Goal: Task Accomplishment & Management: Complete application form

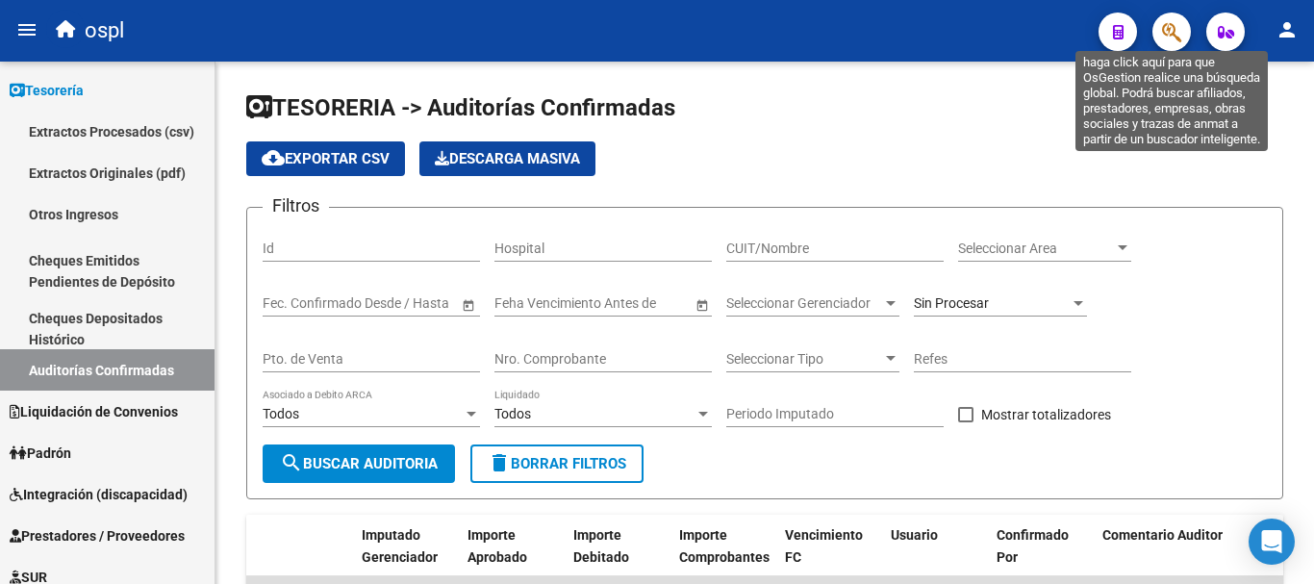
click at [1165, 25] on icon "button" at bounding box center [1171, 32] width 19 height 22
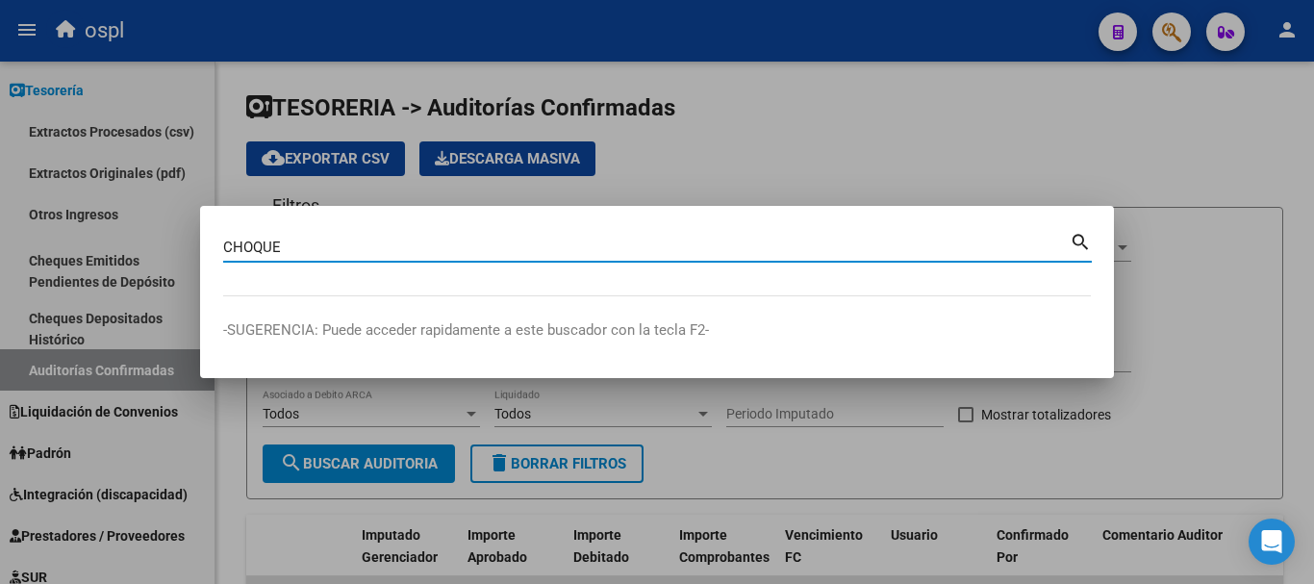
type input "CHOQUE"
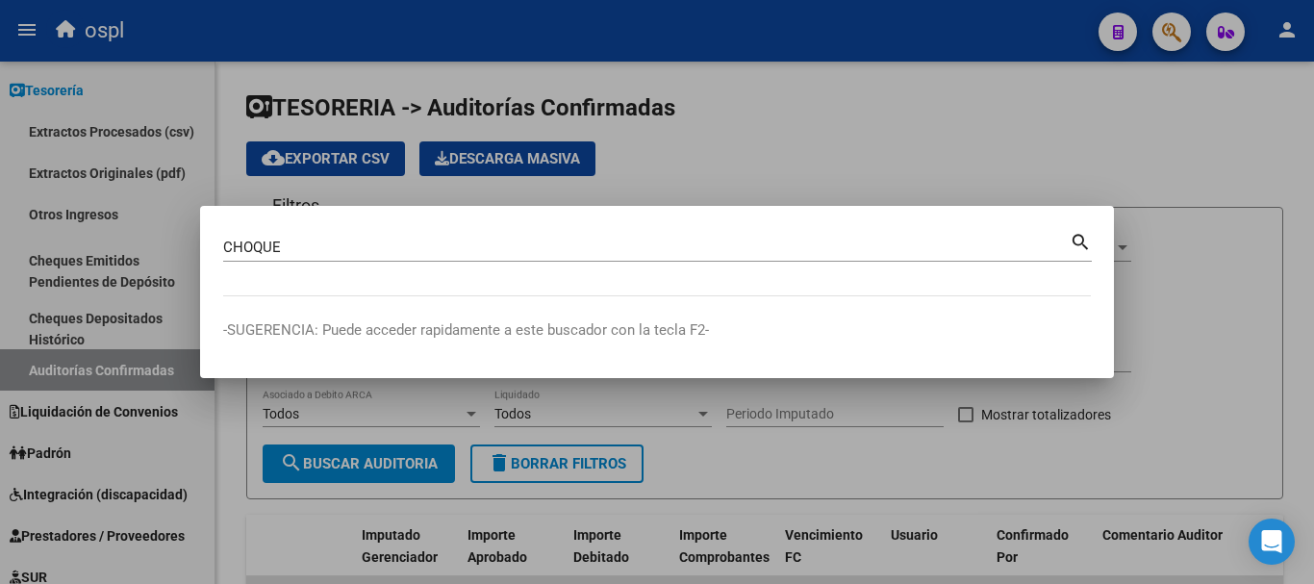
click at [1077, 238] on mat-icon "search" at bounding box center [1080, 240] width 22 height 23
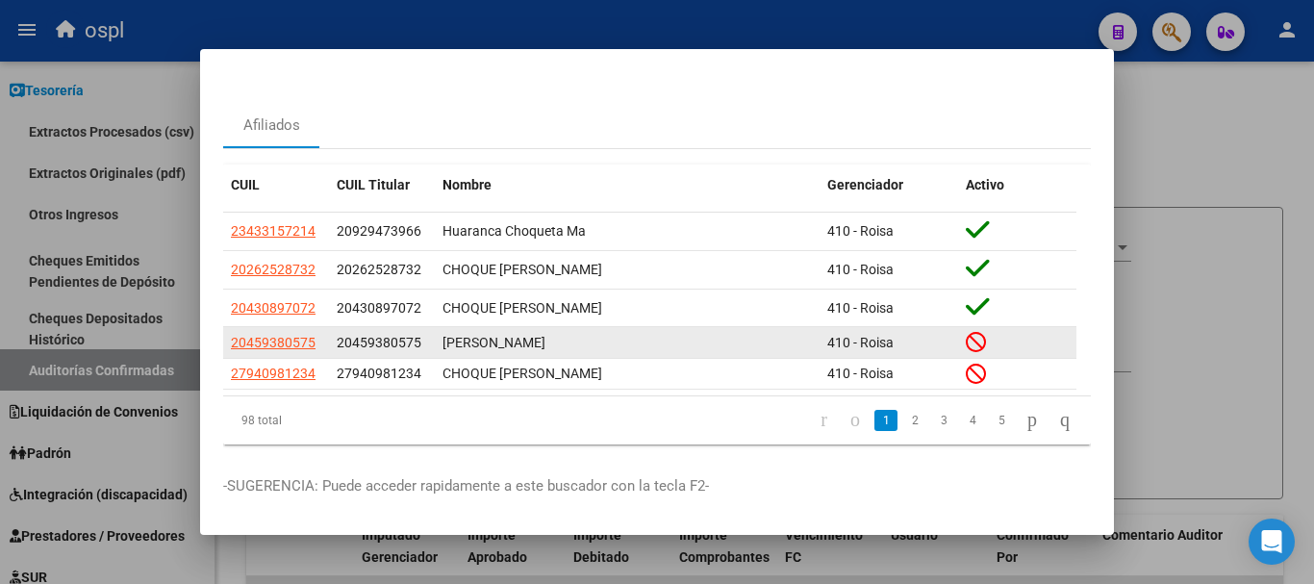
scroll to position [63, 0]
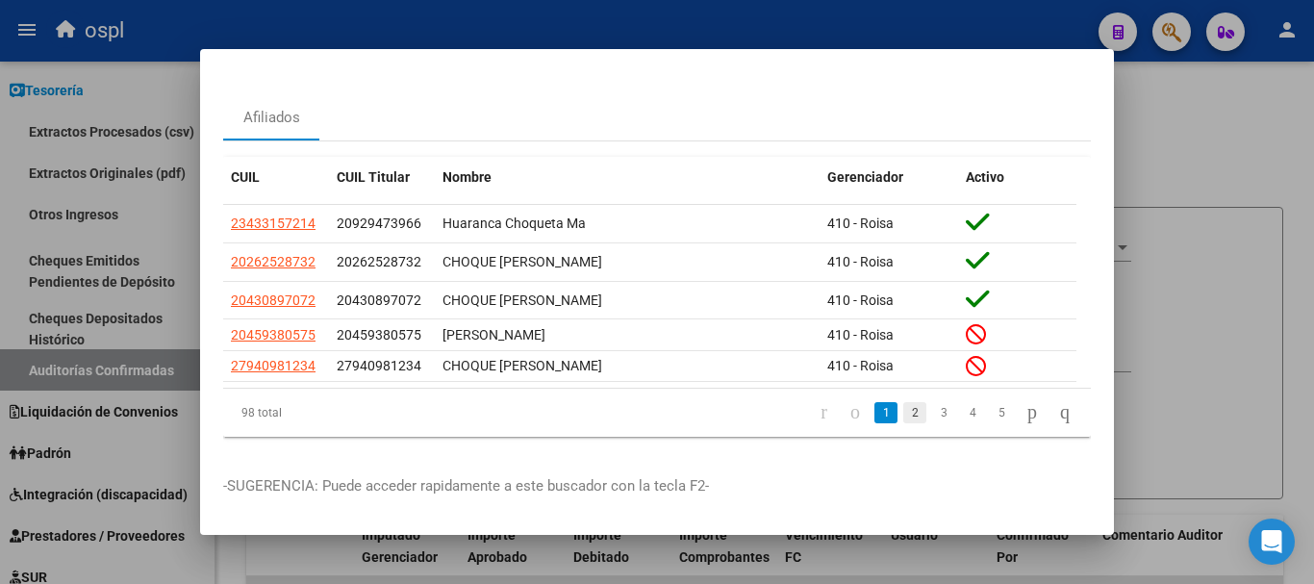
click at [903, 402] on link "2" at bounding box center [914, 412] width 23 height 21
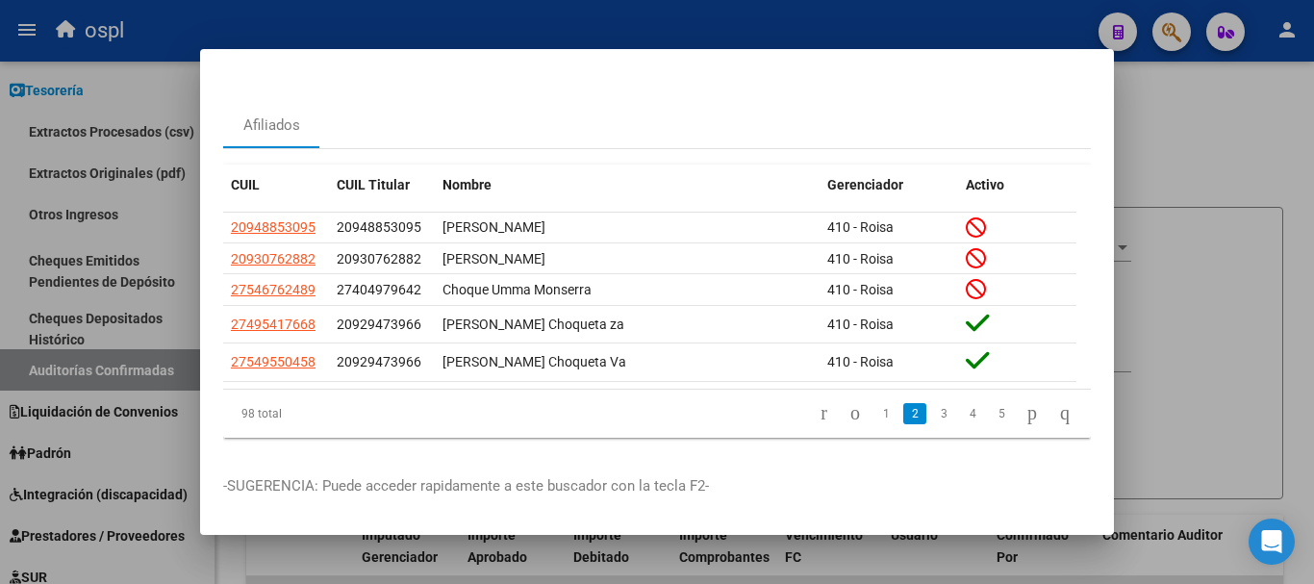
scroll to position [56, 0]
click at [932, 403] on link "3" at bounding box center [943, 413] width 23 height 21
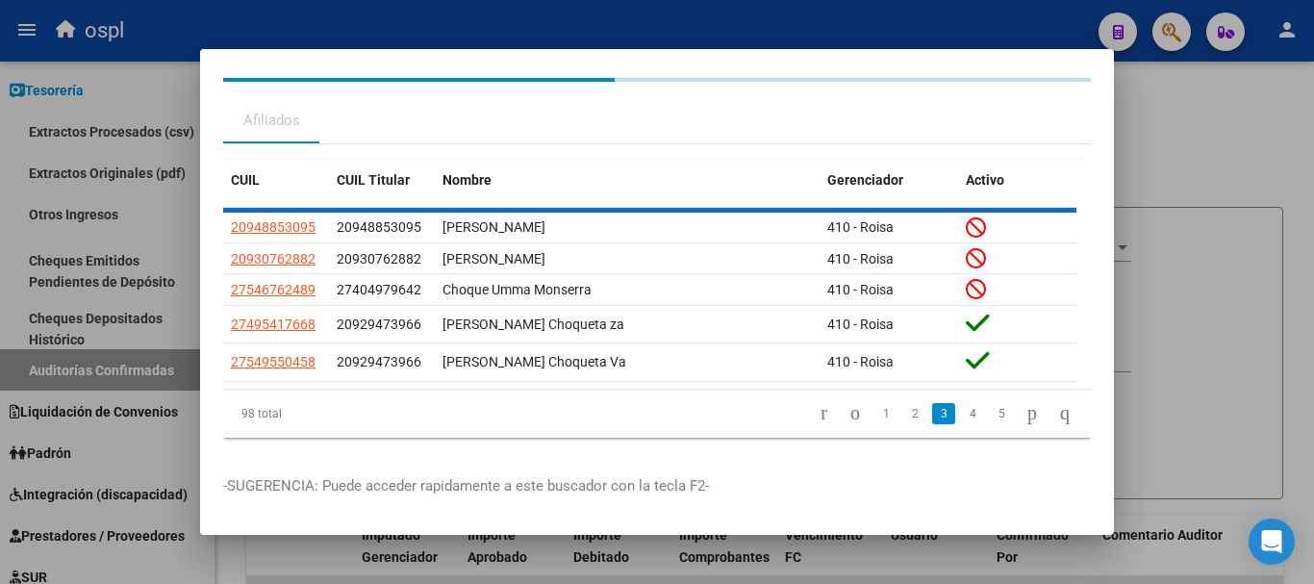
scroll to position [49, 0]
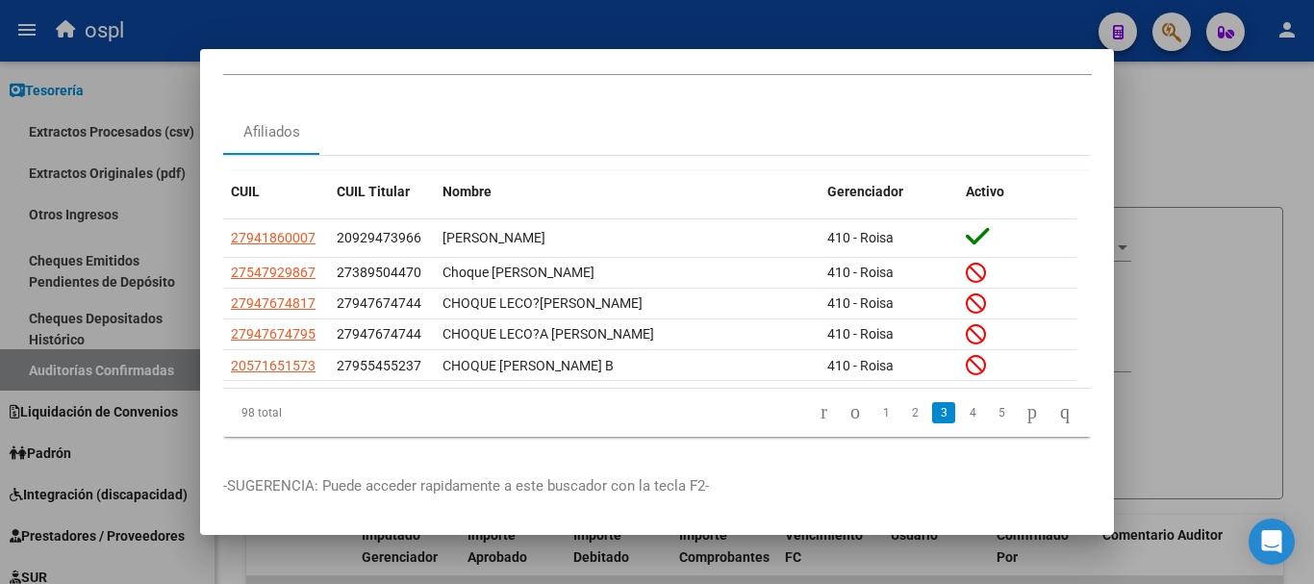
click at [1141, 138] on div at bounding box center [657, 292] width 1314 height 584
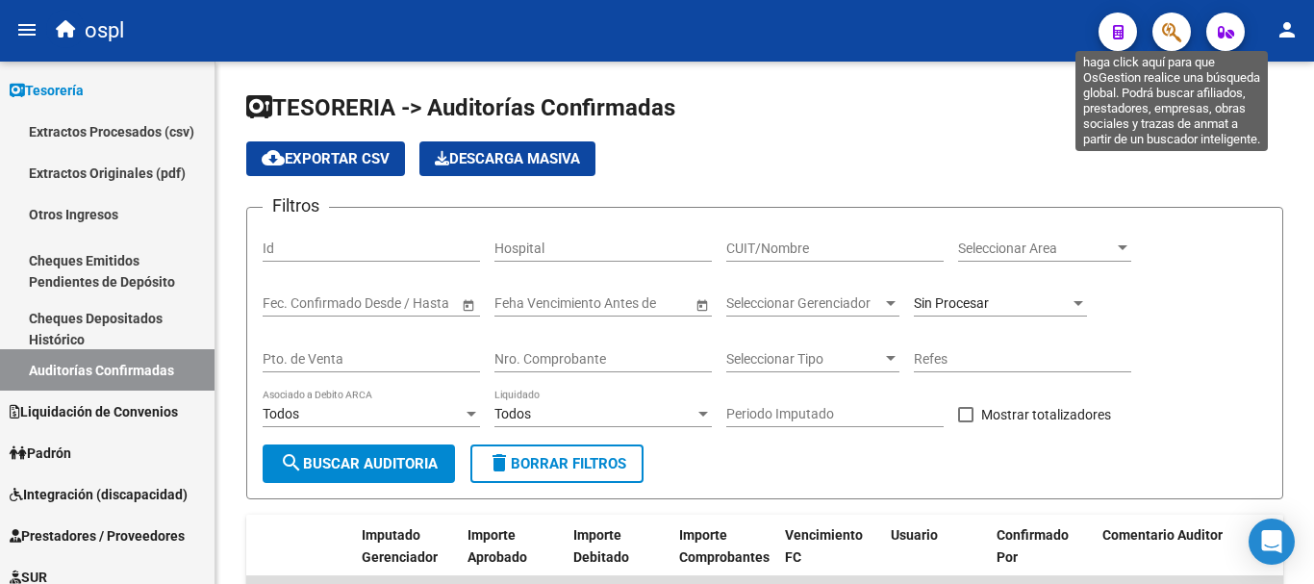
click at [1176, 33] on icon "button" at bounding box center [1171, 32] width 19 height 22
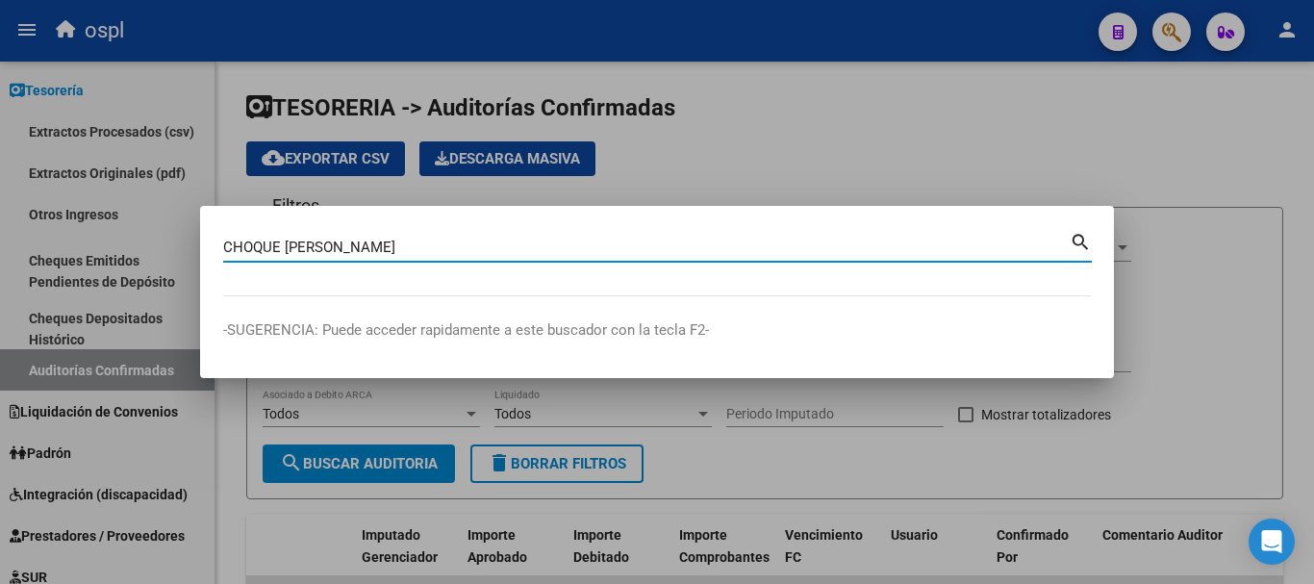
click at [1079, 239] on mat-icon "search" at bounding box center [1080, 240] width 22 height 23
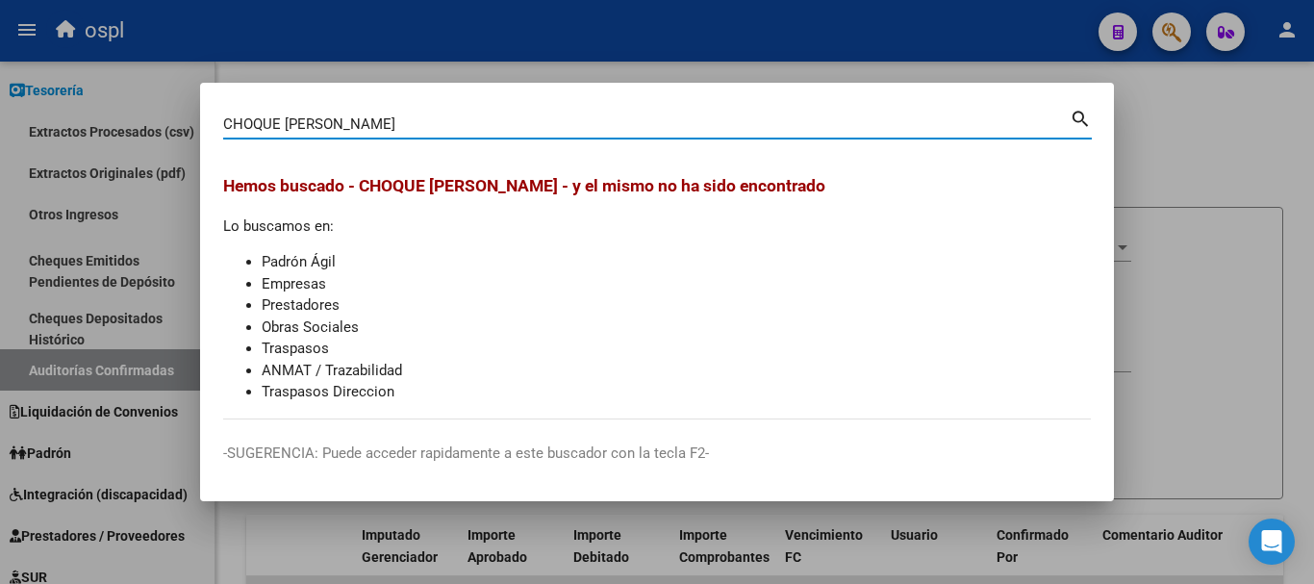
drag, startPoint x: 343, startPoint y: 123, endPoint x: 127, endPoint y: 95, distance: 218.2
click at [127, 95] on div "CHOQUE [PERSON_NAME] (apellido, dni, cuil, nro traspaso, cuit, obra social) sea…" at bounding box center [657, 292] width 1314 height 584
type input "[PERSON_NAME]"
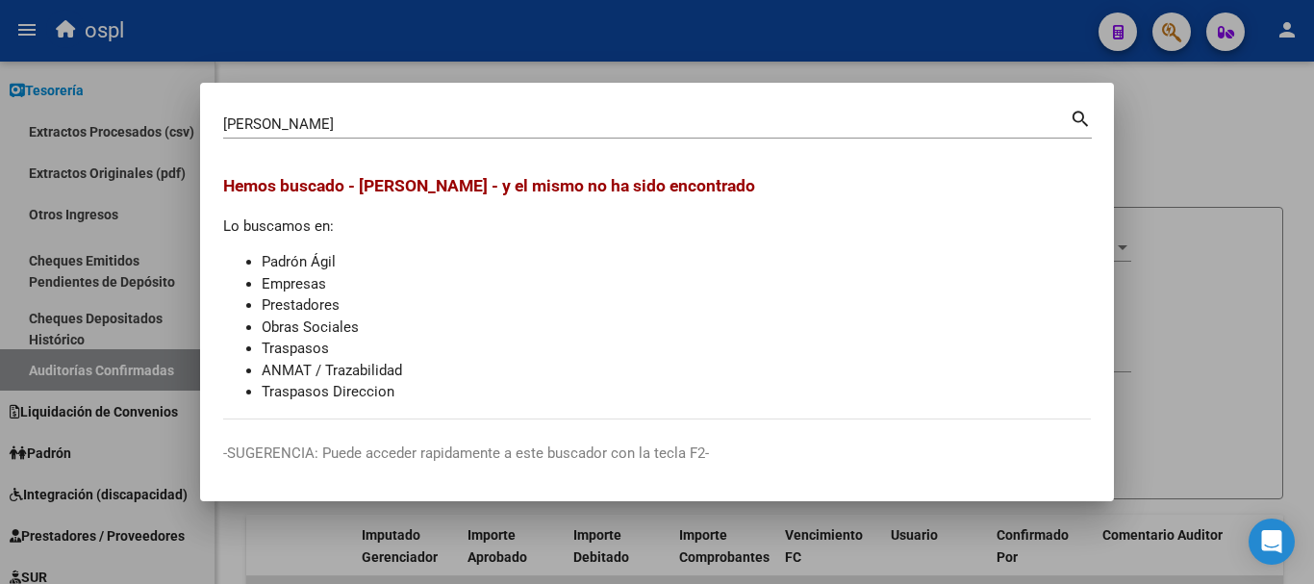
click at [1081, 122] on mat-icon "search" at bounding box center [1080, 117] width 22 height 23
click at [312, 66] on div at bounding box center [657, 292] width 1314 height 584
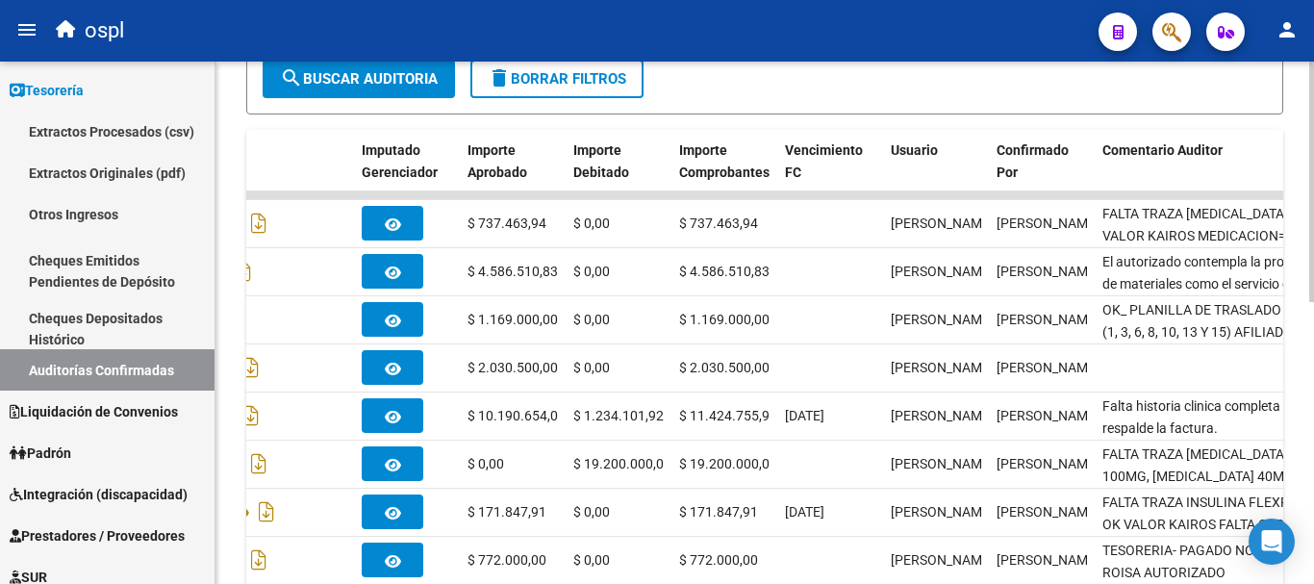
scroll to position [481, 0]
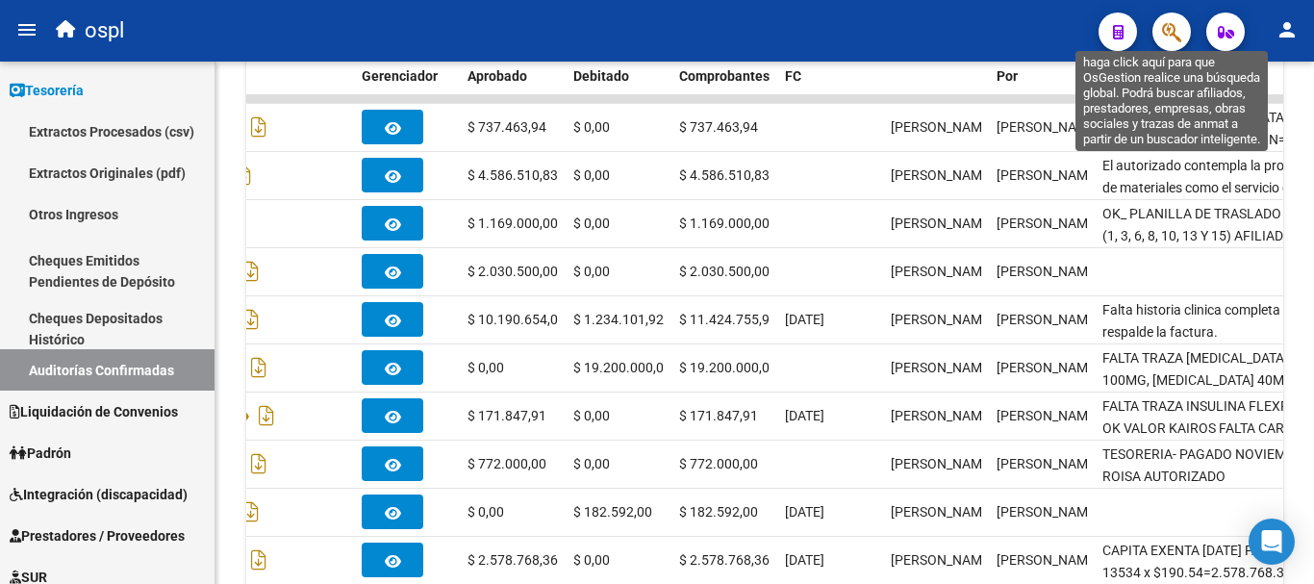
click at [1175, 36] on icon "button" at bounding box center [1171, 32] width 19 height 22
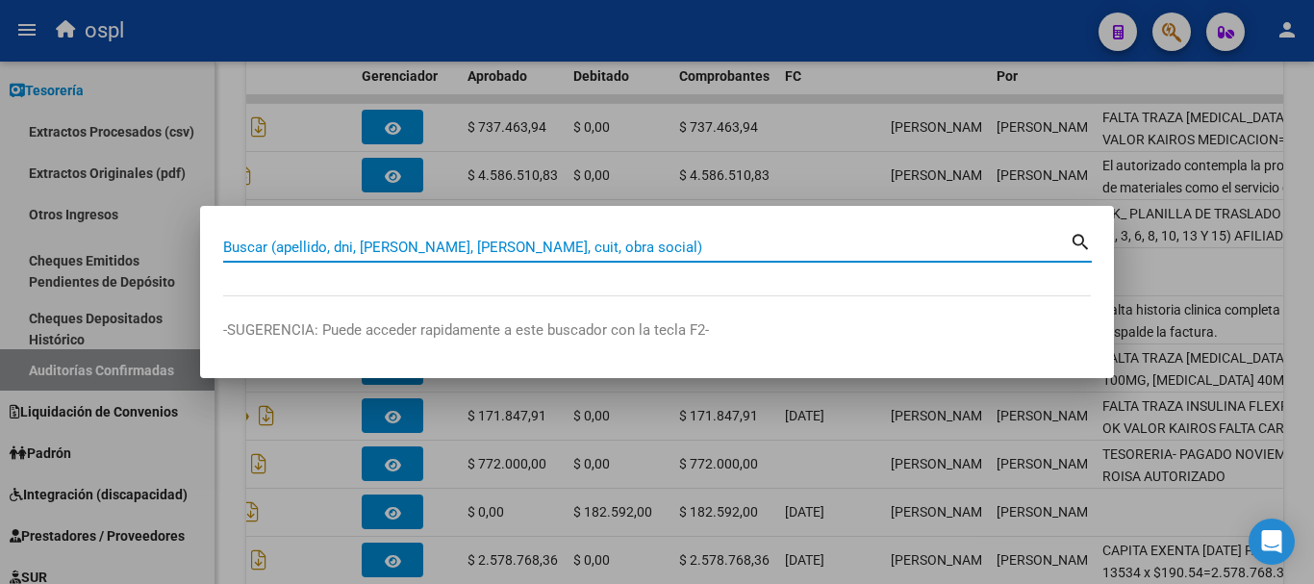
click at [509, 240] on input "Buscar (apellido, dni, [PERSON_NAME], [PERSON_NAME], cuit, obra social)" at bounding box center [646, 246] width 846 height 17
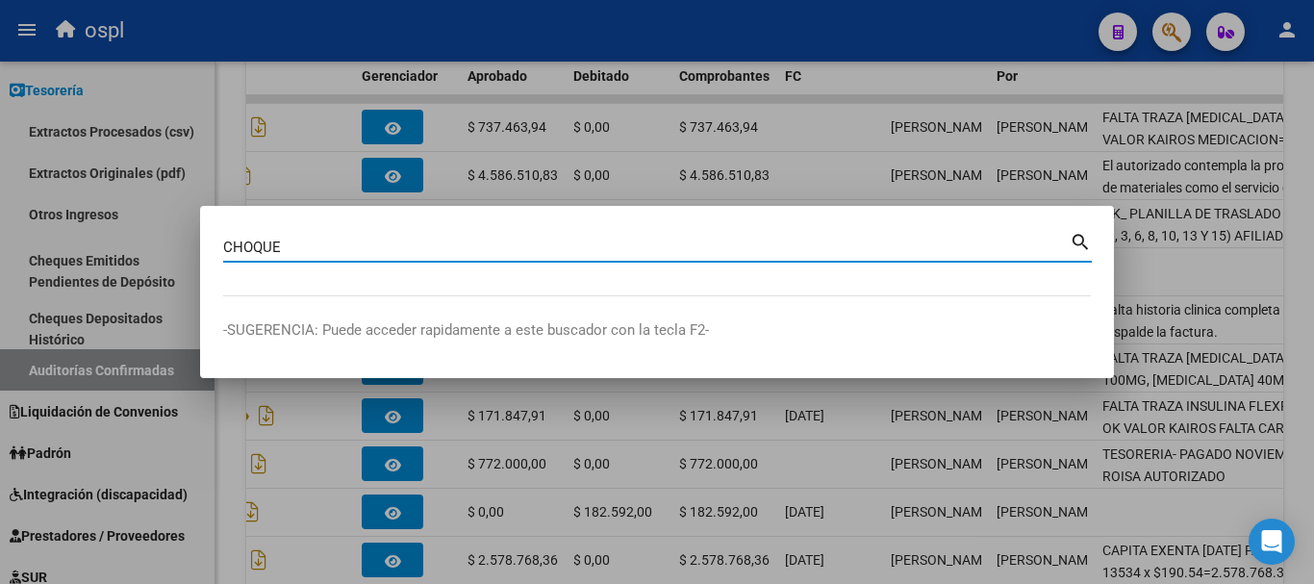
type input "CHOQUE"
click at [1075, 241] on mat-icon "search" at bounding box center [1080, 240] width 22 height 23
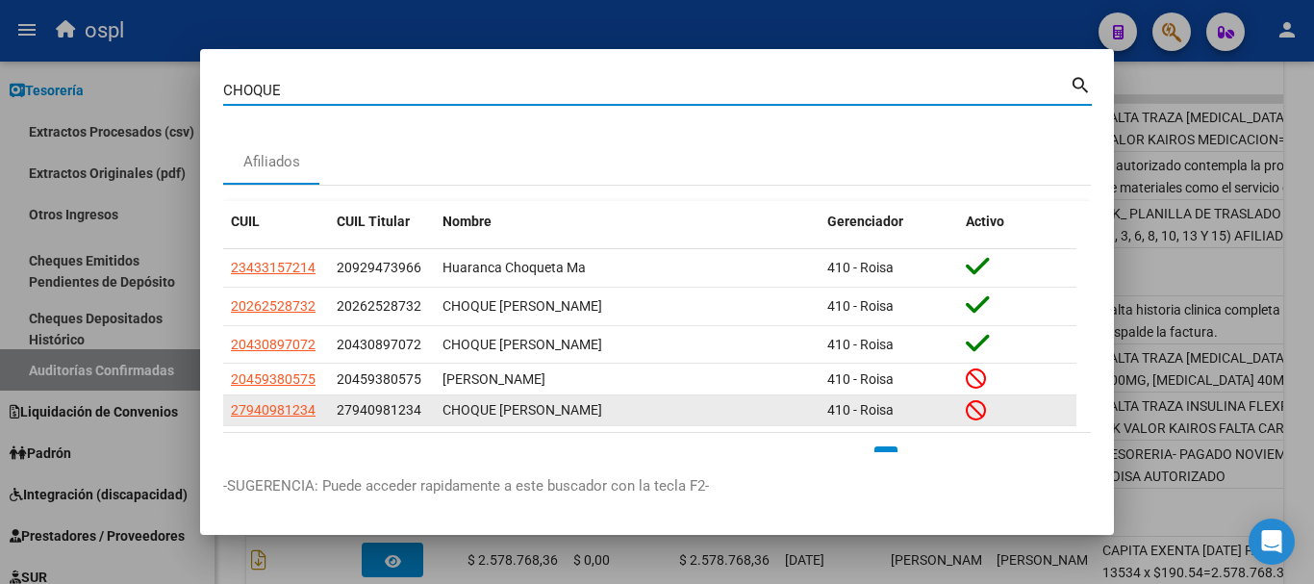
scroll to position [63, 0]
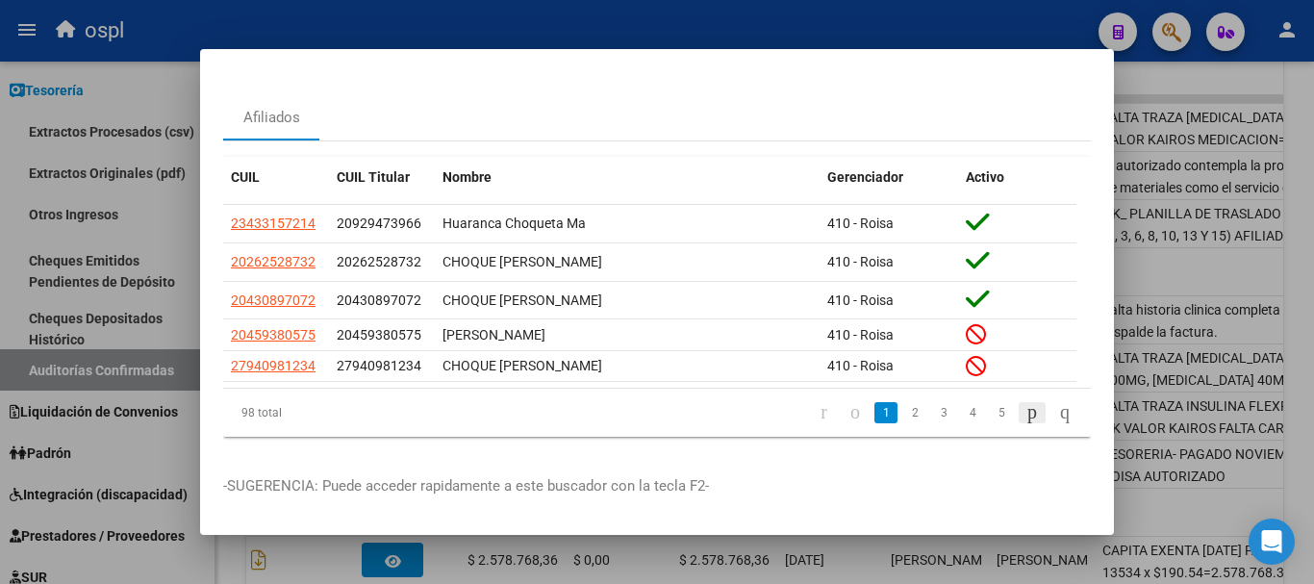
click at [1024, 402] on icon "go to next page" at bounding box center [1031, 411] width 15 height 23
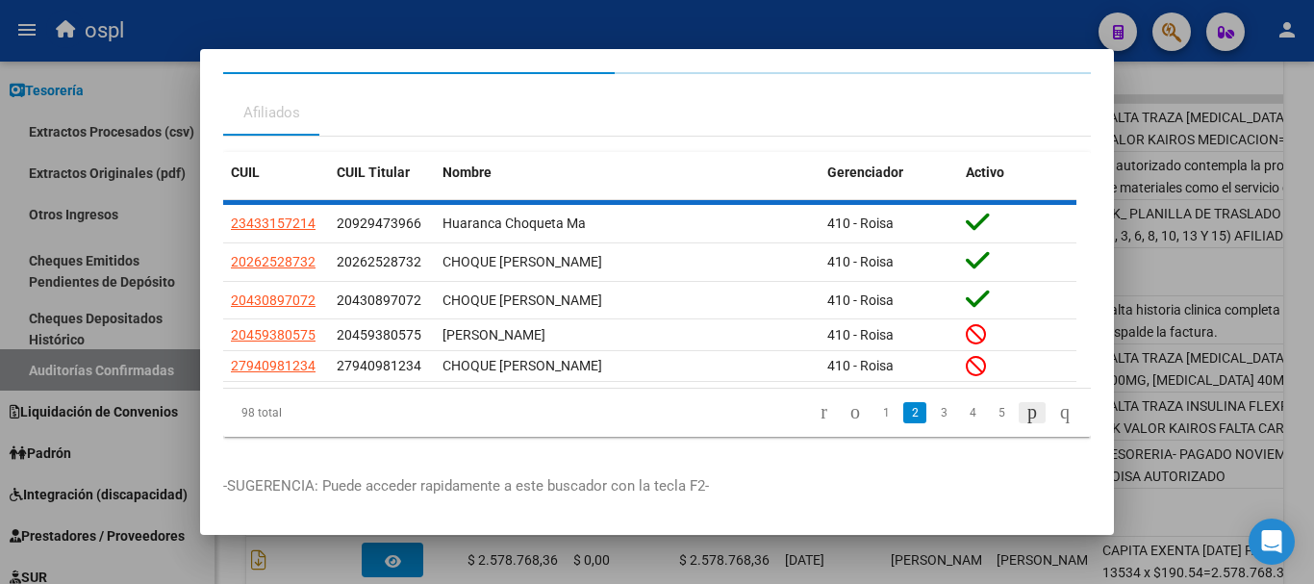
scroll to position [56, 0]
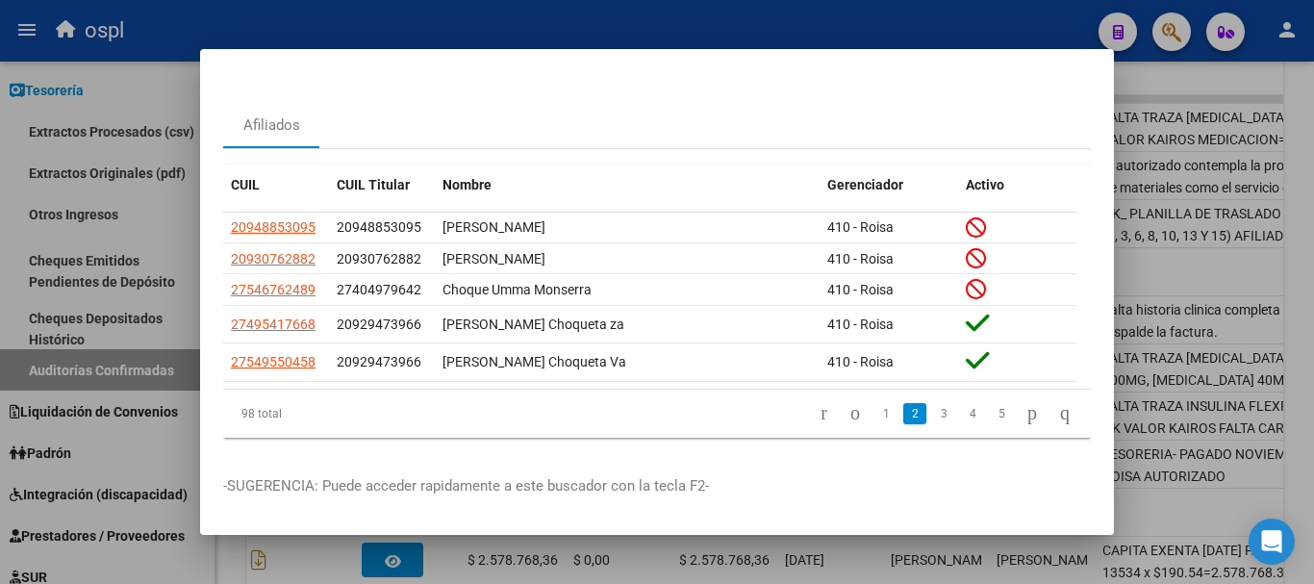
drag, startPoint x: 938, startPoint y: 24, endPoint x: 1087, endPoint y: 39, distance: 149.8
click at [942, 24] on div at bounding box center [657, 292] width 1314 height 584
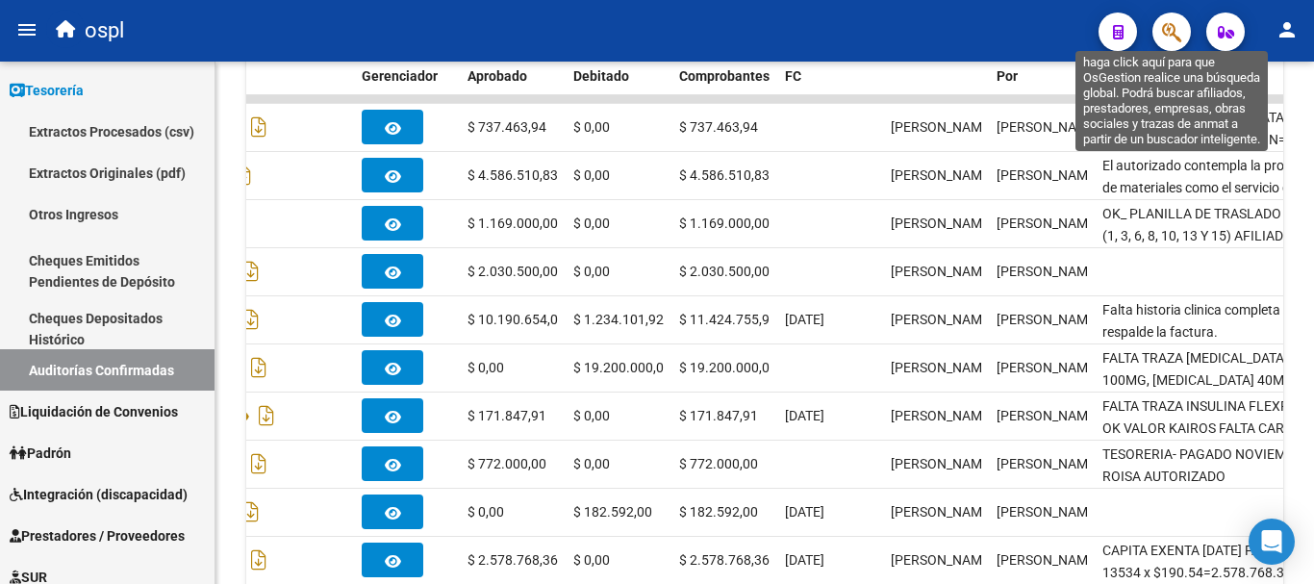
click at [1159, 39] on button "button" at bounding box center [1171, 32] width 38 height 38
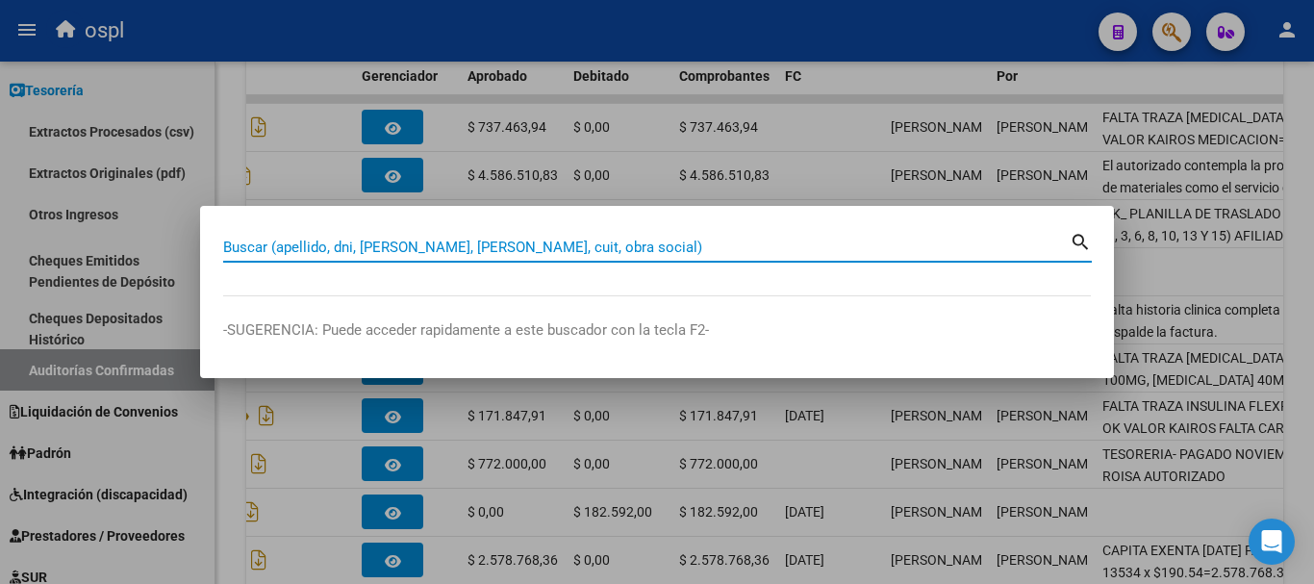
paste input "50250402"
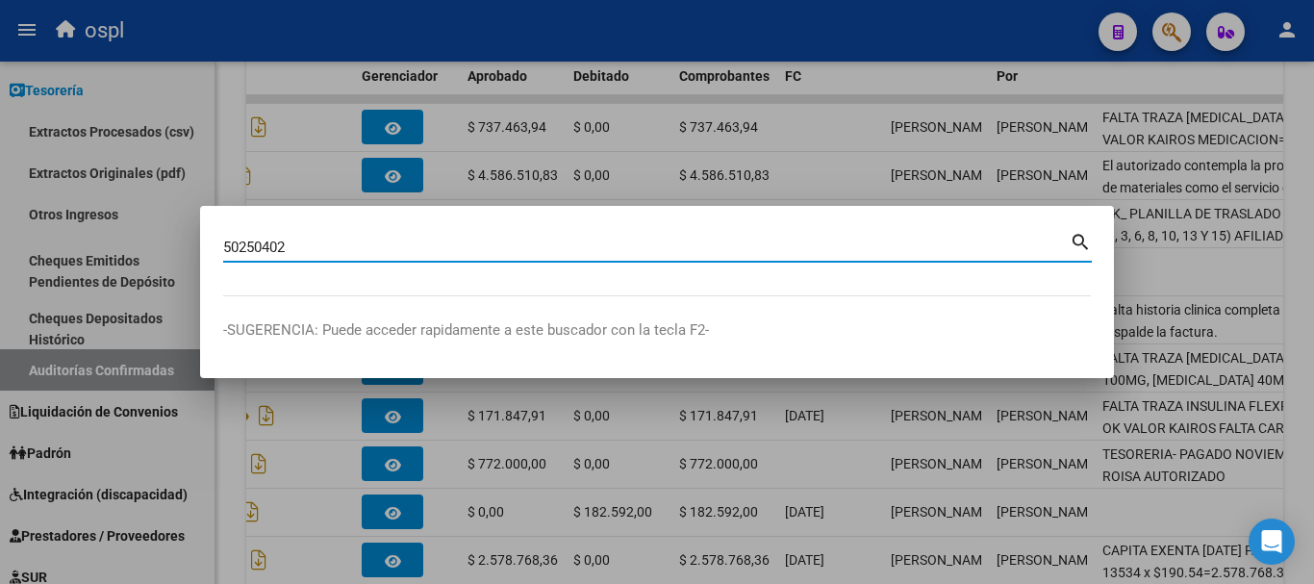
type input "50250402"
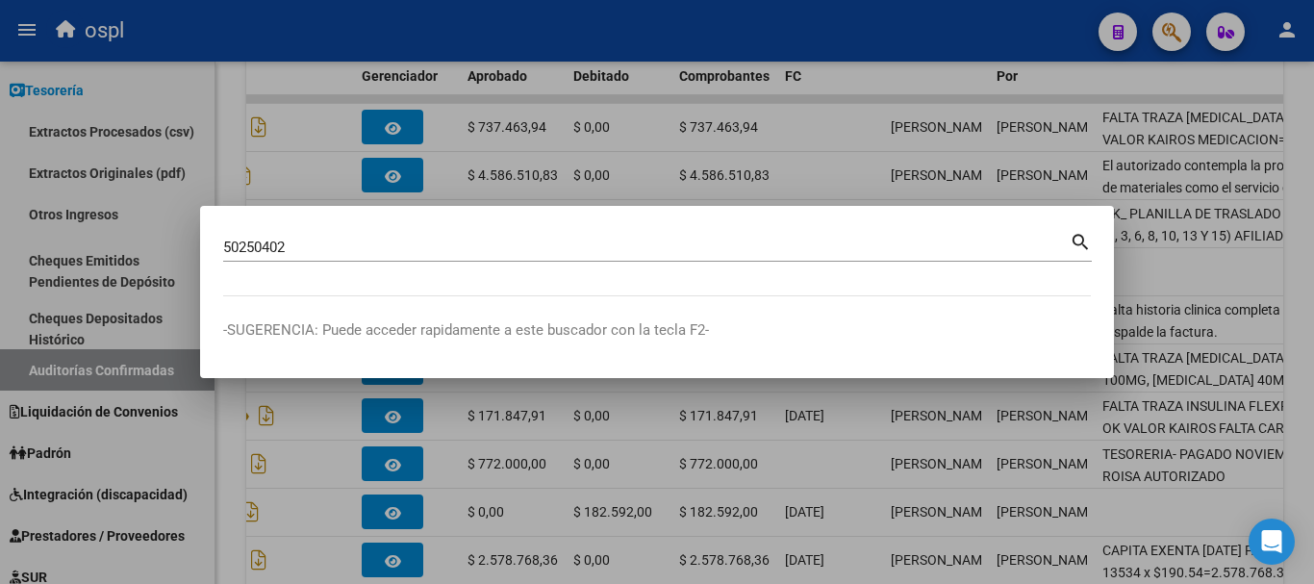
click at [1077, 239] on mat-icon "search" at bounding box center [1080, 240] width 22 height 23
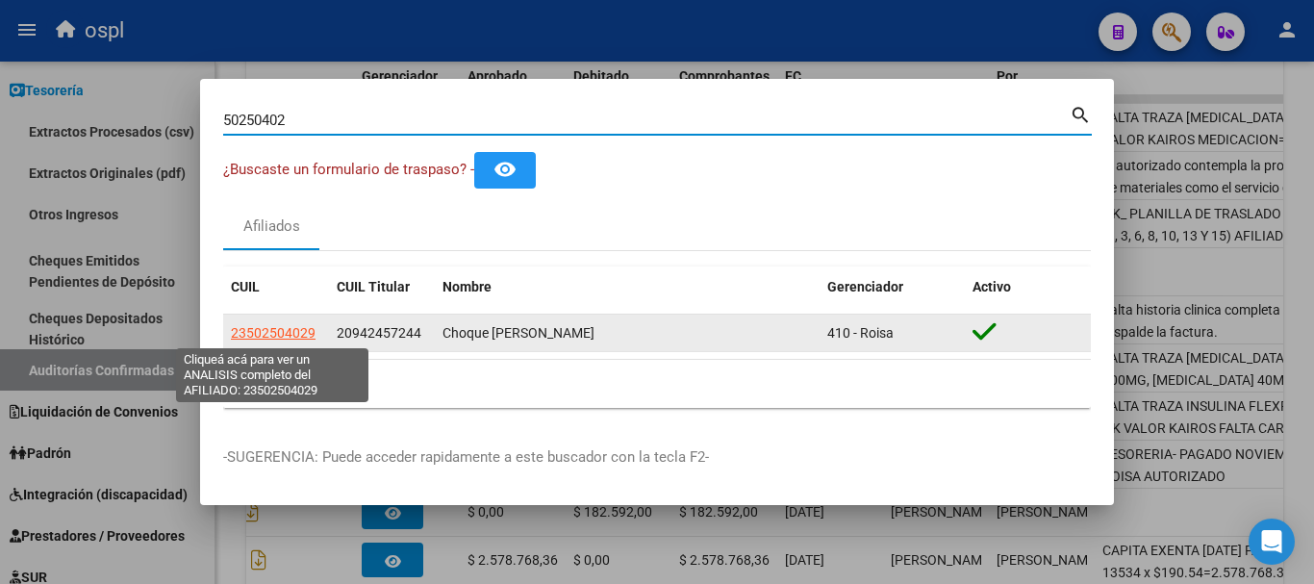
click at [300, 334] on span "23502504029" at bounding box center [273, 332] width 85 height 15
type textarea "23502504029"
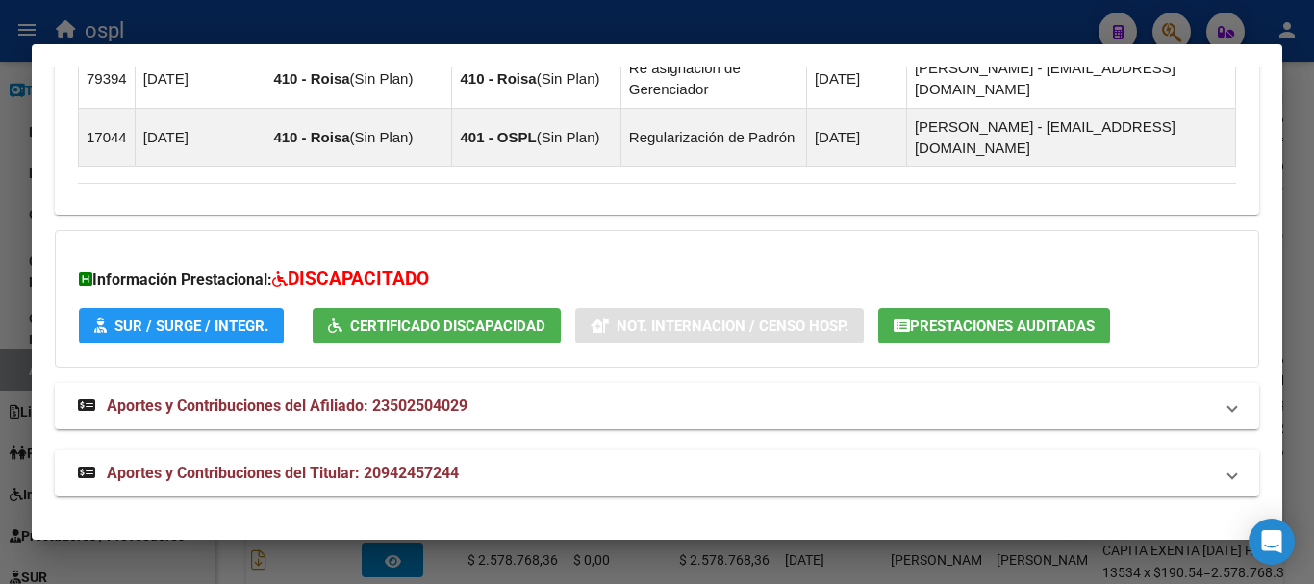
scroll to position [1899, 0]
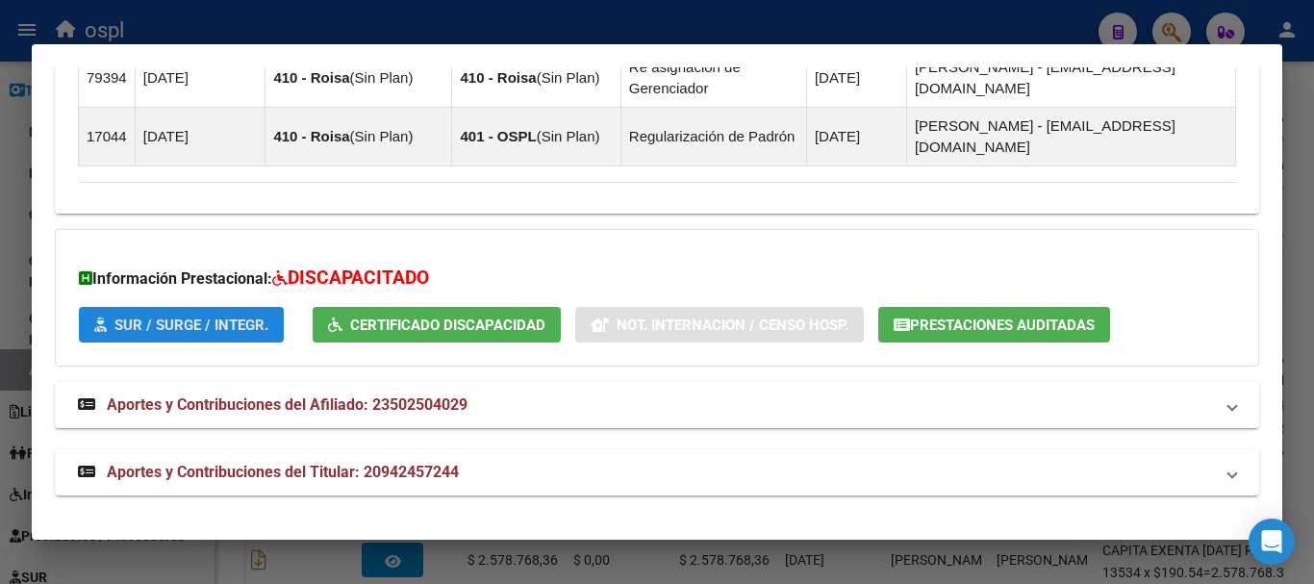
click at [249, 328] on span "SUR / SURGE / INTEGR." at bounding box center [191, 324] width 154 height 17
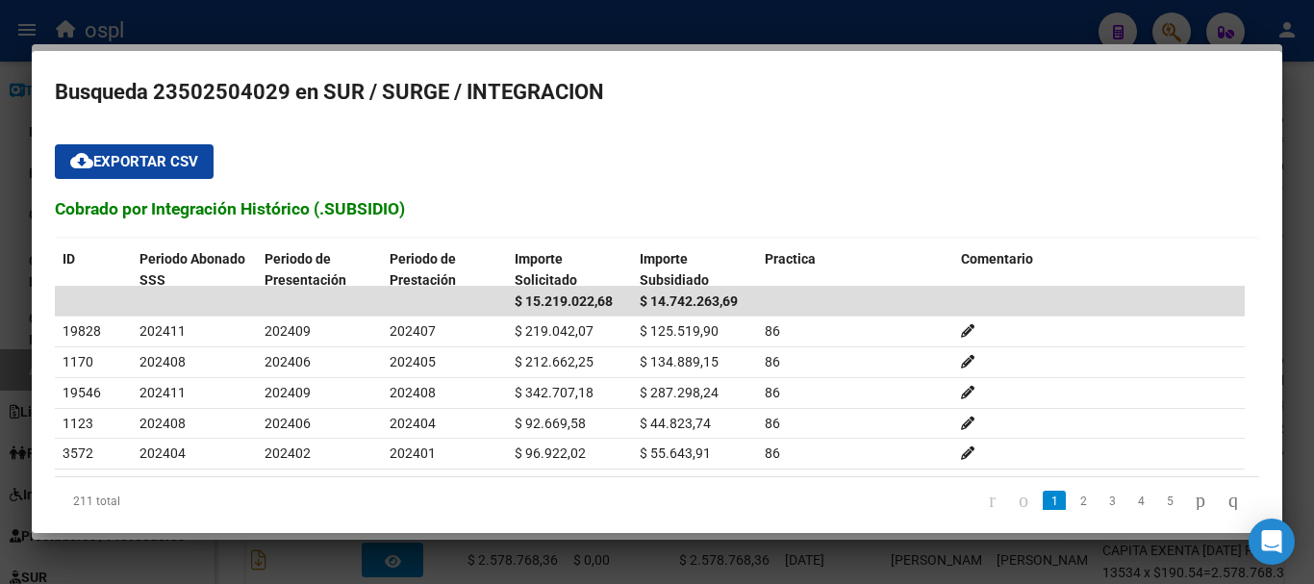
scroll to position [93, 0]
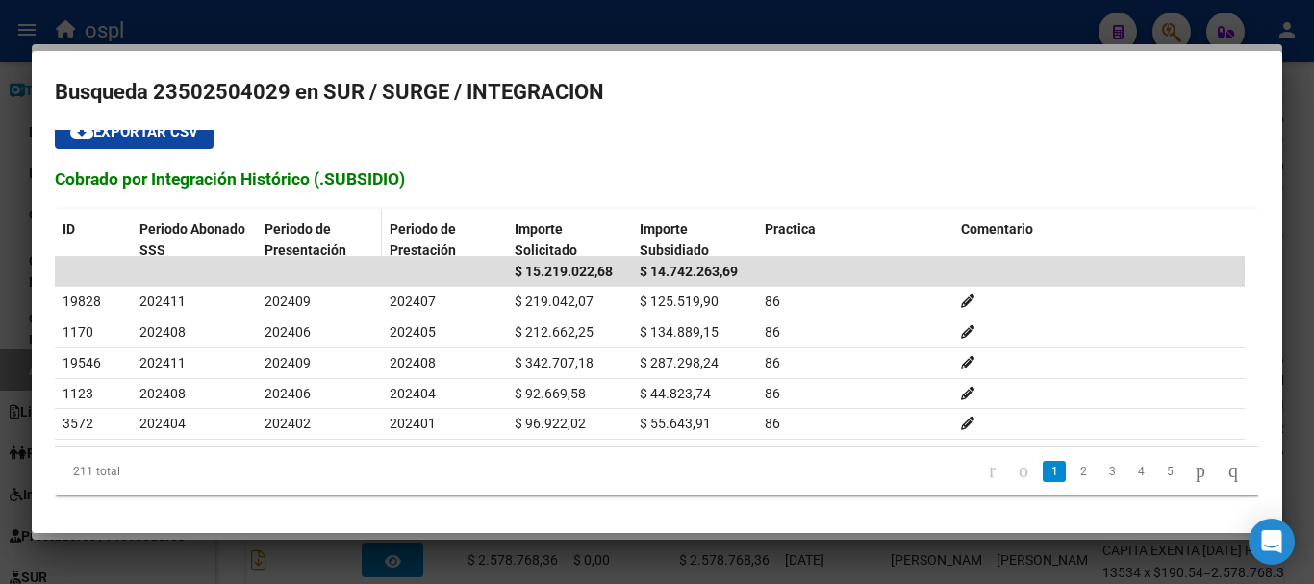
click at [341, 226] on div "Periodo de Presentación" at bounding box center [319, 240] width 110 height 44
click at [365, 227] on div "Periodo de Presentación" at bounding box center [319, 240] width 110 height 44
click at [477, 218] on div "Periodo de Prestación" at bounding box center [444, 240] width 110 height 44
click at [435, 238] on div "Periodo de Prestación" at bounding box center [444, 240] width 110 height 44
click at [478, 247] on div "Periodo de Prestación" at bounding box center [444, 240] width 110 height 44
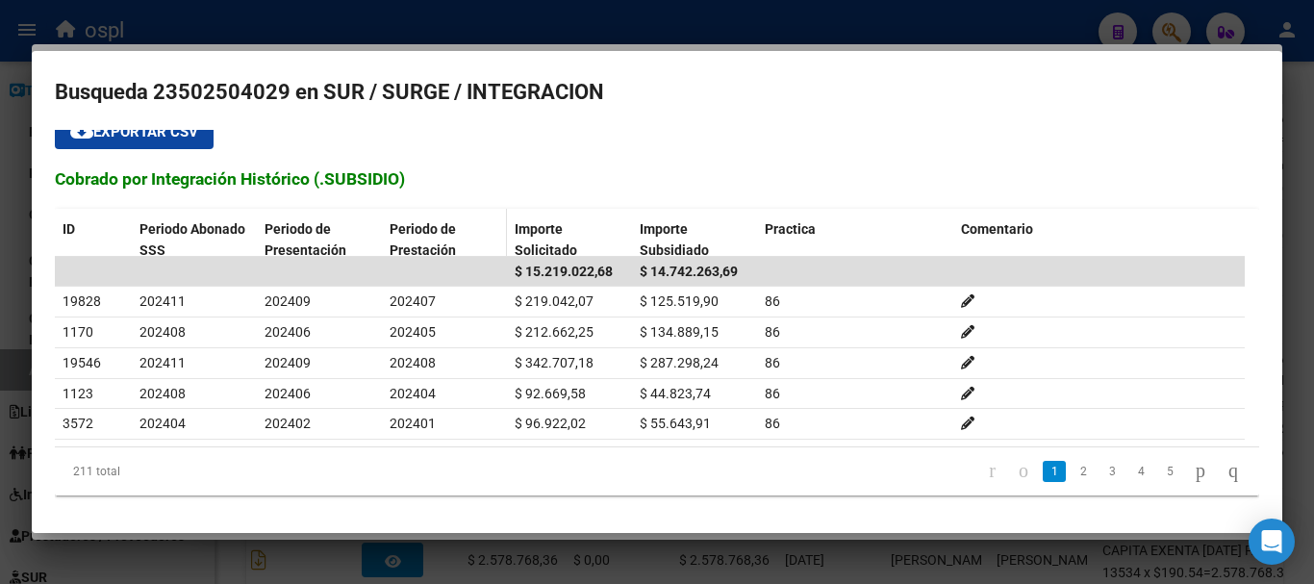
drag, startPoint x: 479, startPoint y: 242, endPoint x: 477, endPoint y: 226, distance: 16.5
click at [477, 235] on div "Periodo de Prestación" at bounding box center [444, 240] width 110 height 44
click at [479, 220] on div "Periodo de Prestación" at bounding box center [444, 240] width 110 height 44
click at [1071, 466] on link "2" at bounding box center [1082, 471] width 23 height 21
click at [1071, 474] on link "2" at bounding box center [1082, 471] width 23 height 21
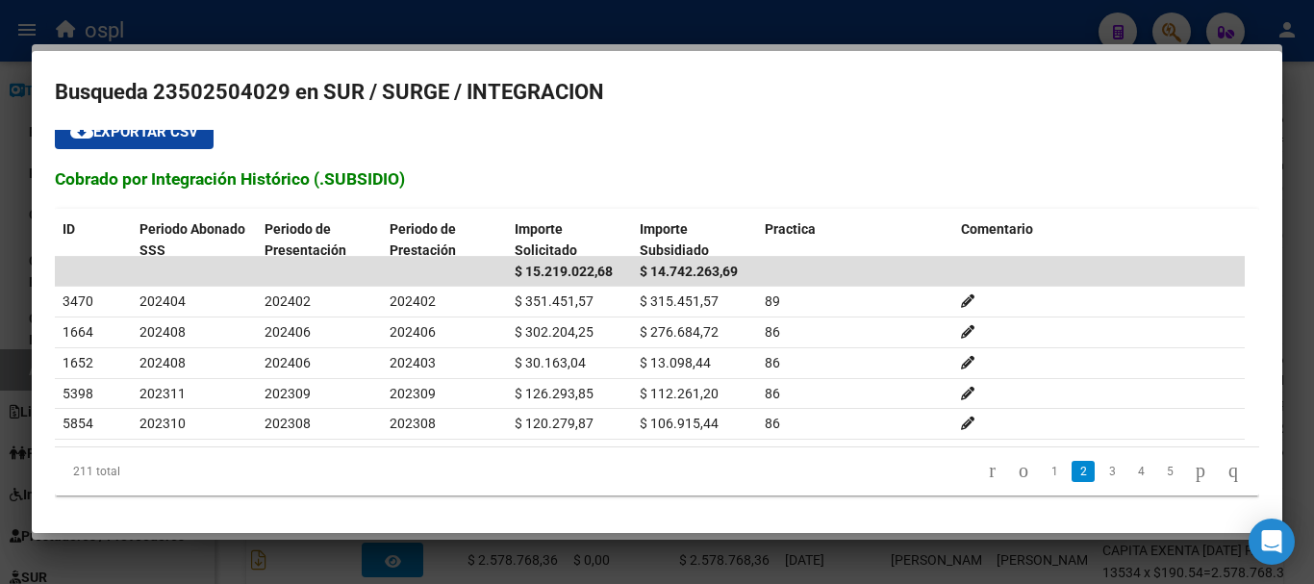
click at [564, 22] on div at bounding box center [657, 292] width 1314 height 584
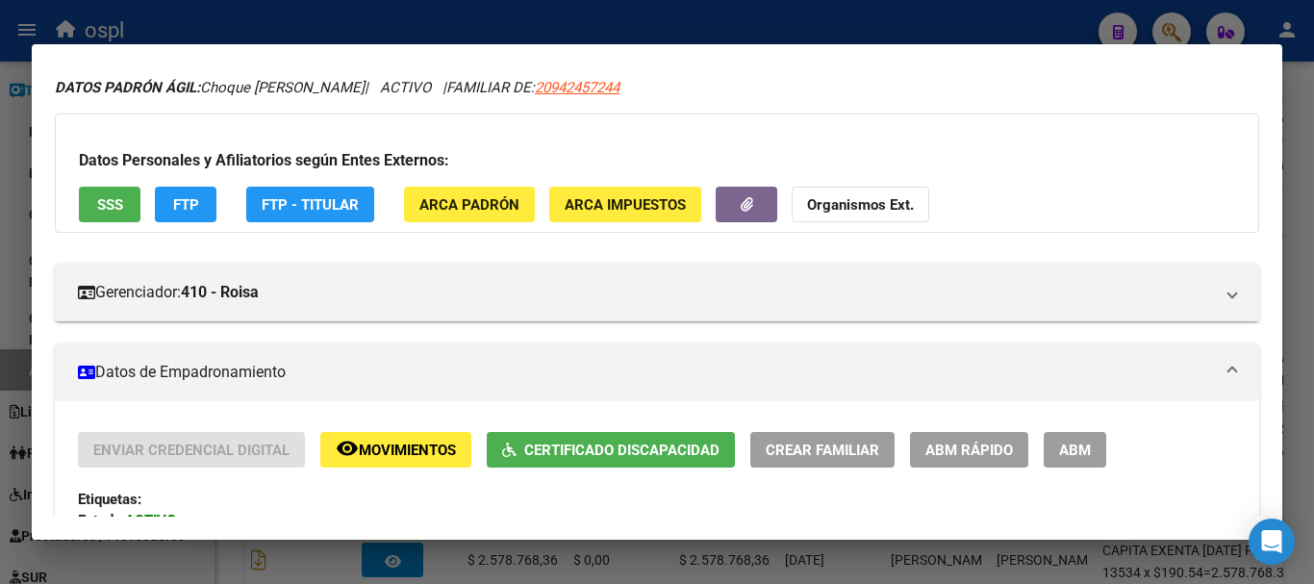
scroll to position [0, 0]
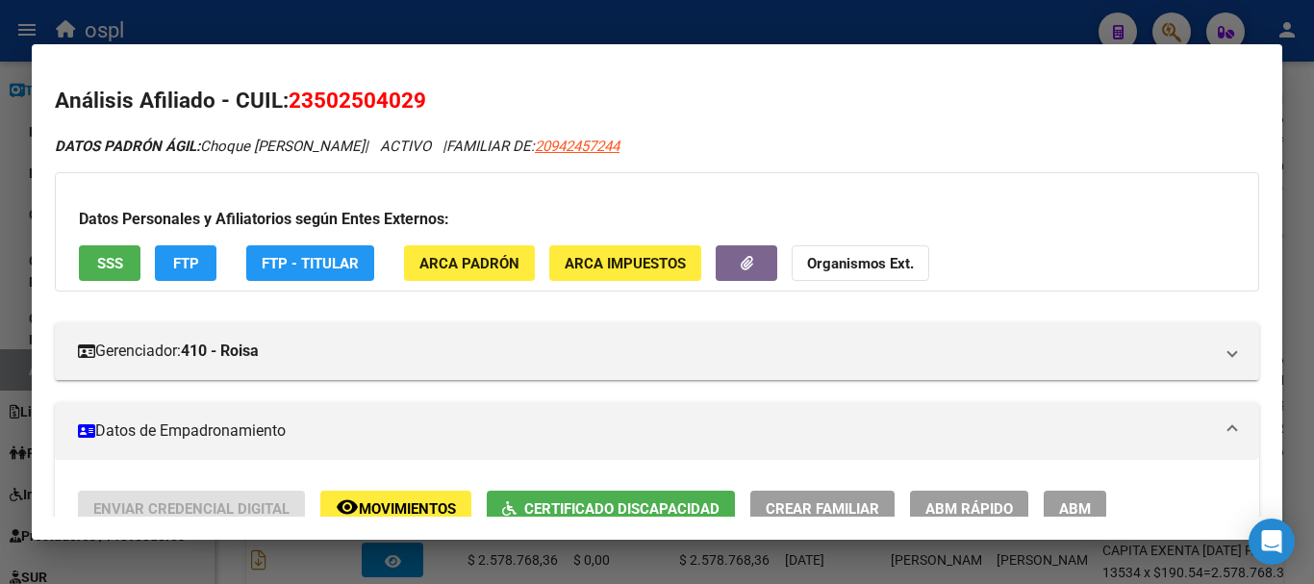
click at [1300, 337] on div at bounding box center [657, 292] width 1314 height 584
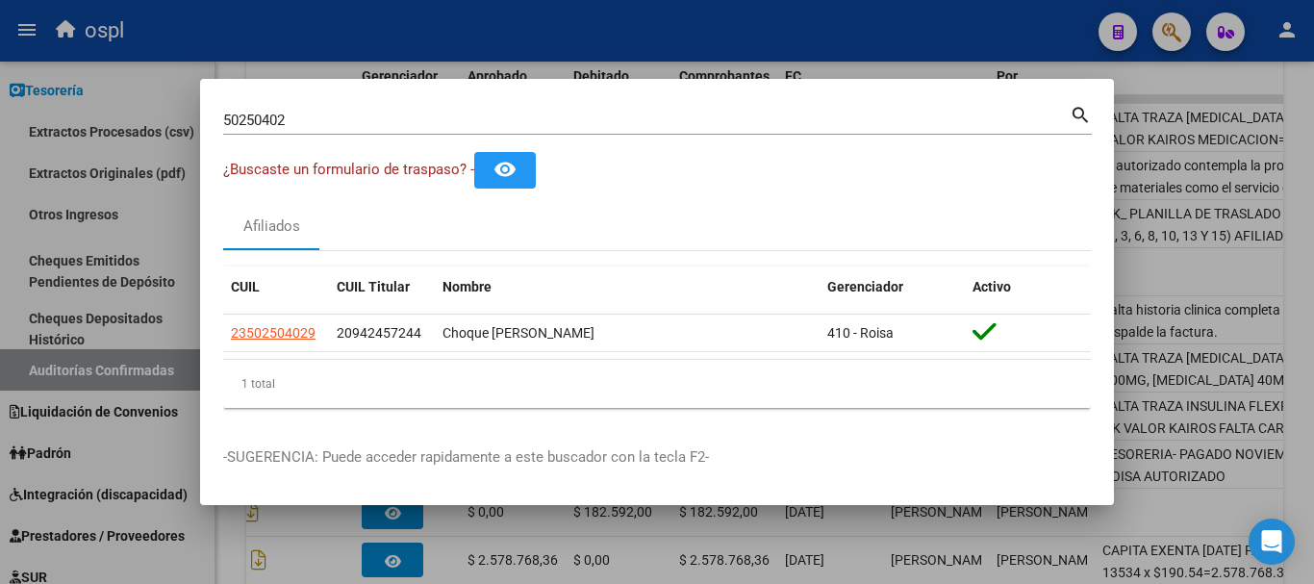
click at [158, 73] on div at bounding box center [657, 292] width 1314 height 584
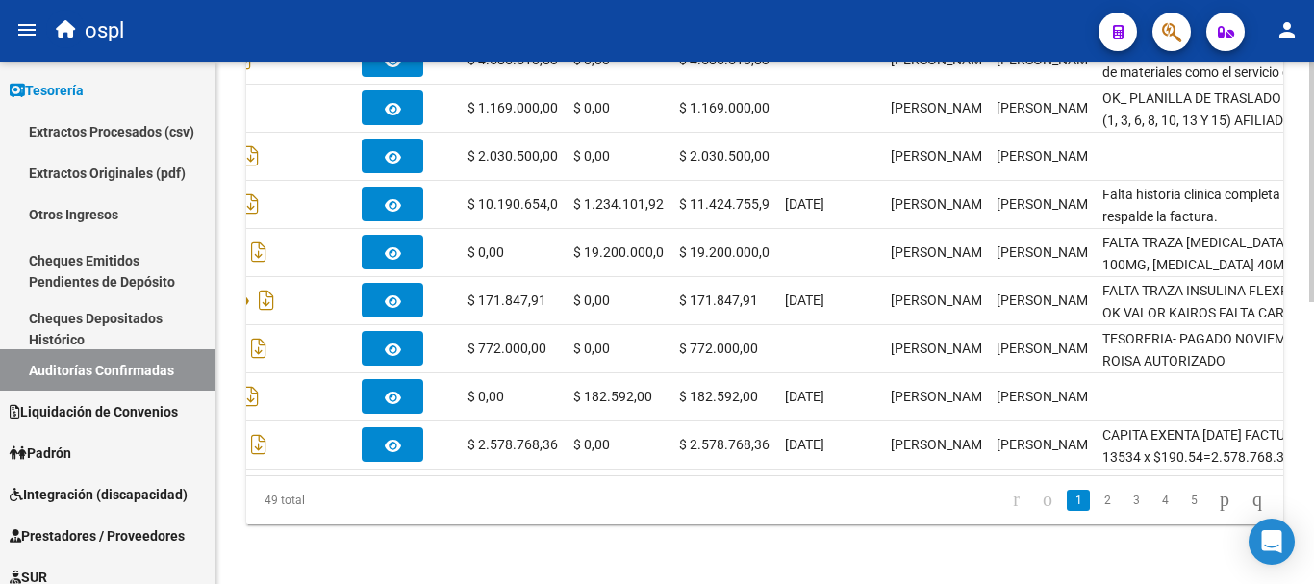
scroll to position [614, 0]
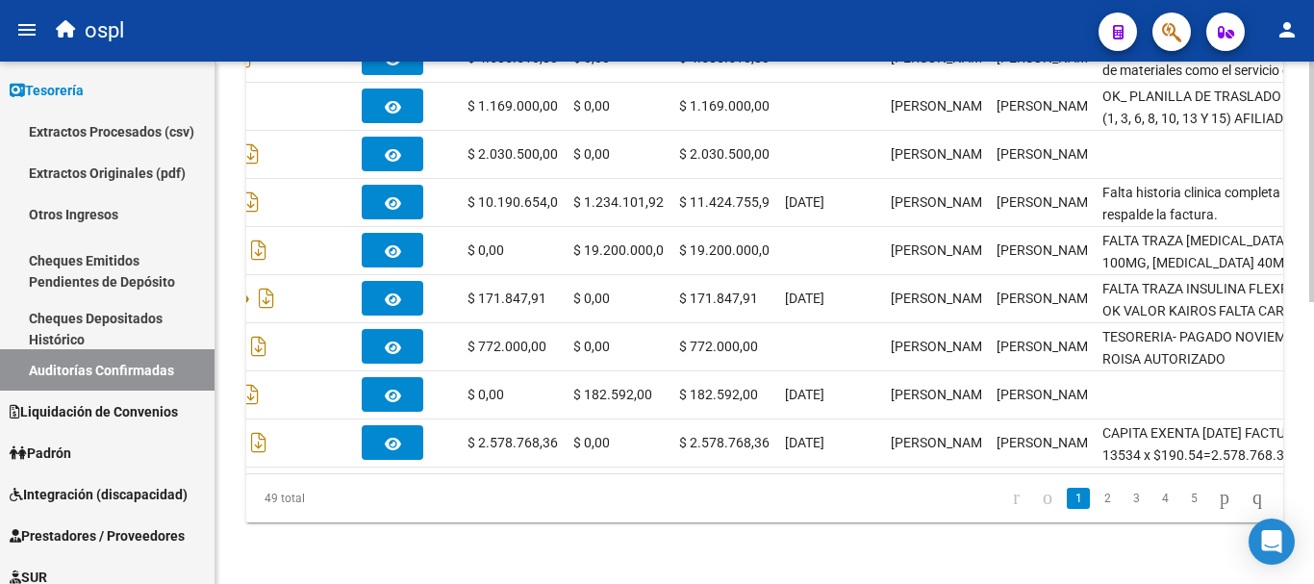
click at [1299, 388] on div "TESORERIA -> Auditorías Confirmadas cloud_download Exportar CSV Descarga Masiva…" at bounding box center [766, 23] width 1103 height 1120
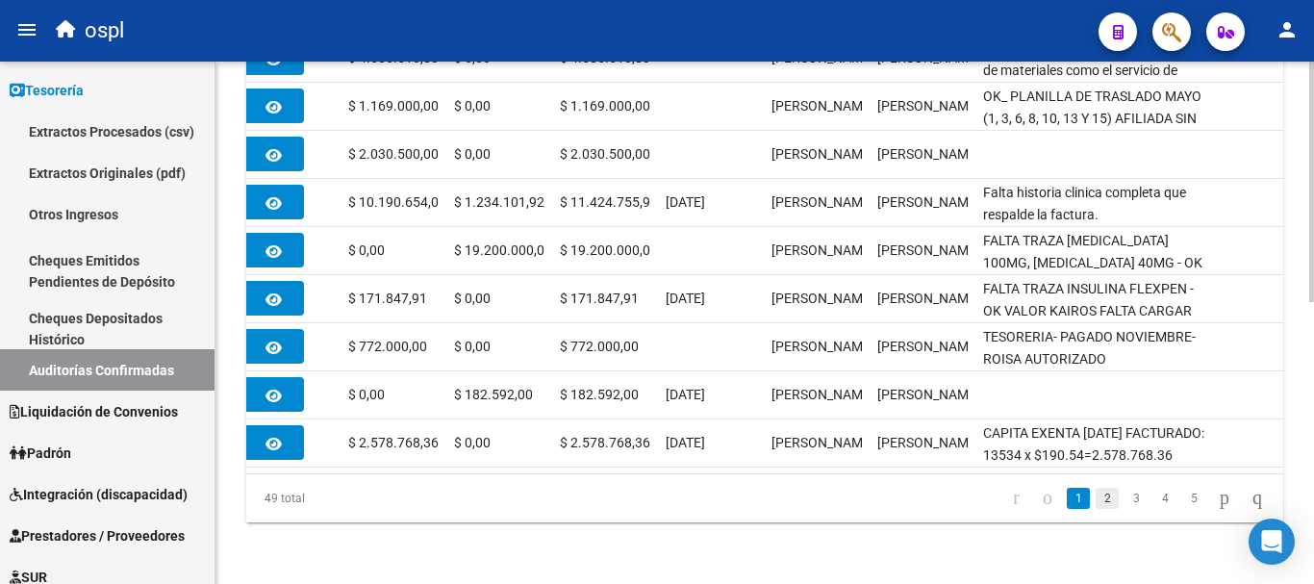
click at [1095, 497] on link "2" at bounding box center [1106, 498] width 23 height 21
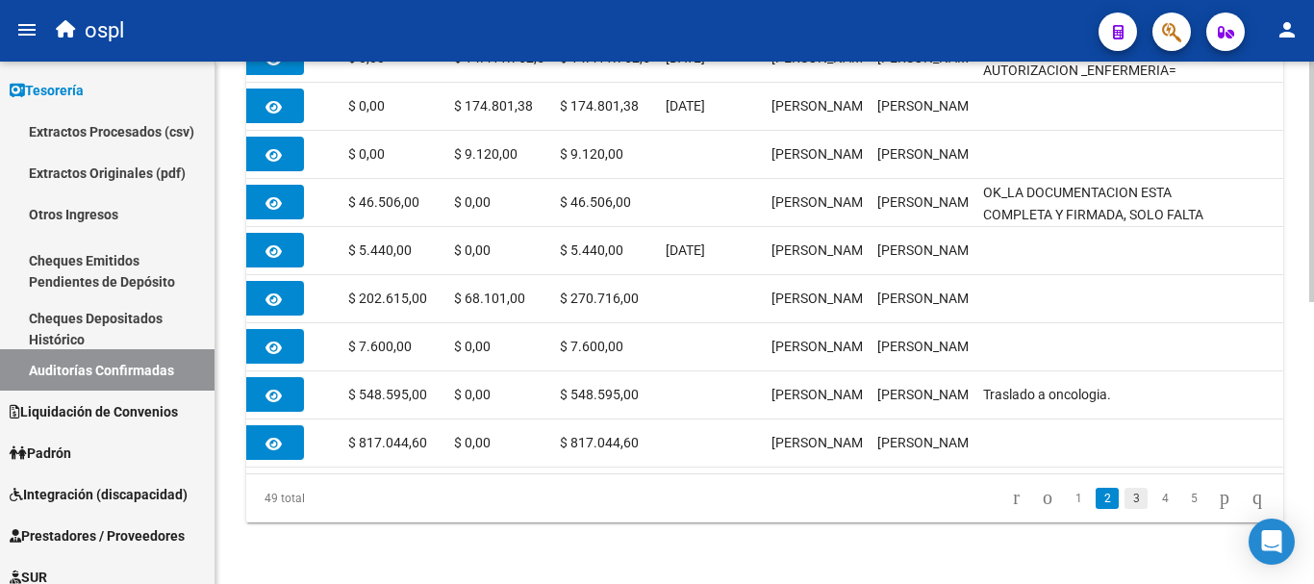
click at [1124, 497] on link "3" at bounding box center [1135, 498] width 23 height 21
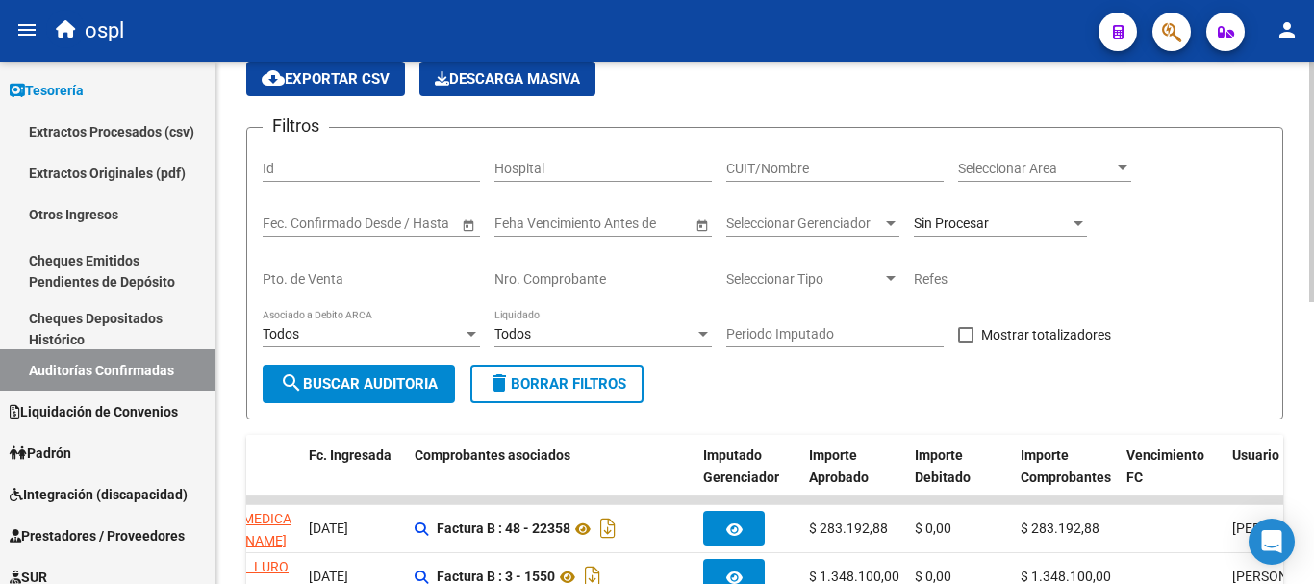
scroll to position [192, 0]
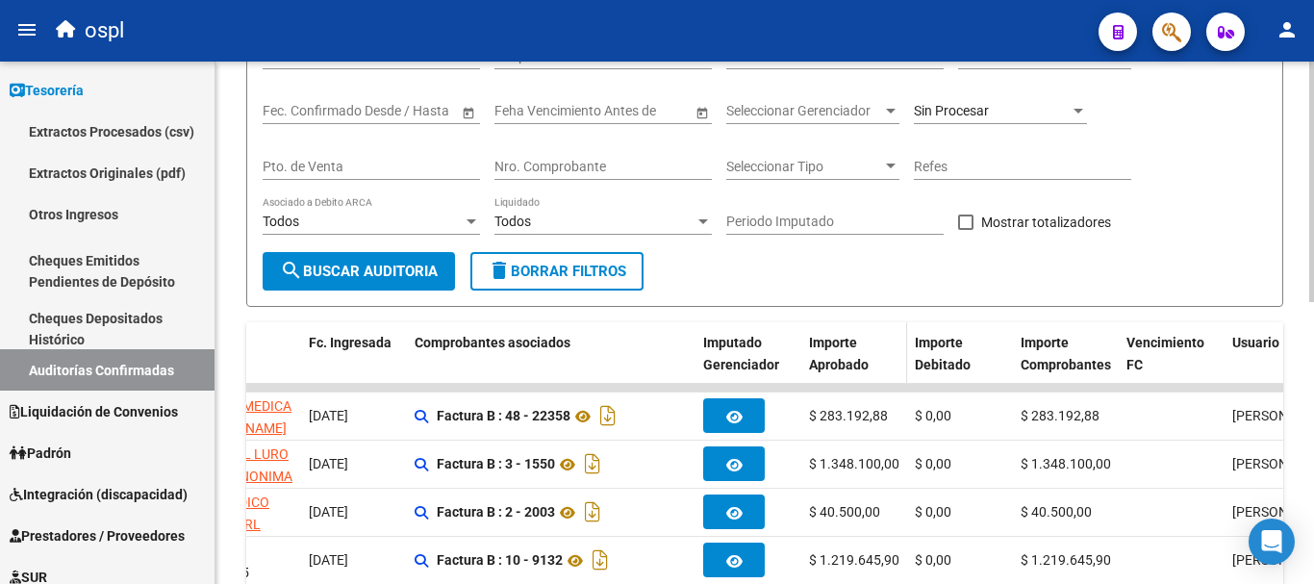
click at [871, 363] on div "Importe Aprobado" at bounding box center [854, 354] width 90 height 44
click at [861, 349] on div "Importe Aprobado" at bounding box center [854, 354] width 90 height 44
click at [871, 340] on div "Importe Aprobado" at bounding box center [854, 354] width 90 height 44
click at [890, 364] on div "Importe Aprobado" at bounding box center [854, 354] width 90 height 44
click at [849, 368] on span "Importe Aprobado" at bounding box center [839, 354] width 60 height 38
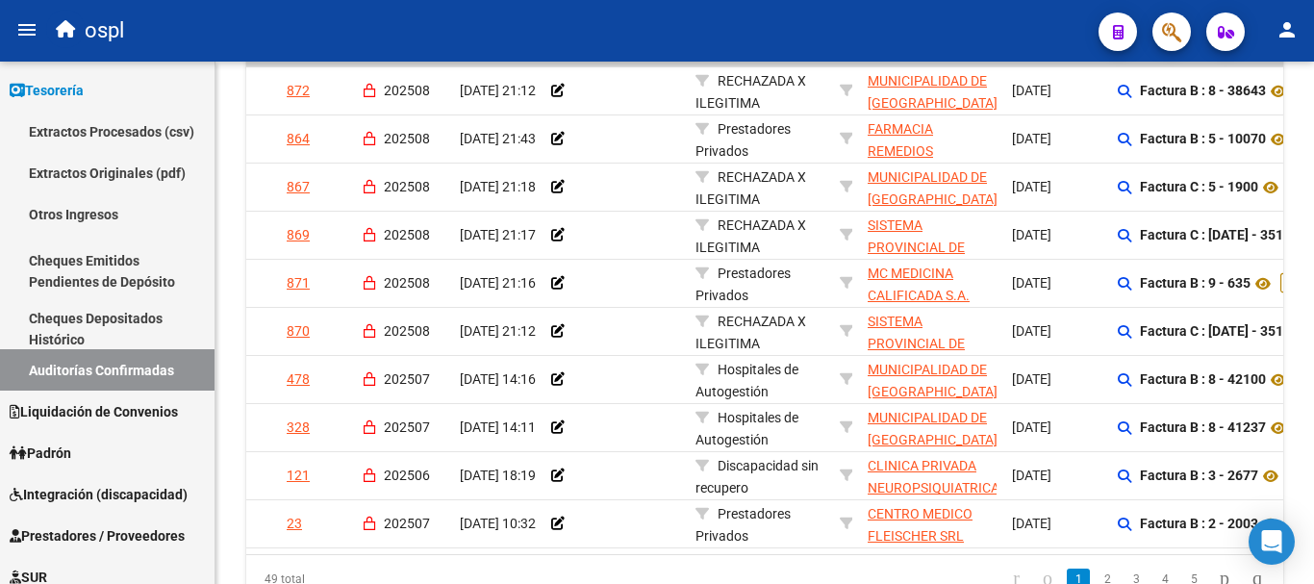
scroll to position [0, 0]
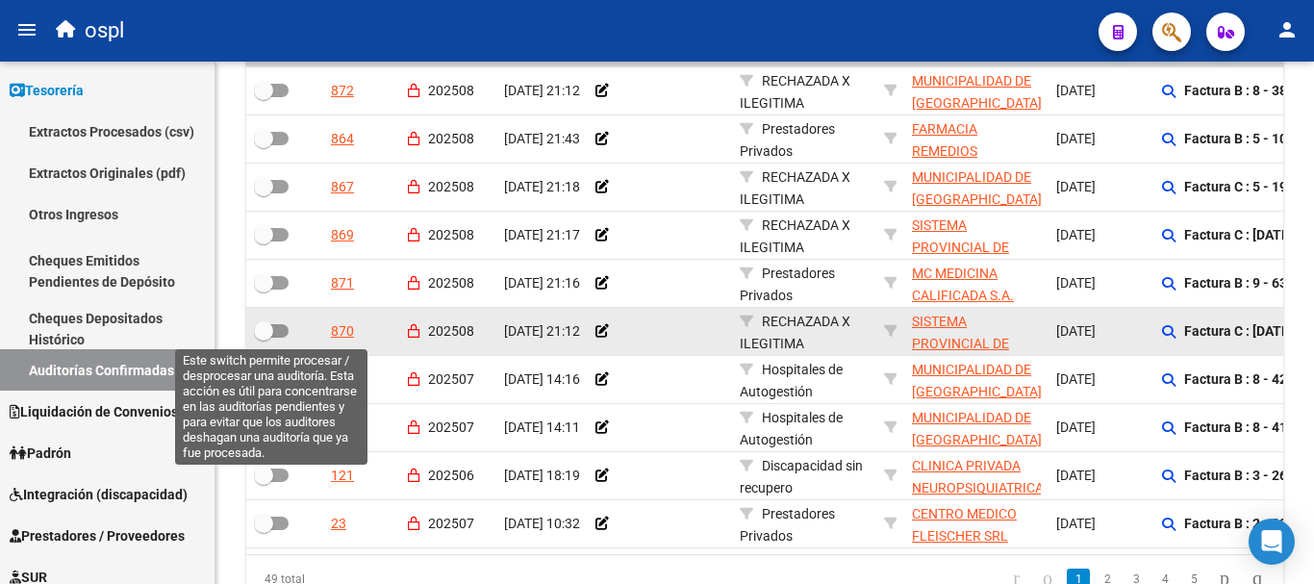
click at [280, 326] on span at bounding box center [271, 330] width 35 height 13
click at [263, 338] on input "checkbox" at bounding box center [263, 338] width 1 height 1
checkbox input "true"
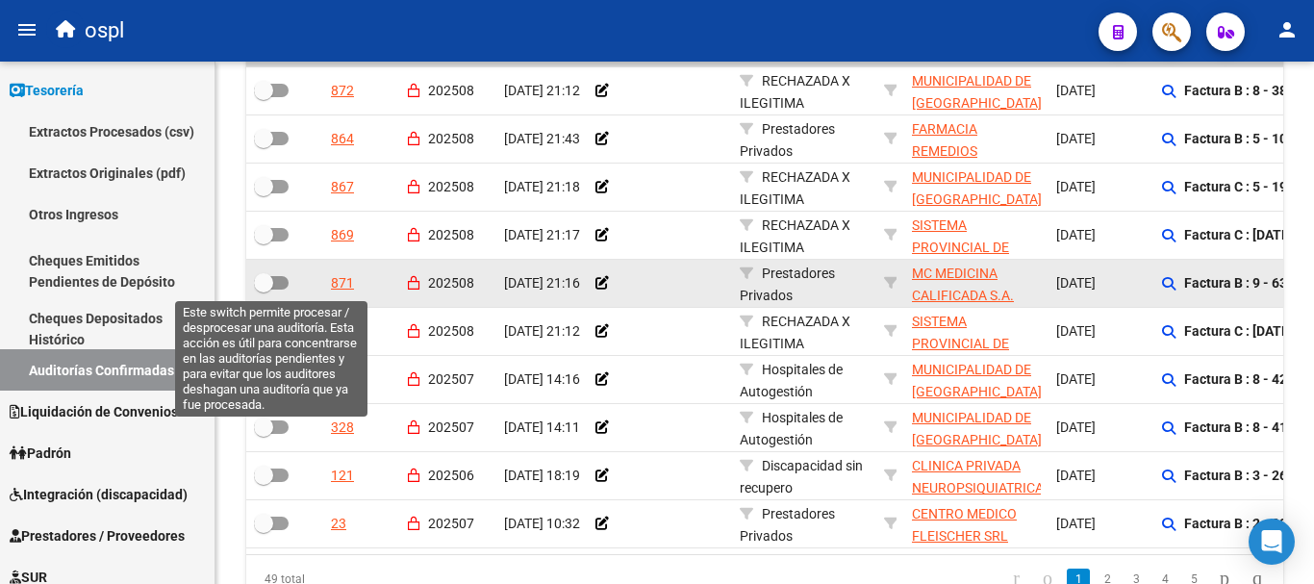
click at [280, 277] on span at bounding box center [271, 282] width 35 height 13
click at [263, 289] on input "checkbox" at bounding box center [263, 289] width 1 height 1
checkbox input "true"
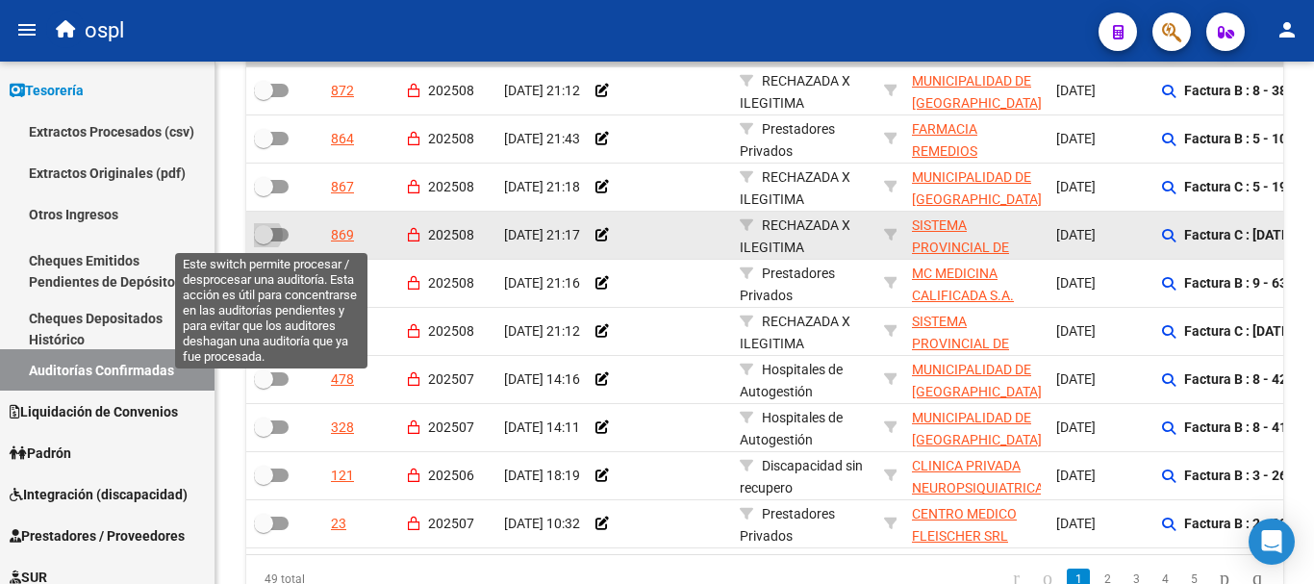
click at [286, 233] on span at bounding box center [271, 234] width 35 height 13
click at [263, 241] on input "checkbox" at bounding box center [263, 241] width 1 height 1
checkbox input "true"
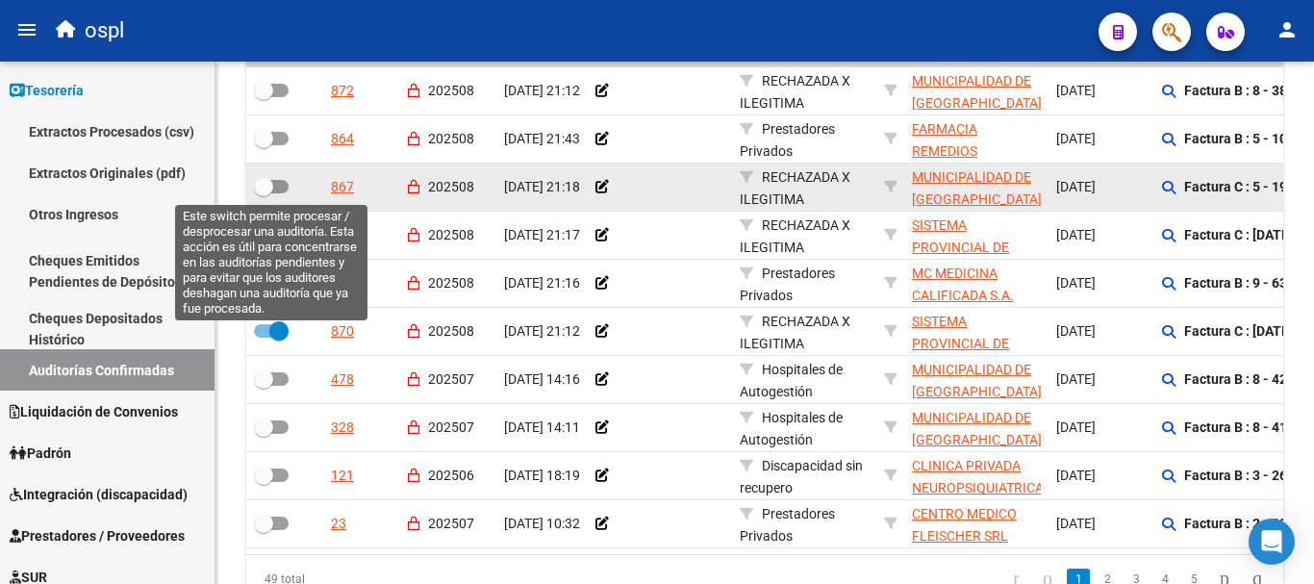
click at [283, 189] on span at bounding box center [271, 186] width 35 height 13
click at [263, 193] on input "checkbox" at bounding box center [263, 193] width 1 height 1
checkbox input "true"
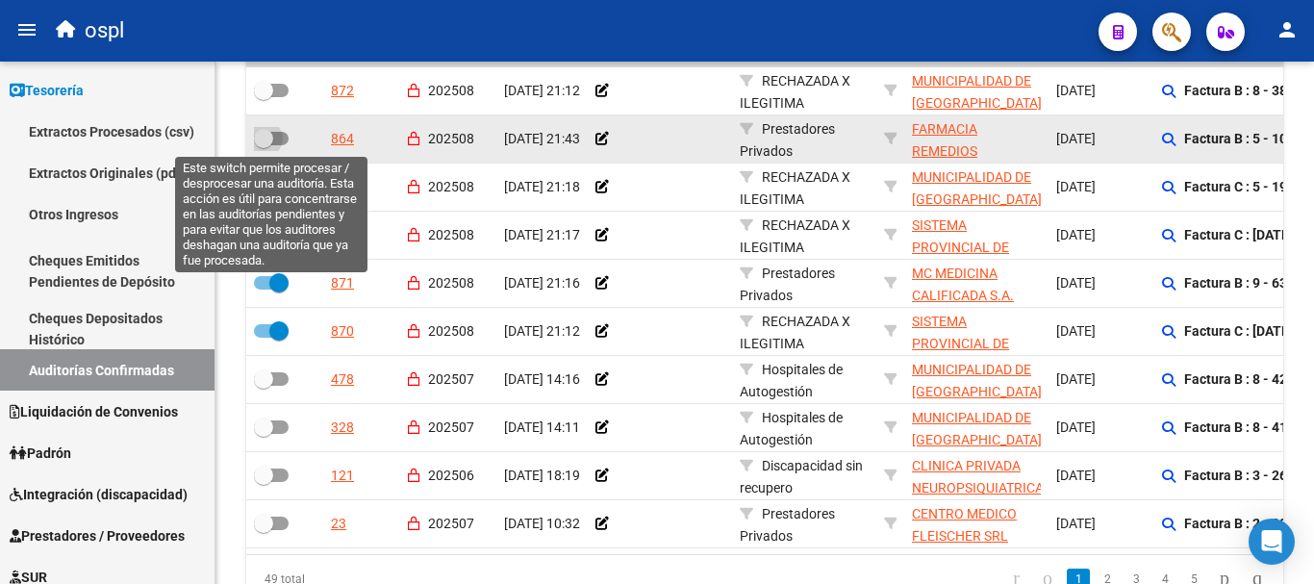
click at [279, 142] on span at bounding box center [271, 138] width 35 height 13
click at [263, 145] on input "checkbox" at bounding box center [263, 145] width 1 height 1
checkbox input "true"
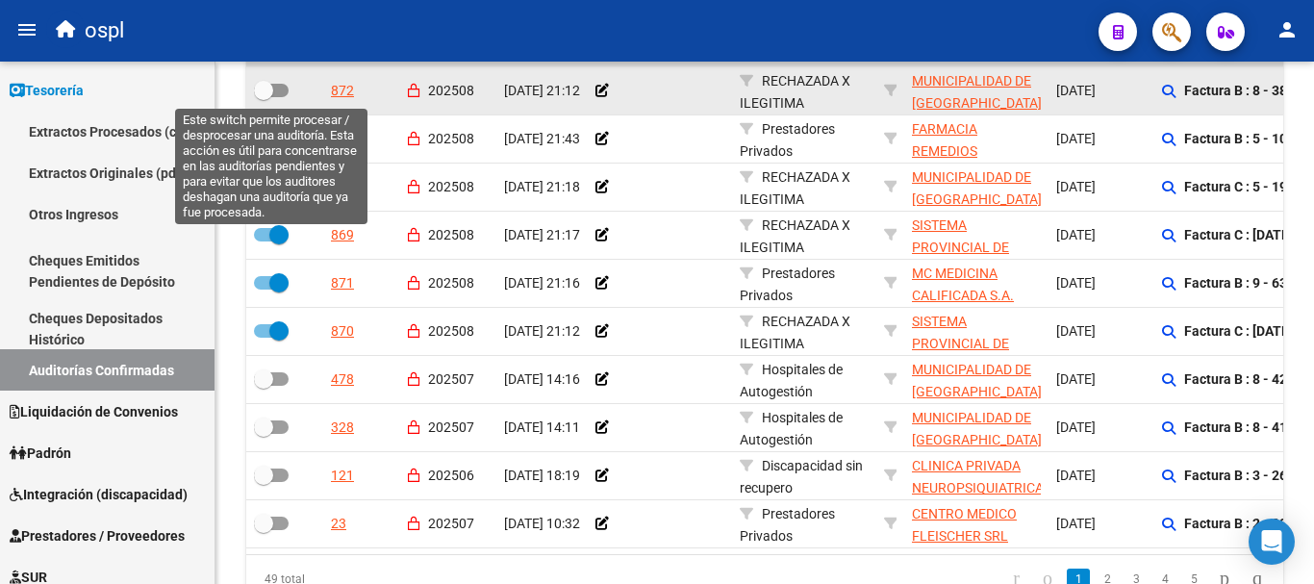
click at [277, 93] on span at bounding box center [271, 90] width 35 height 13
click at [263, 97] on input "checkbox" at bounding box center [263, 97] width 1 height 1
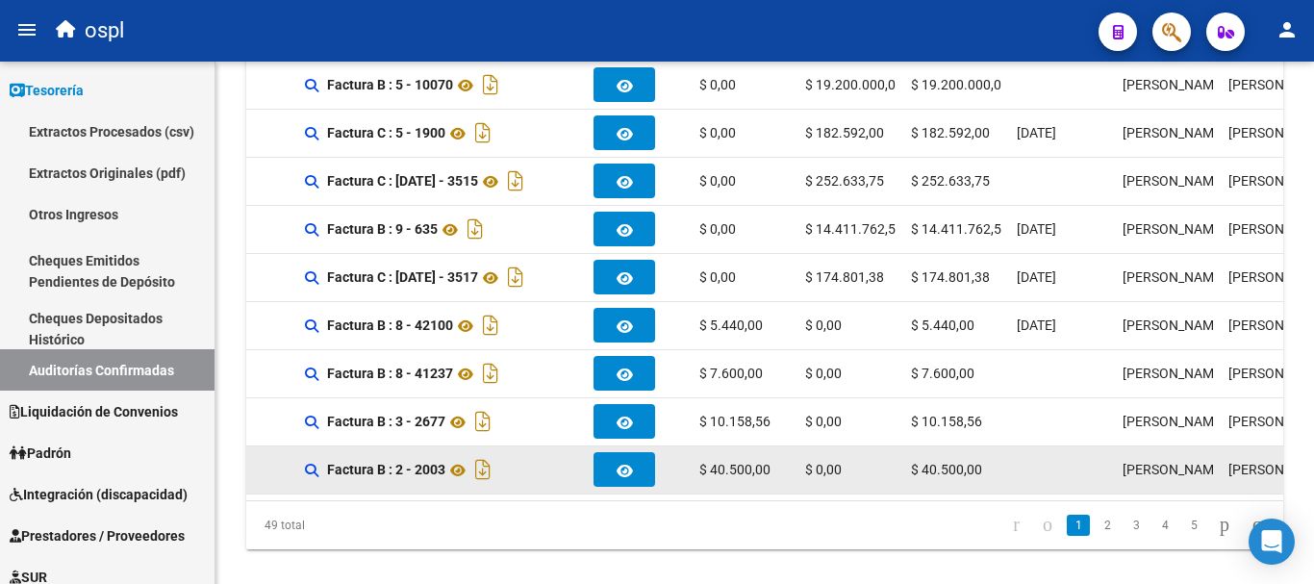
scroll to position [614, 0]
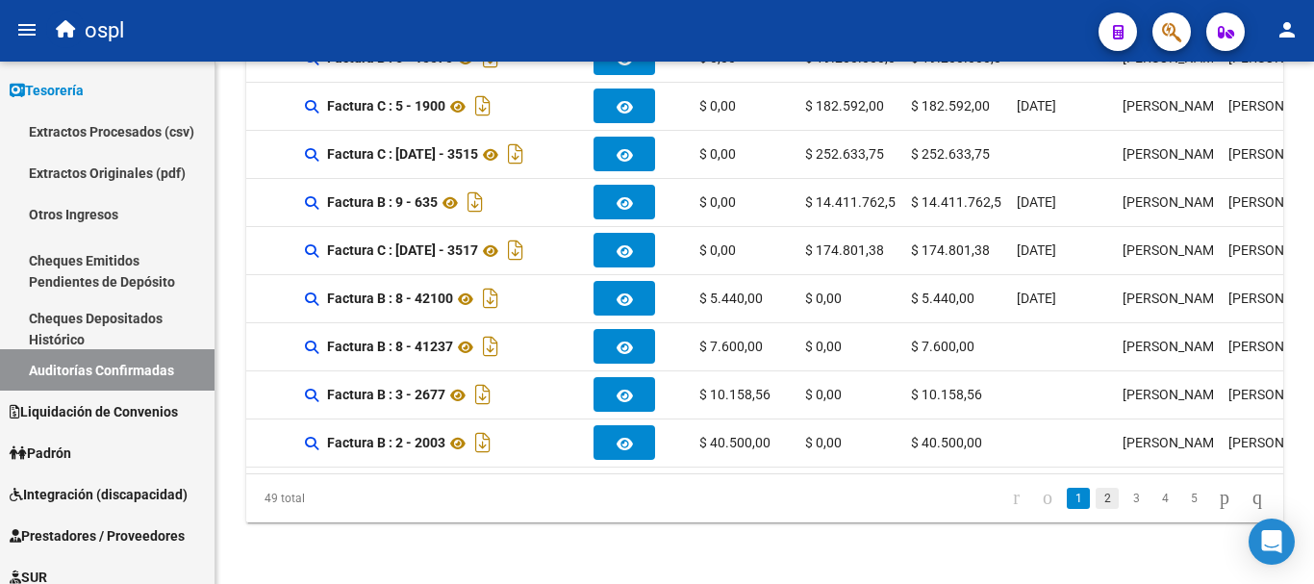
click at [1095, 508] on link "2" at bounding box center [1106, 498] width 23 height 21
checkbox input "false"
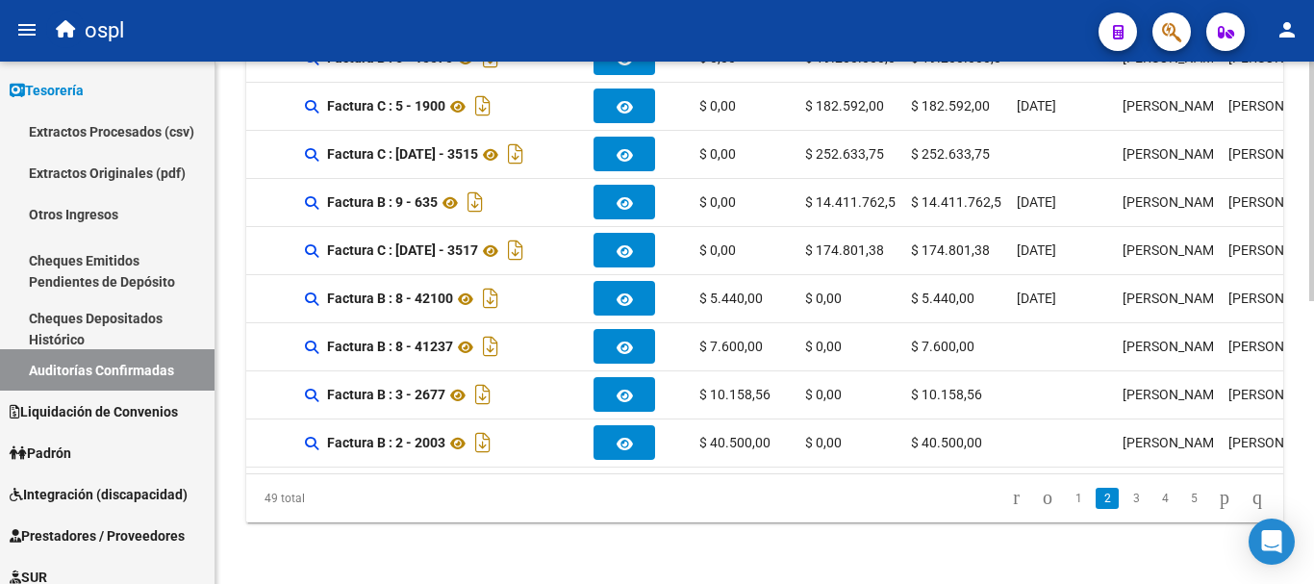
checkbox input "false"
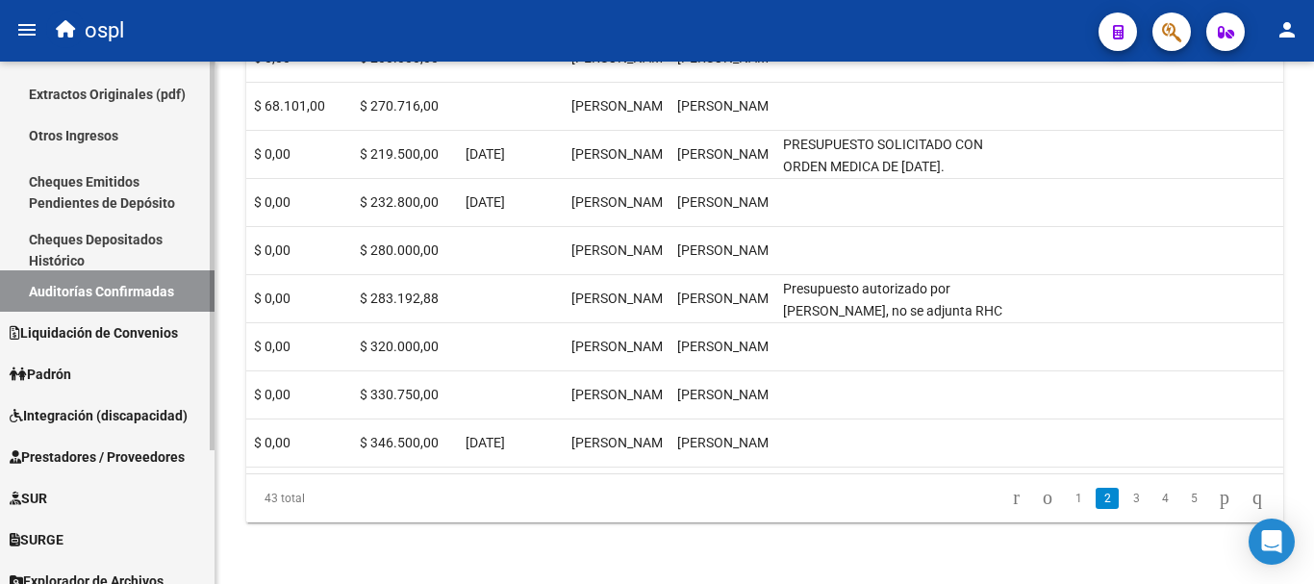
scroll to position [179, 0]
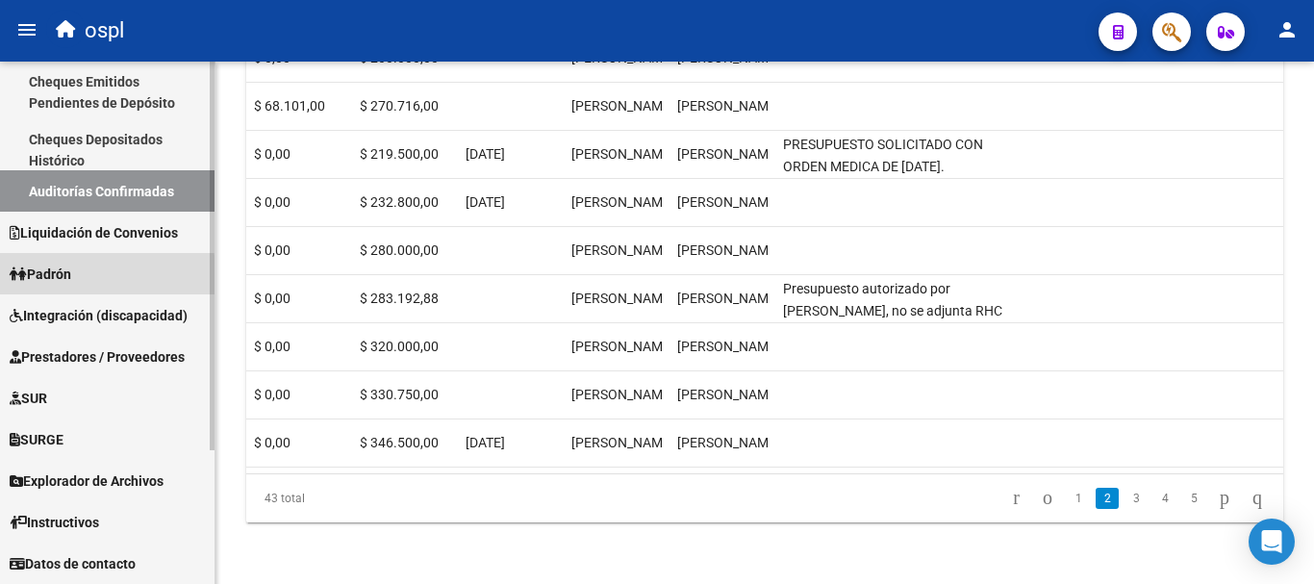
click at [93, 278] on link "Padrón" at bounding box center [107, 273] width 214 height 41
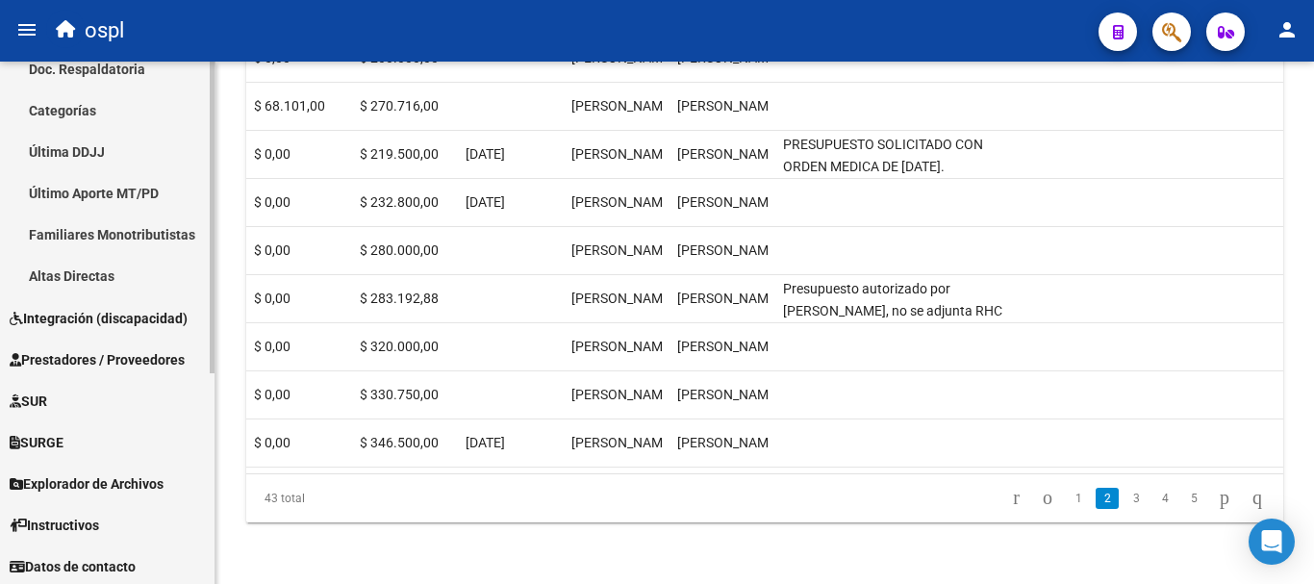
scroll to position [354, 0]
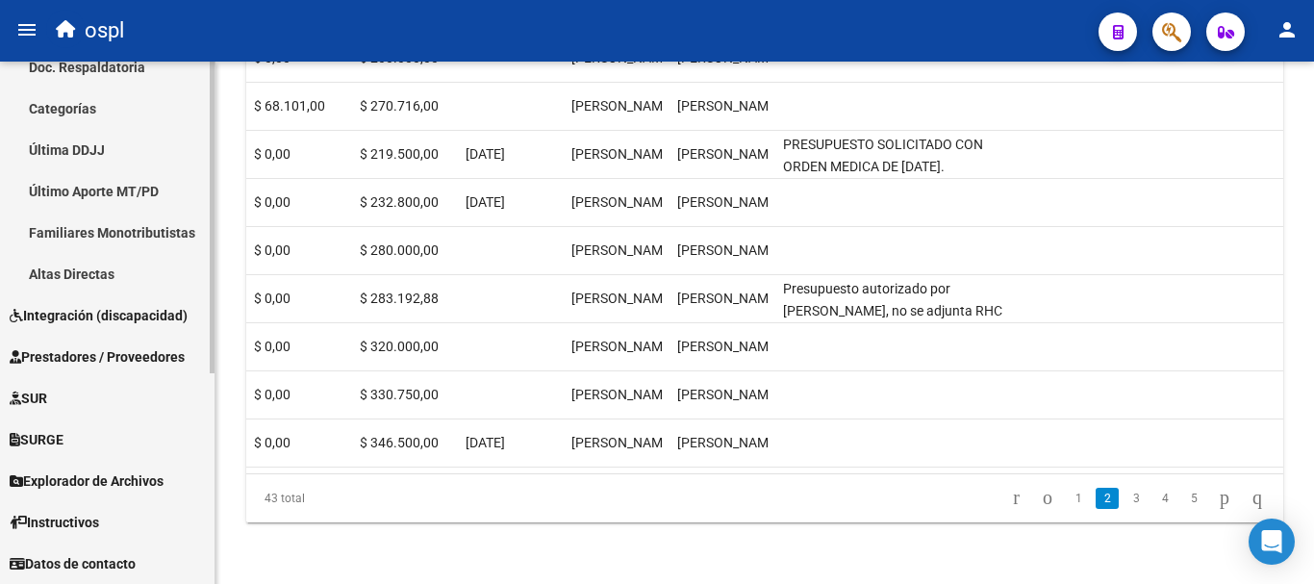
click at [112, 364] on span "Prestadores / Proveedores" at bounding box center [97, 356] width 175 height 21
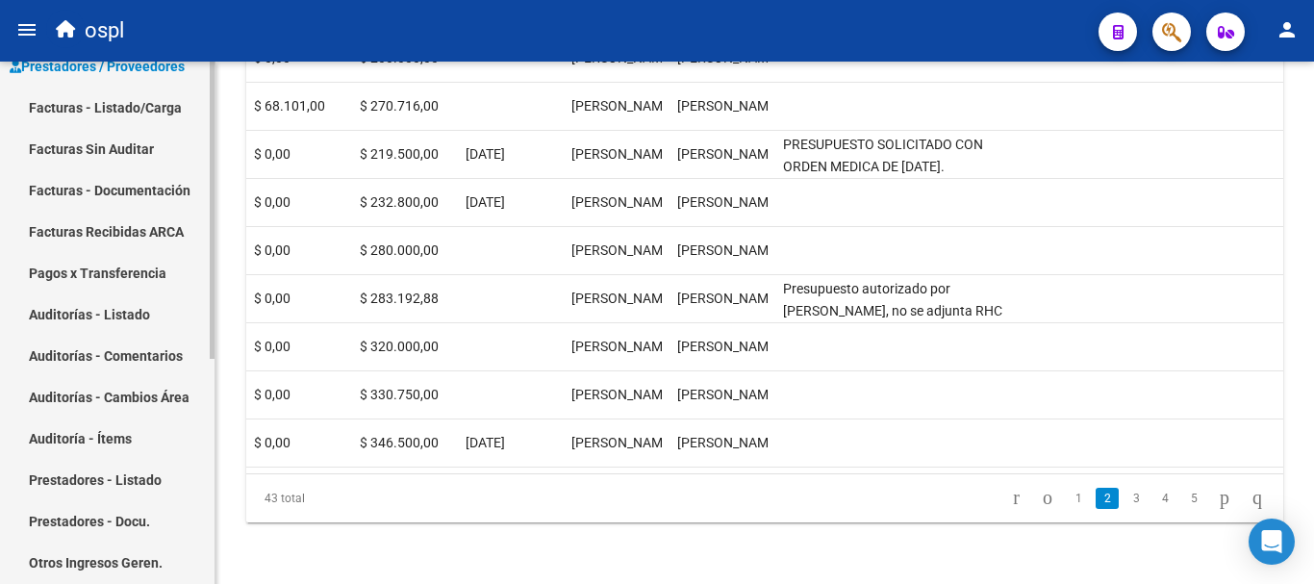
scroll to position [162, 0]
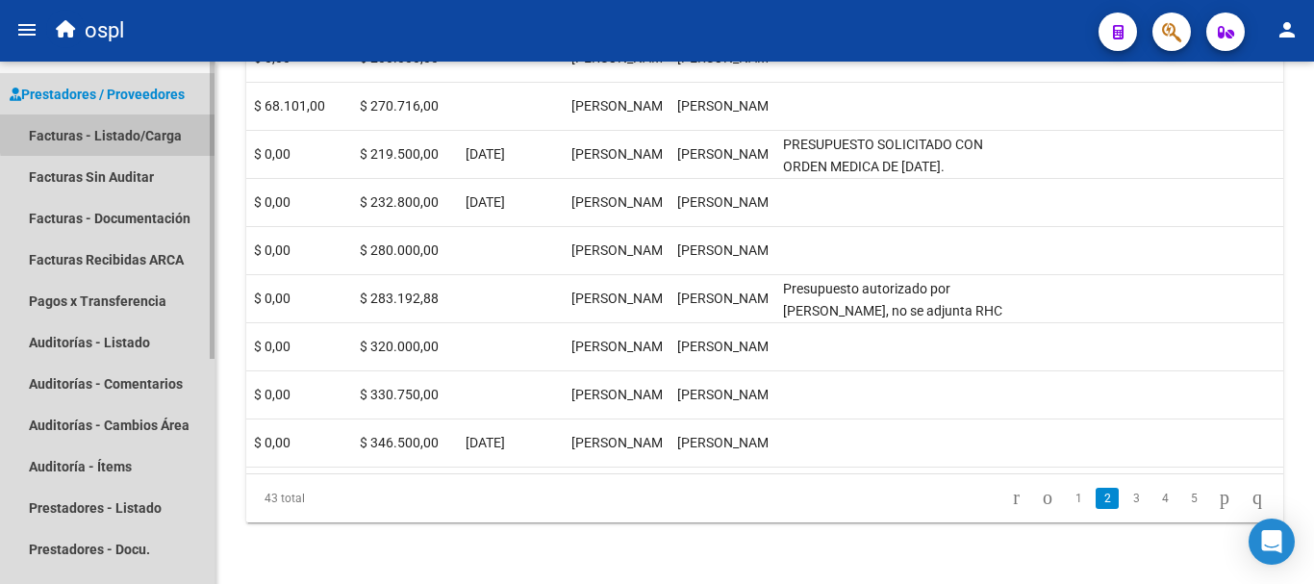
click at [137, 131] on link "Facturas - Listado/Carga" at bounding box center [107, 134] width 214 height 41
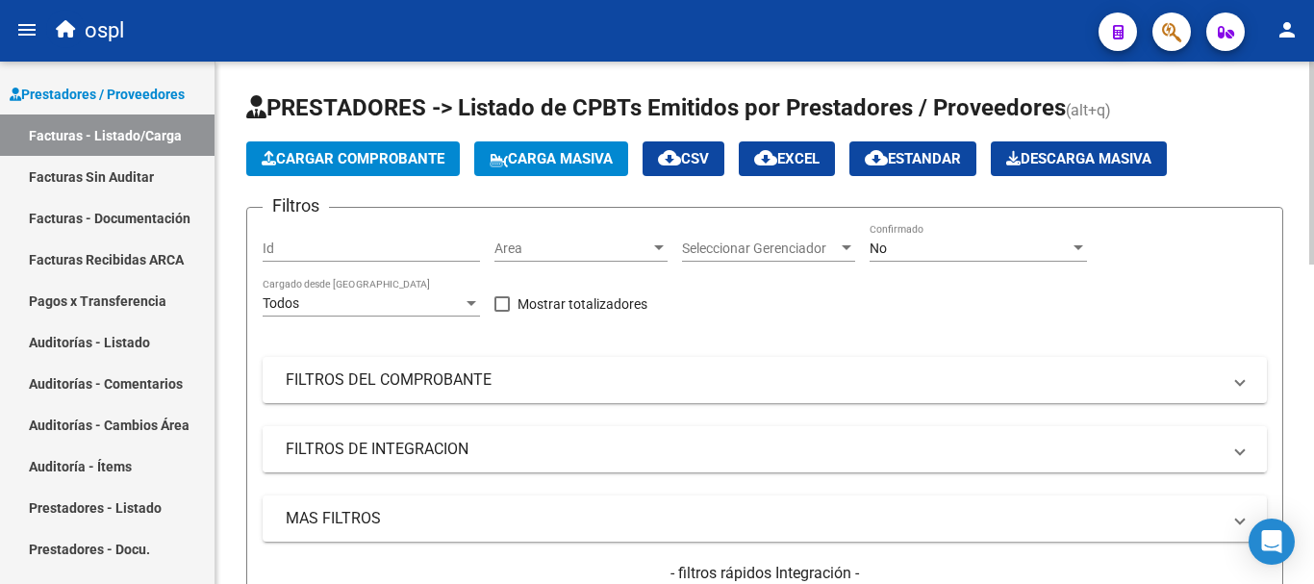
scroll to position [96, 0]
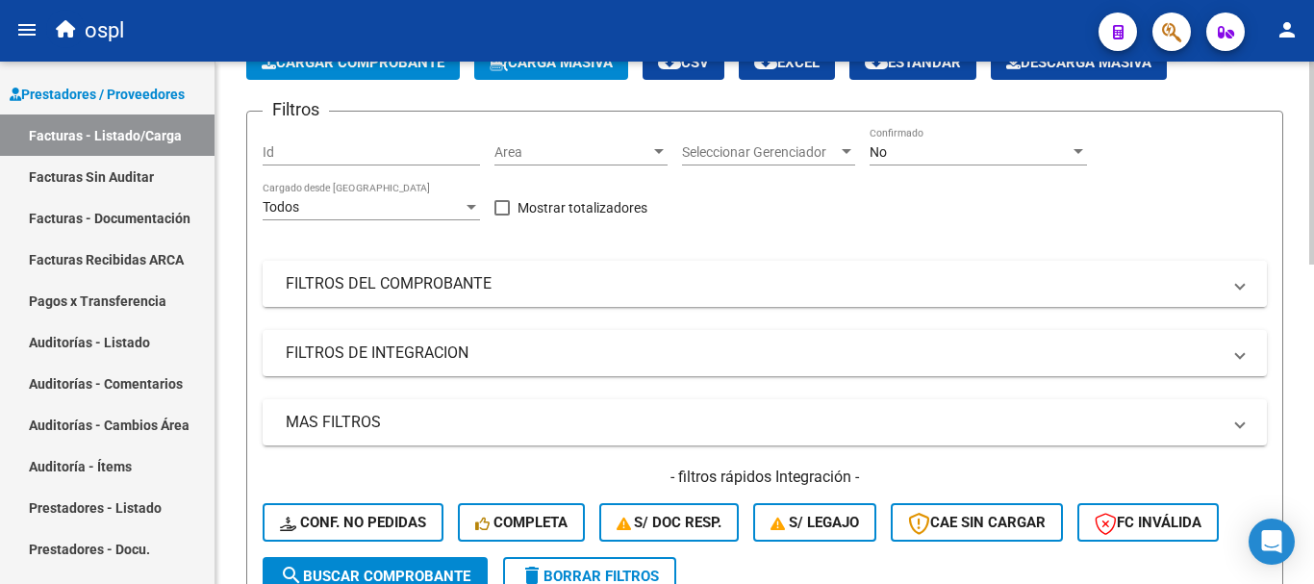
click at [381, 279] on mat-panel-title "FILTROS DEL COMPROBANTE" at bounding box center [753, 283] width 935 height 21
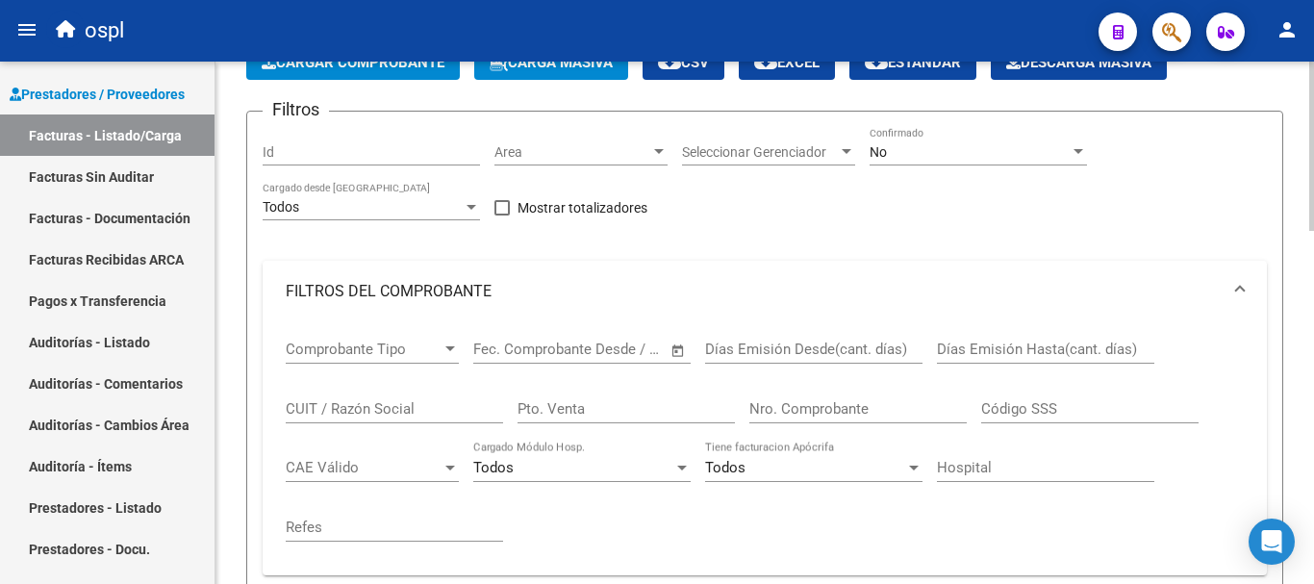
click at [383, 404] on input "CUIT / Razón Social" at bounding box center [394, 408] width 217 height 17
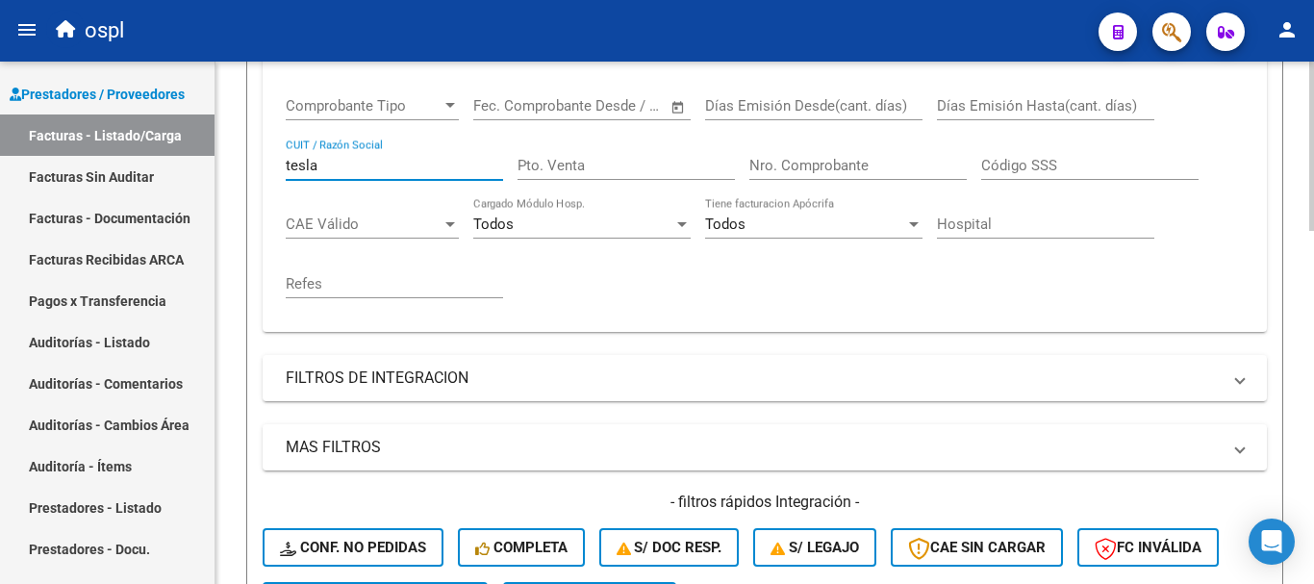
scroll to position [481, 0]
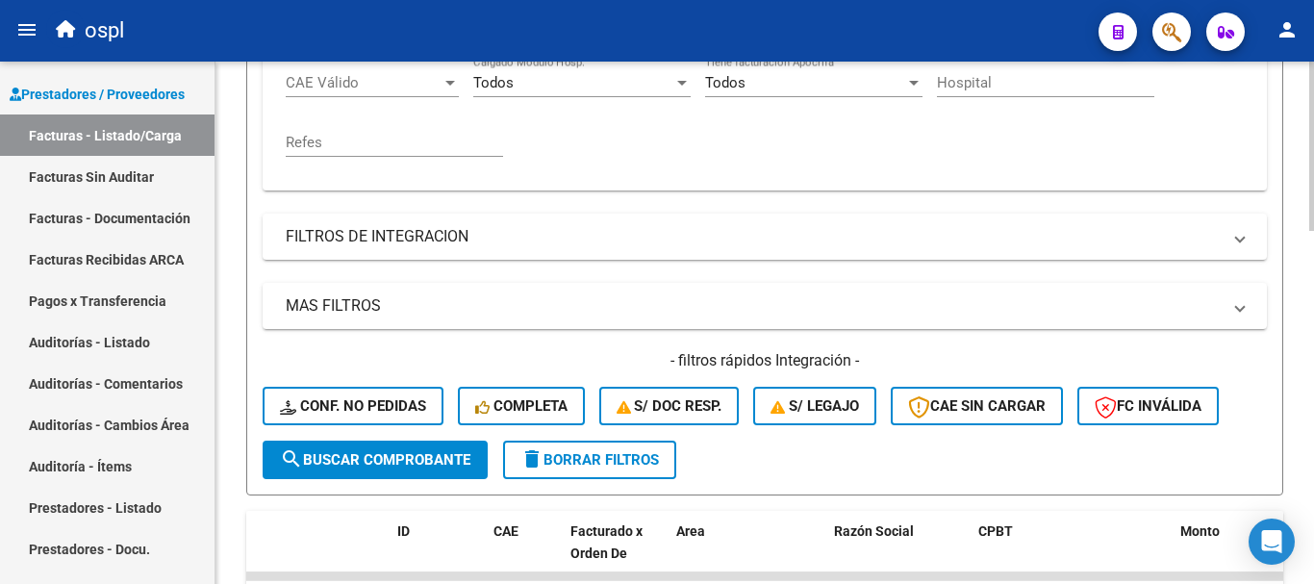
type input "tesla"
click at [391, 463] on span "search Buscar Comprobante" at bounding box center [375, 459] width 190 height 17
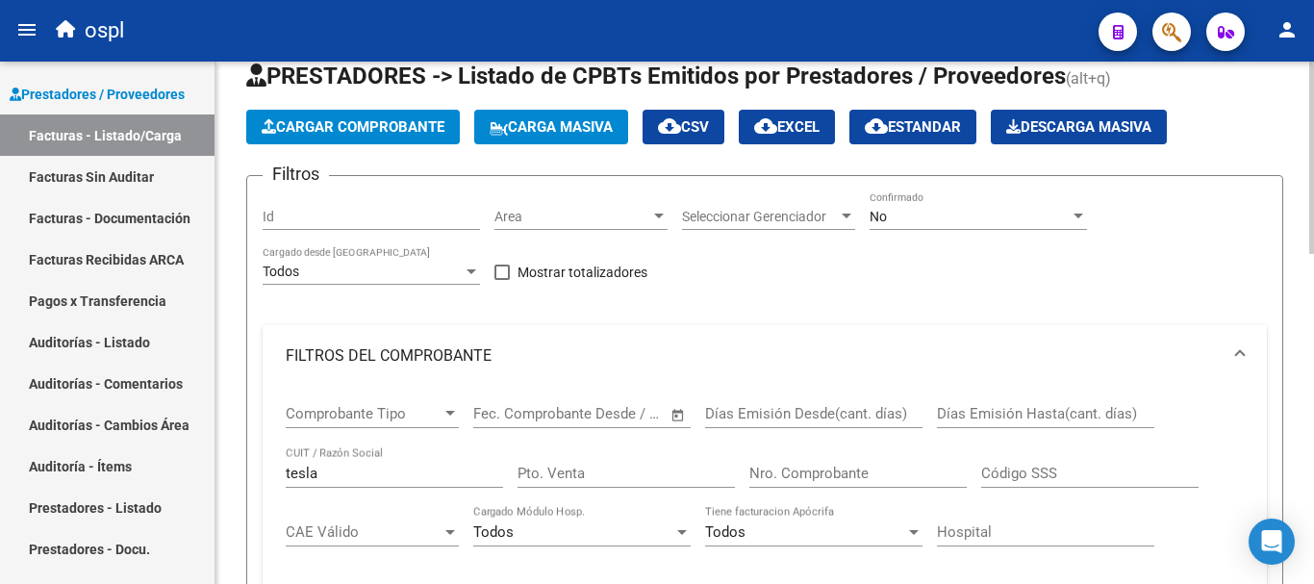
scroll to position [0, 0]
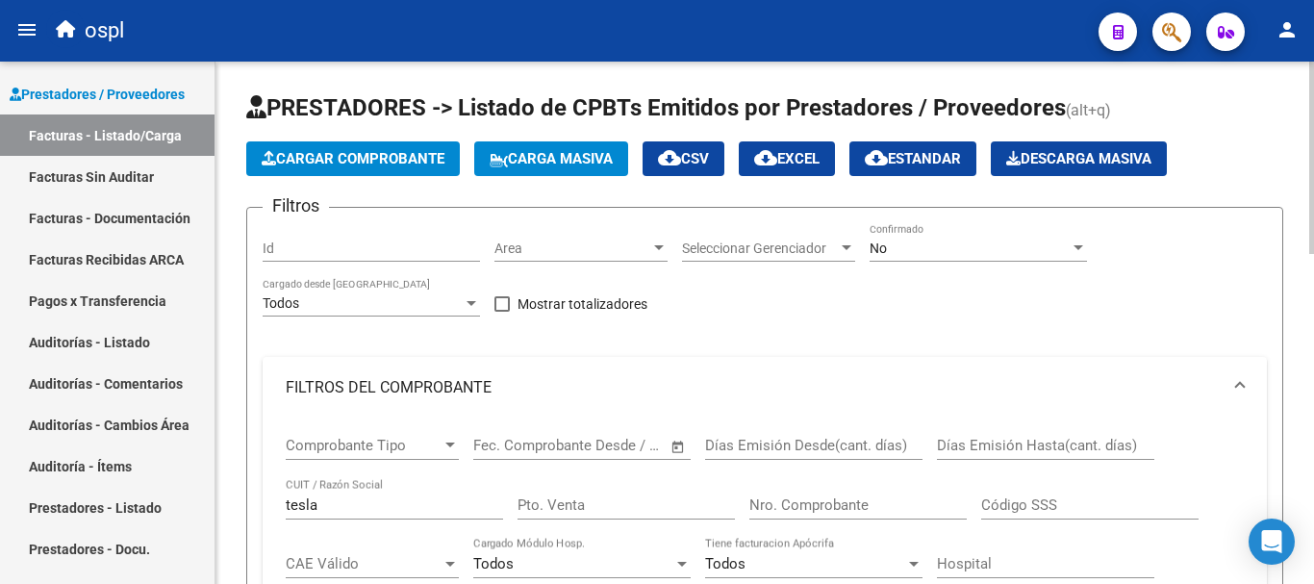
click at [991, 240] on div "No" at bounding box center [969, 248] width 200 height 16
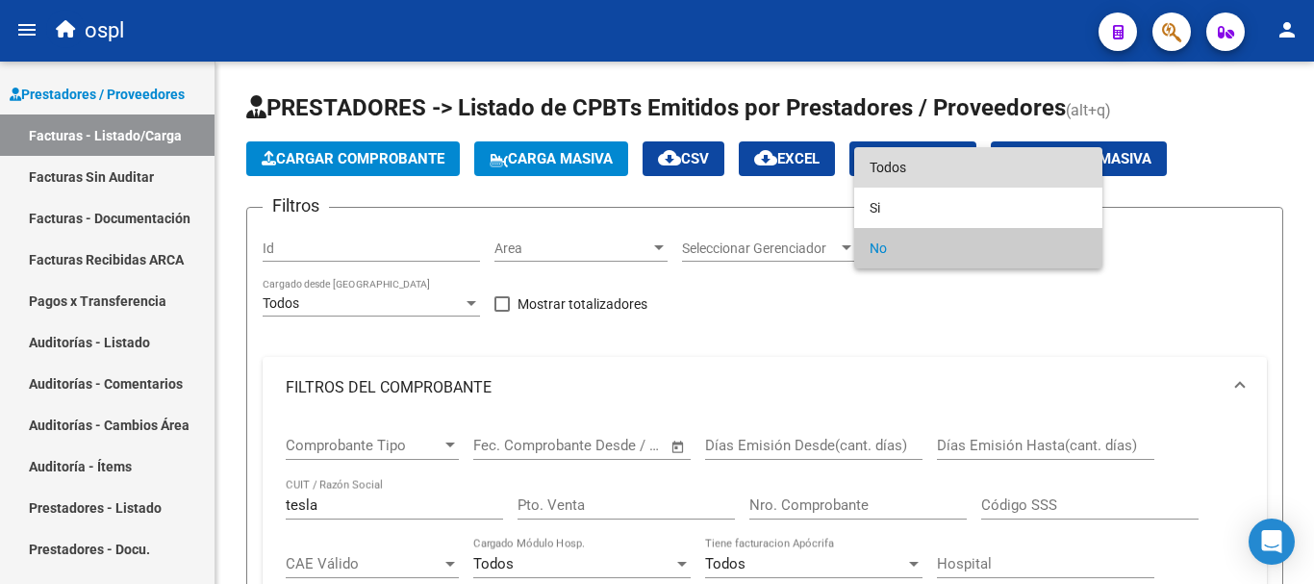
click at [902, 172] on span "Todos" at bounding box center [977, 167] width 217 height 40
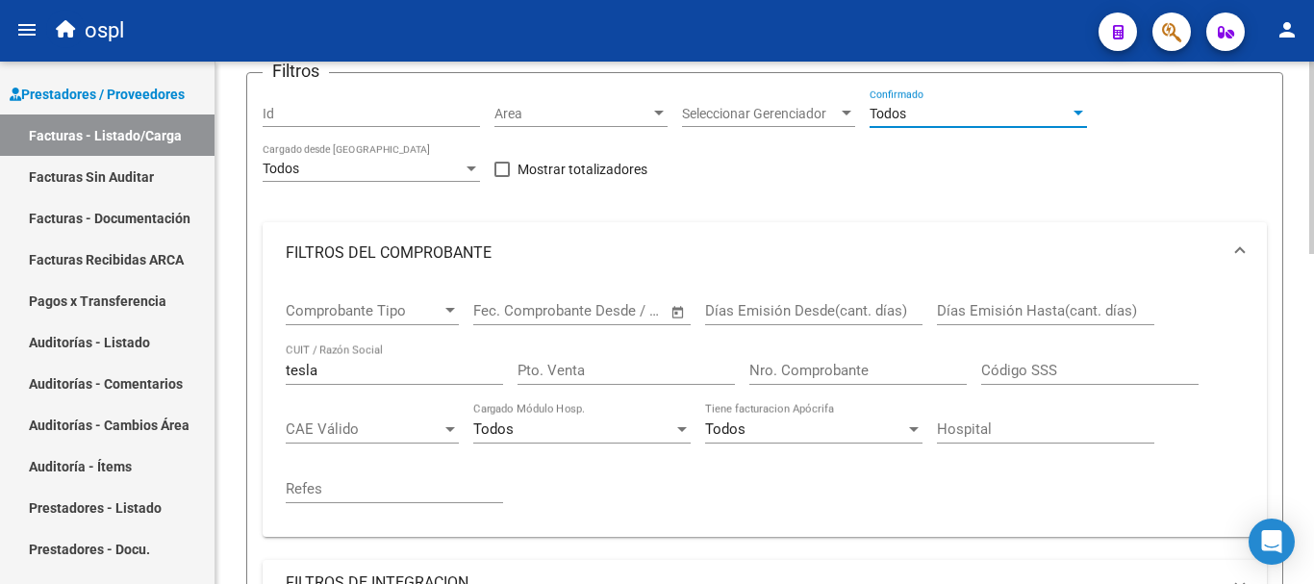
scroll to position [385, 0]
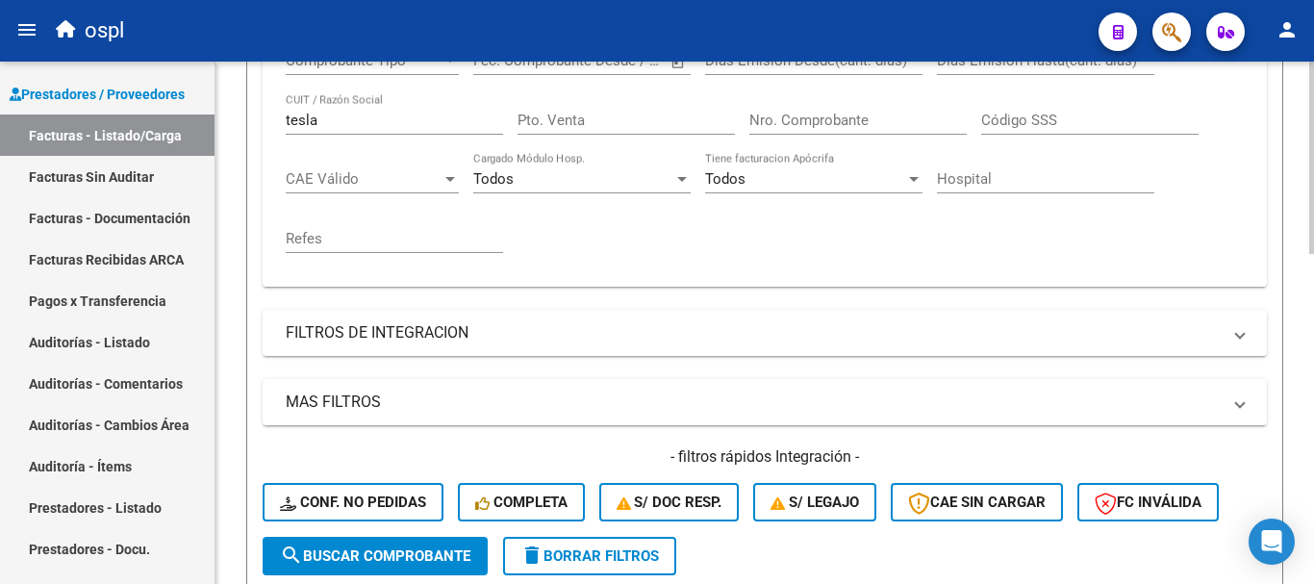
click at [825, 113] on input "Nro. Comprobante" at bounding box center [857, 120] width 217 height 17
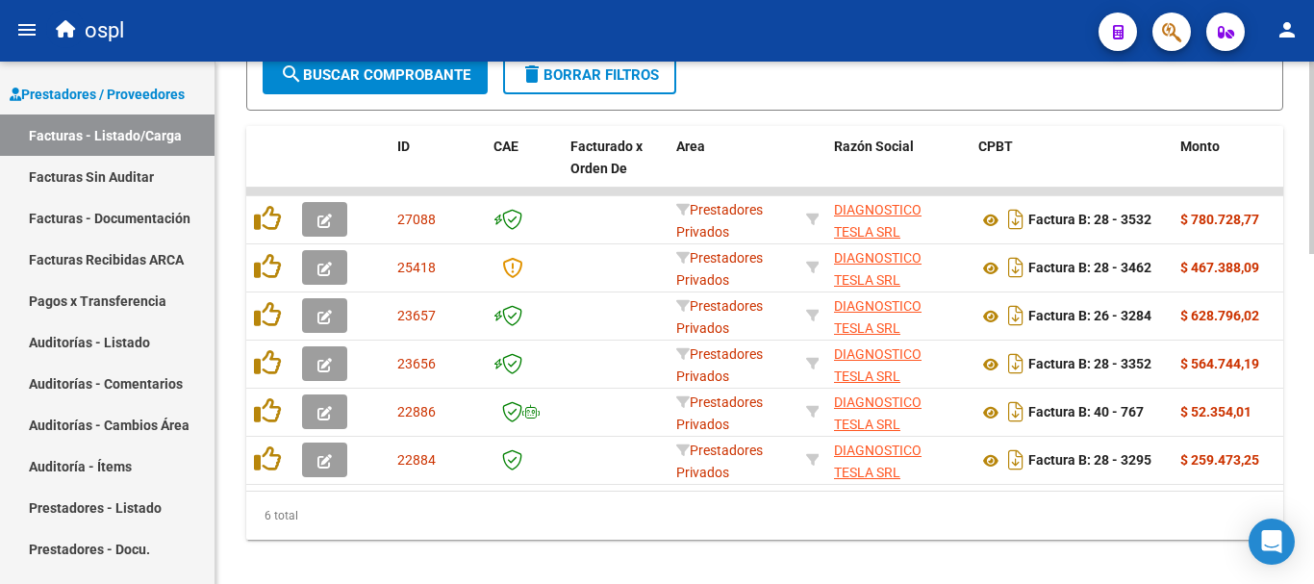
scroll to position [673, 0]
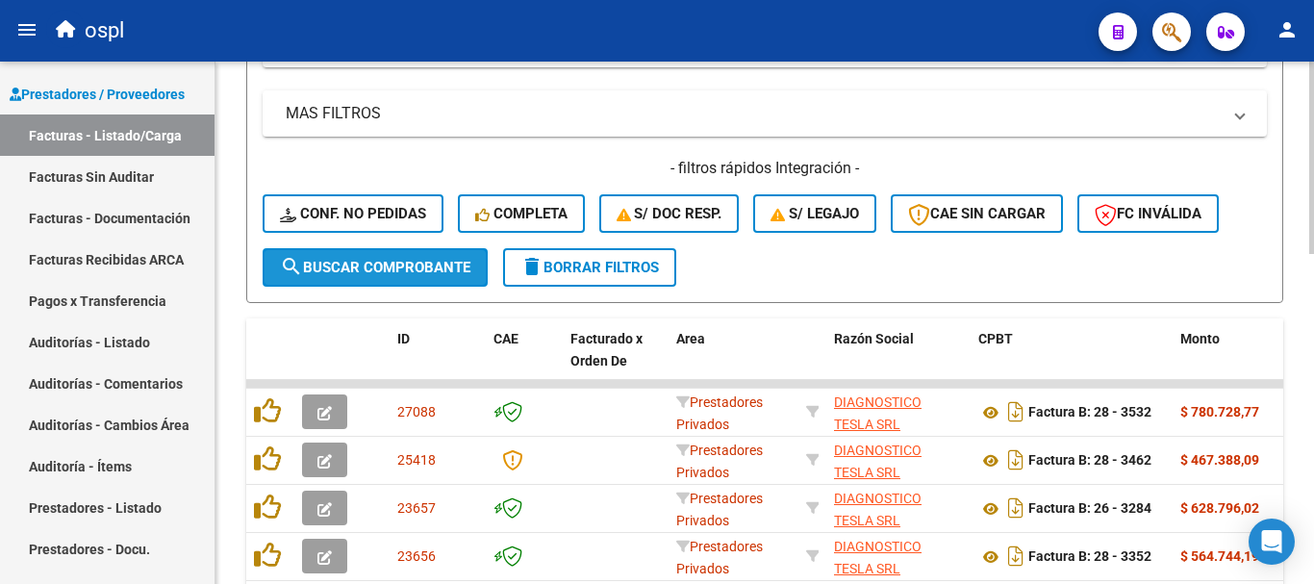
click at [425, 265] on span "search Buscar Comprobante" at bounding box center [375, 267] width 190 height 17
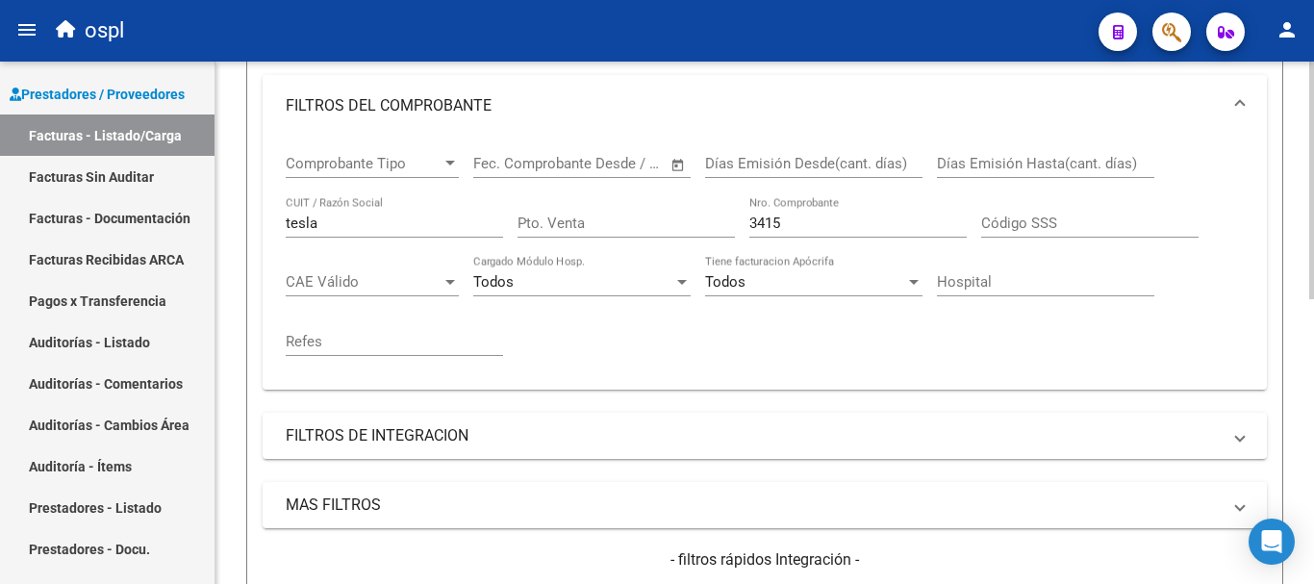
scroll to position [147, 0]
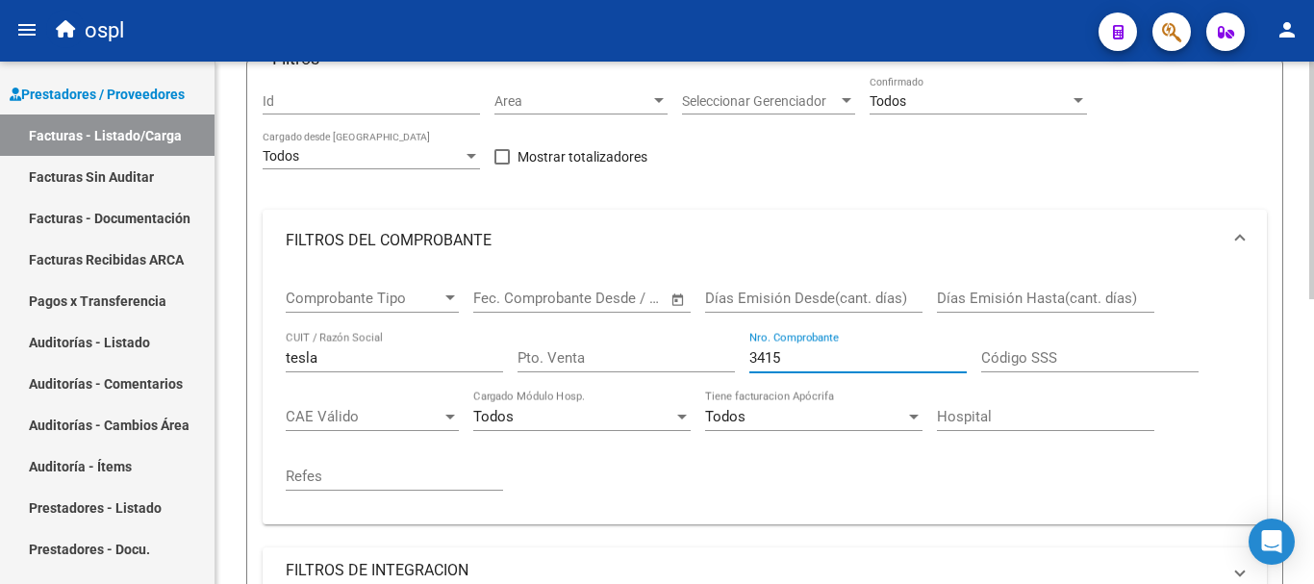
drag, startPoint x: 812, startPoint y: 360, endPoint x: 668, endPoint y: 363, distance: 143.3
click at [668, 363] on div "Comprobante Tipo Comprobante Tipo Start date – End date Fec. Comprobante Desde …" at bounding box center [765, 390] width 958 height 238
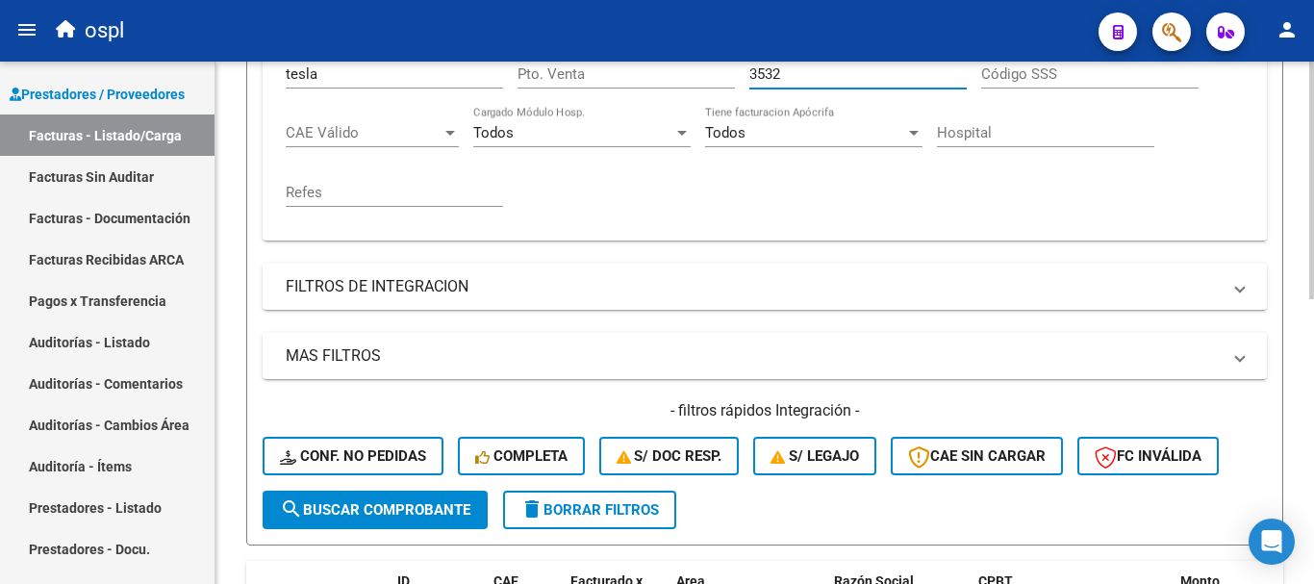
scroll to position [436, 0]
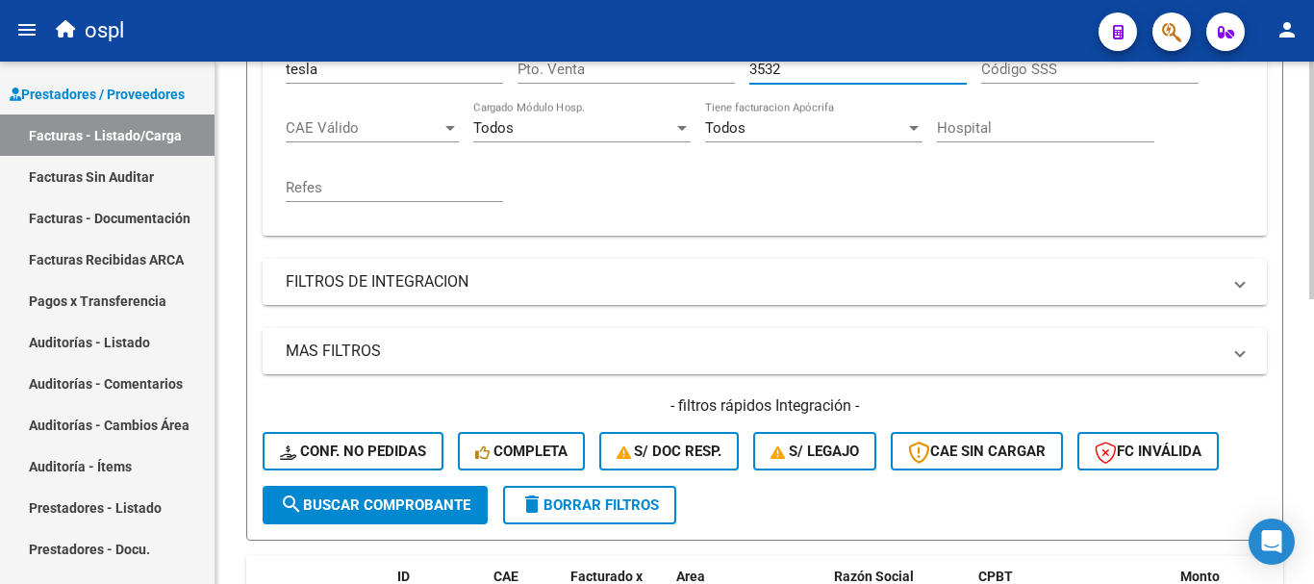
click at [354, 502] on span "search Buscar Comprobante" at bounding box center [375, 504] width 190 height 17
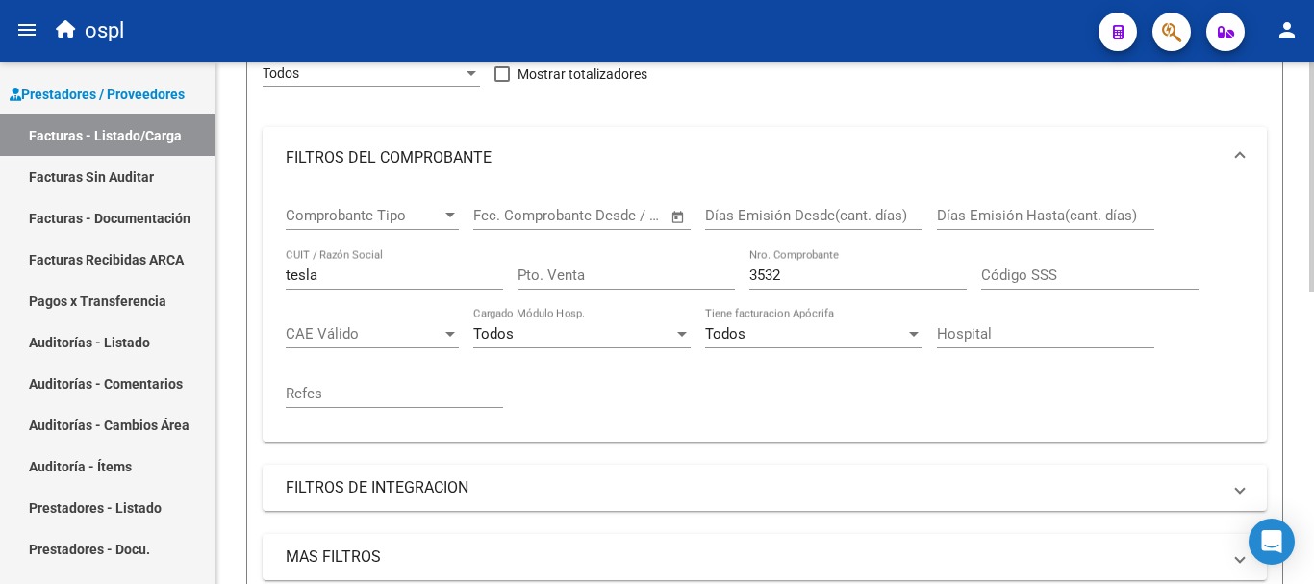
scroll to position [81, 0]
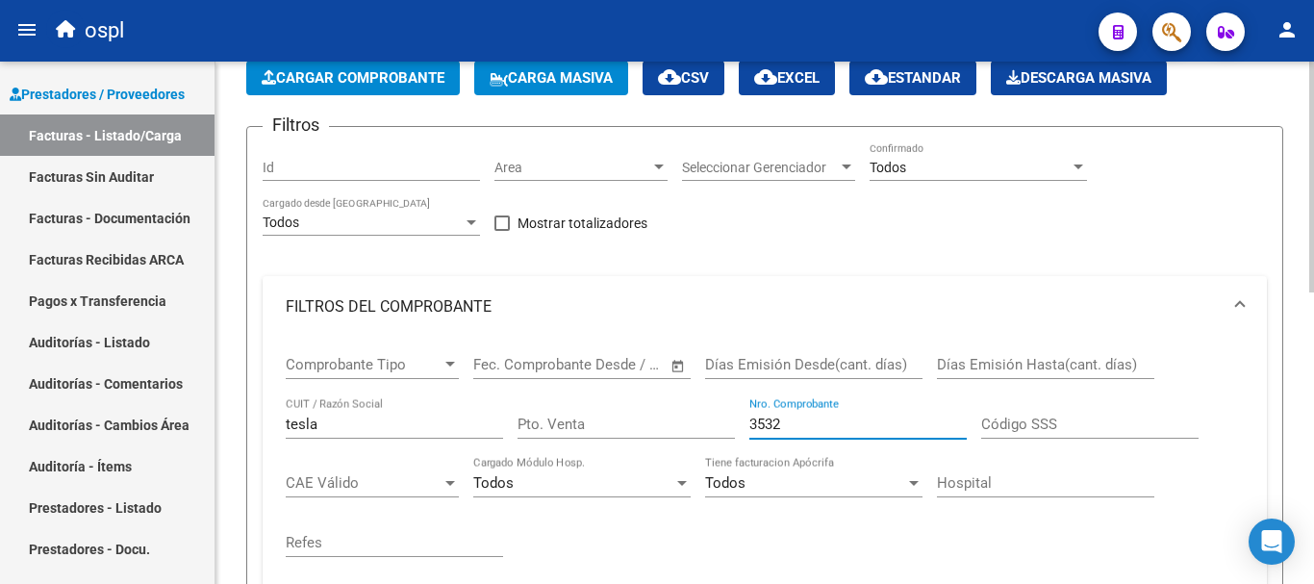
drag, startPoint x: 782, startPoint y: 428, endPoint x: 670, endPoint y: 426, distance: 111.6
click at [670, 426] on div "Comprobante Tipo Comprobante Tipo Start date – End date Fec. Comprobante Desde …" at bounding box center [765, 457] width 958 height 238
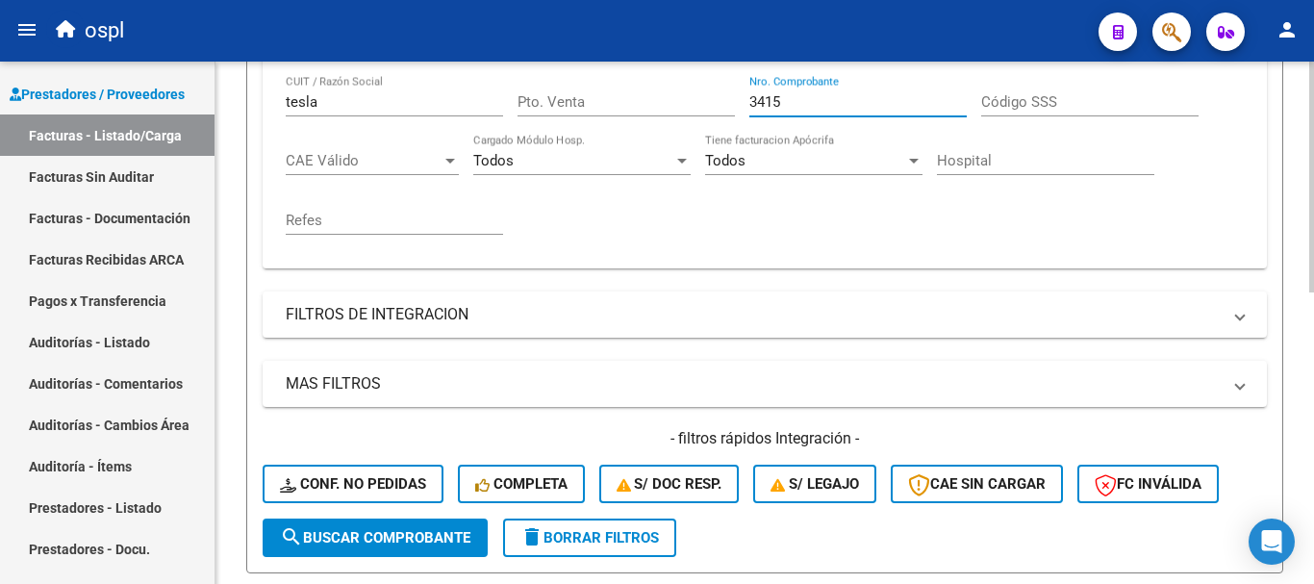
scroll to position [465, 0]
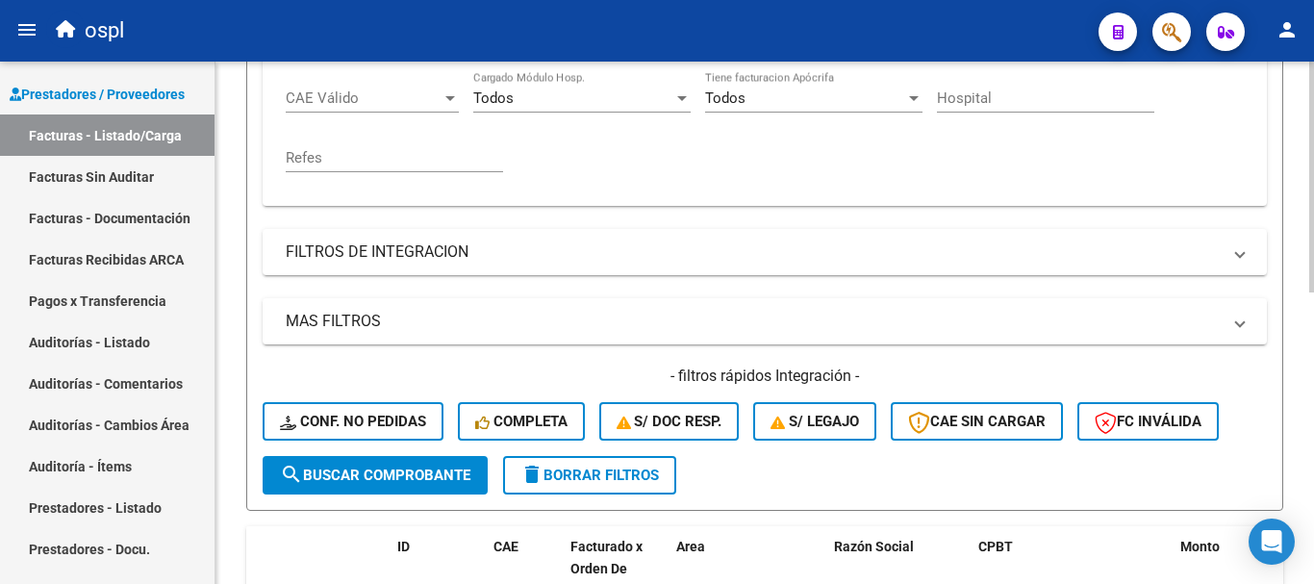
type input "3415"
click at [435, 471] on span "search Buscar Comprobante" at bounding box center [375, 474] width 190 height 17
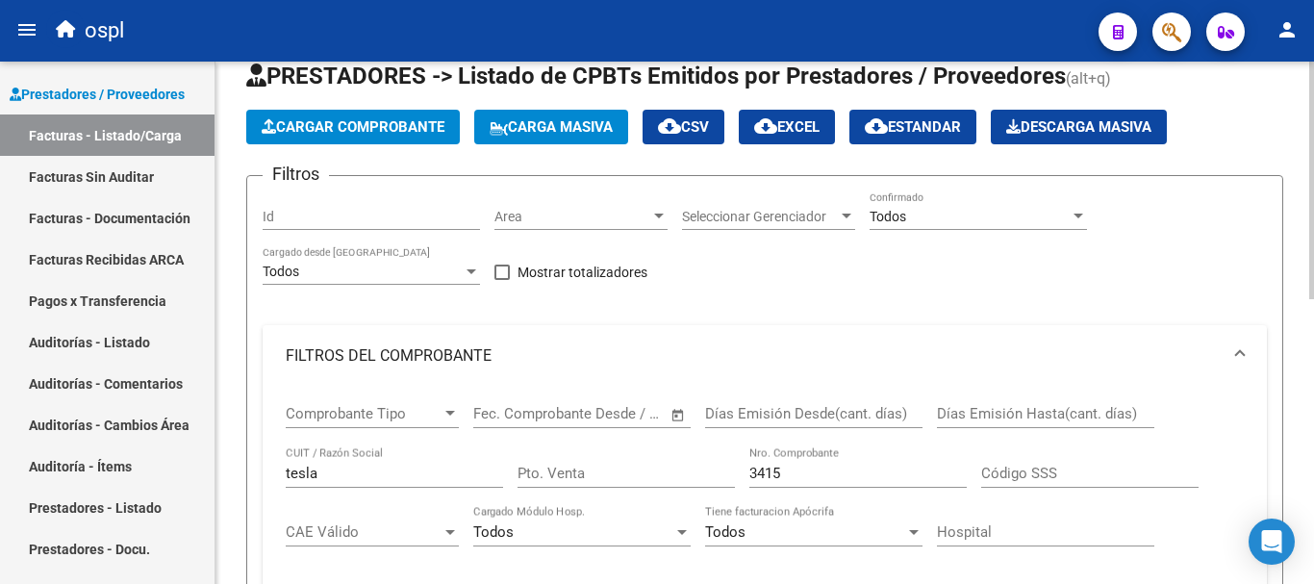
scroll to position [0, 0]
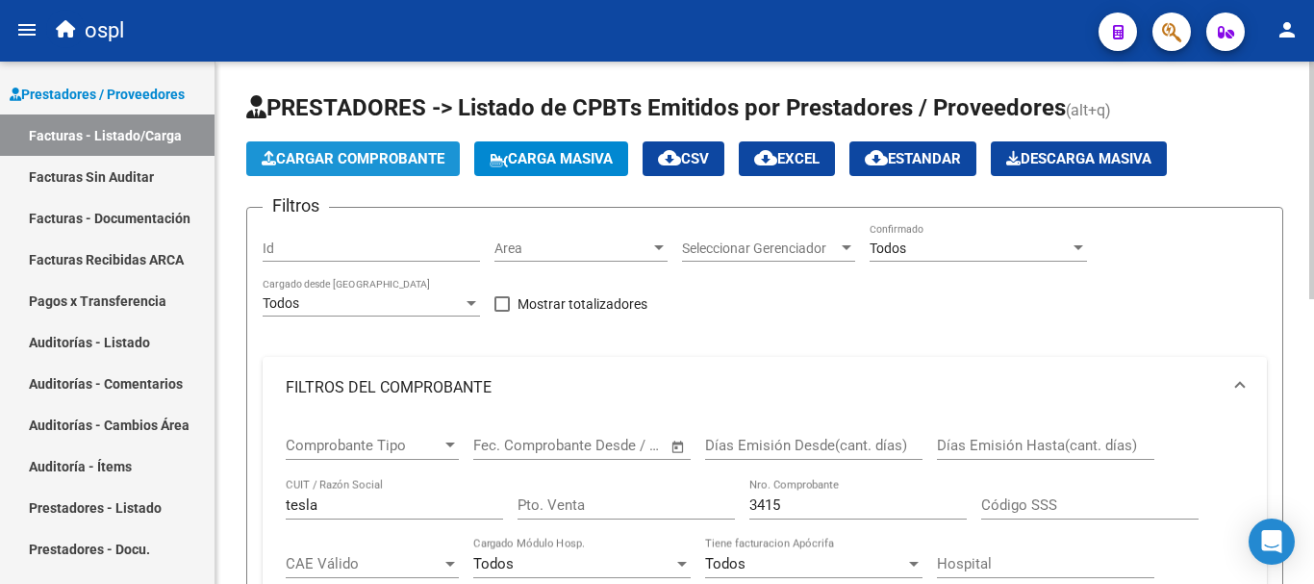
click at [347, 161] on span "Cargar Comprobante" at bounding box center [353, 158] width 183 height 17
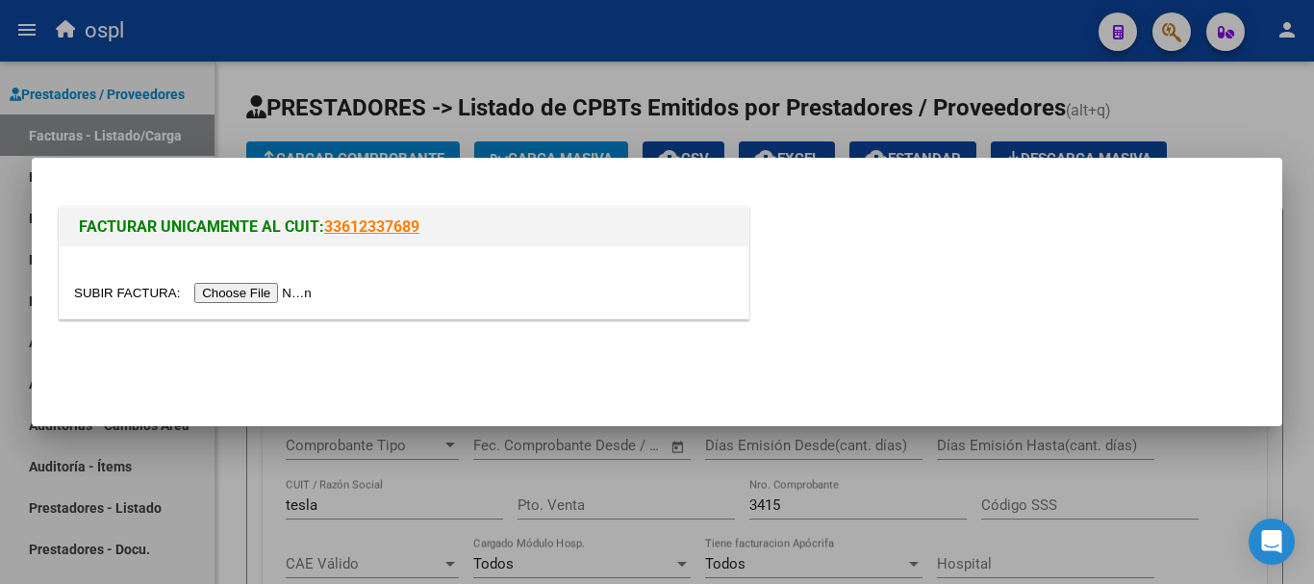
click at [292, 291] on input "file" at bounding box center [195, 293] width 243 height 20
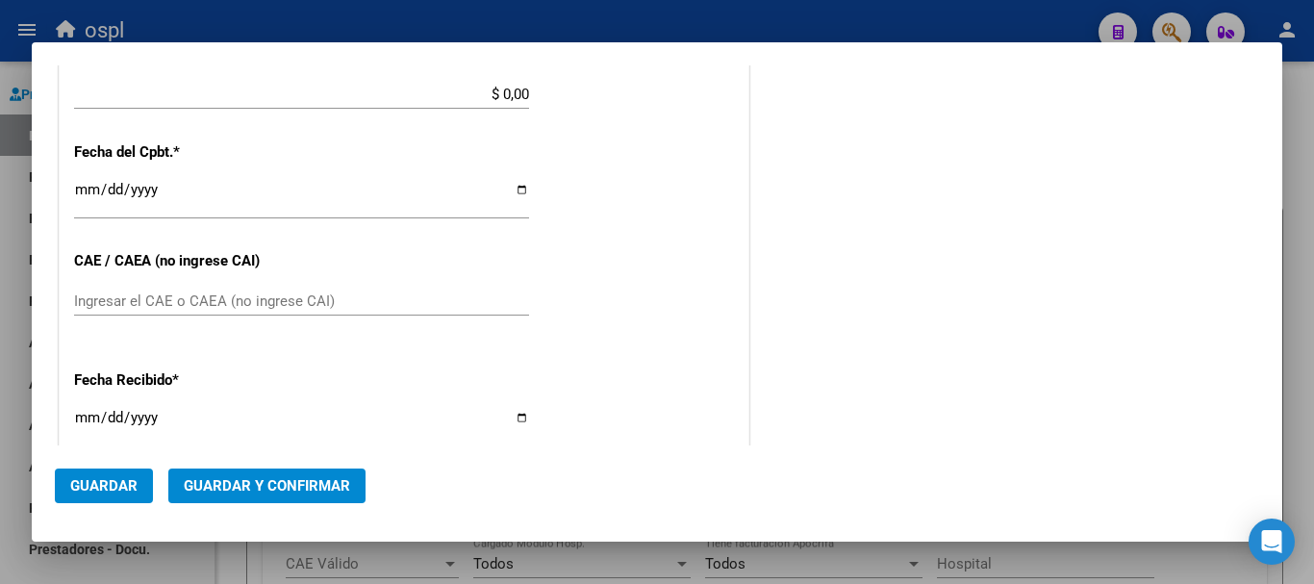
scroll to position [769, 0]
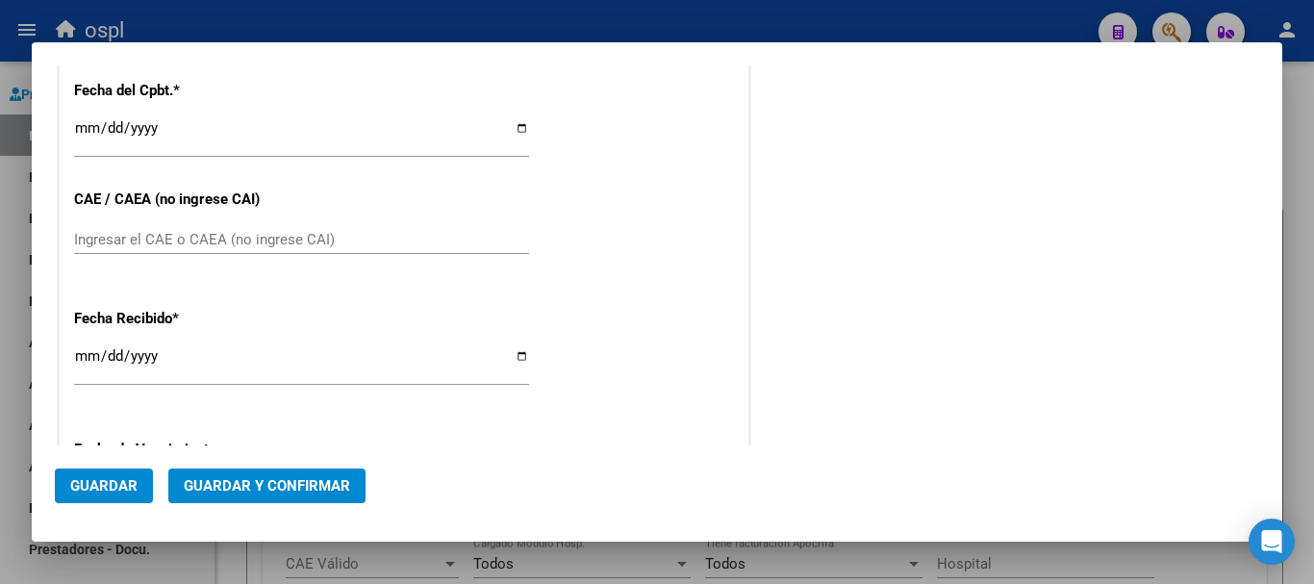
click at [78, 128] on input "Ingresar la fecha" at bounding box center [301, 135] width 455 height 31
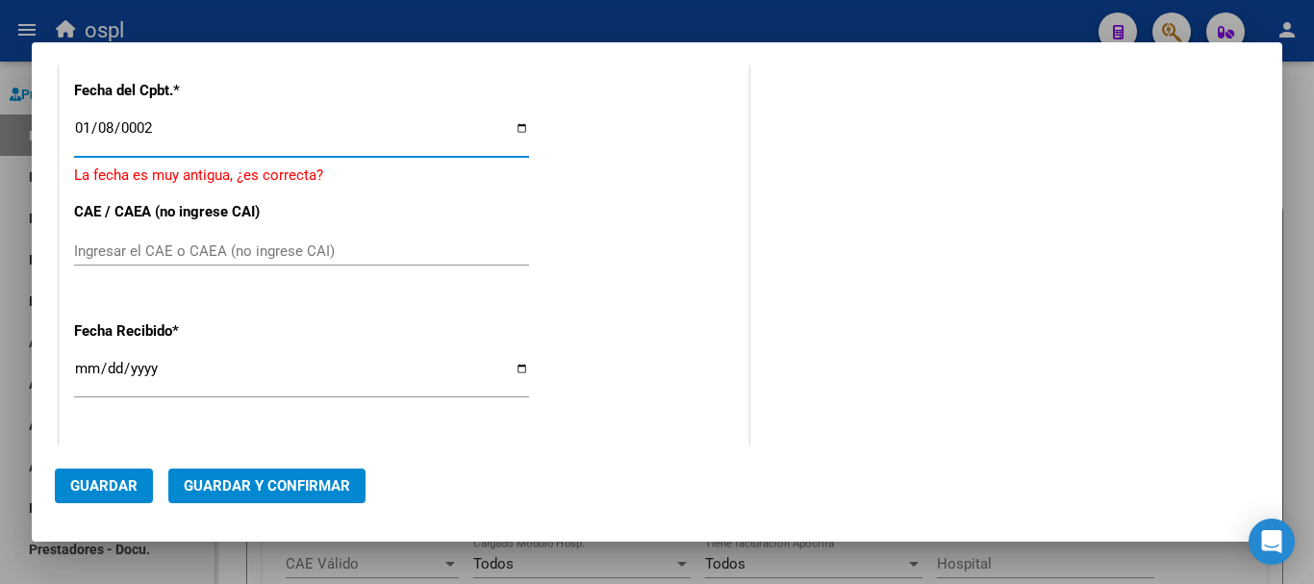
scroll to position [782, 0]
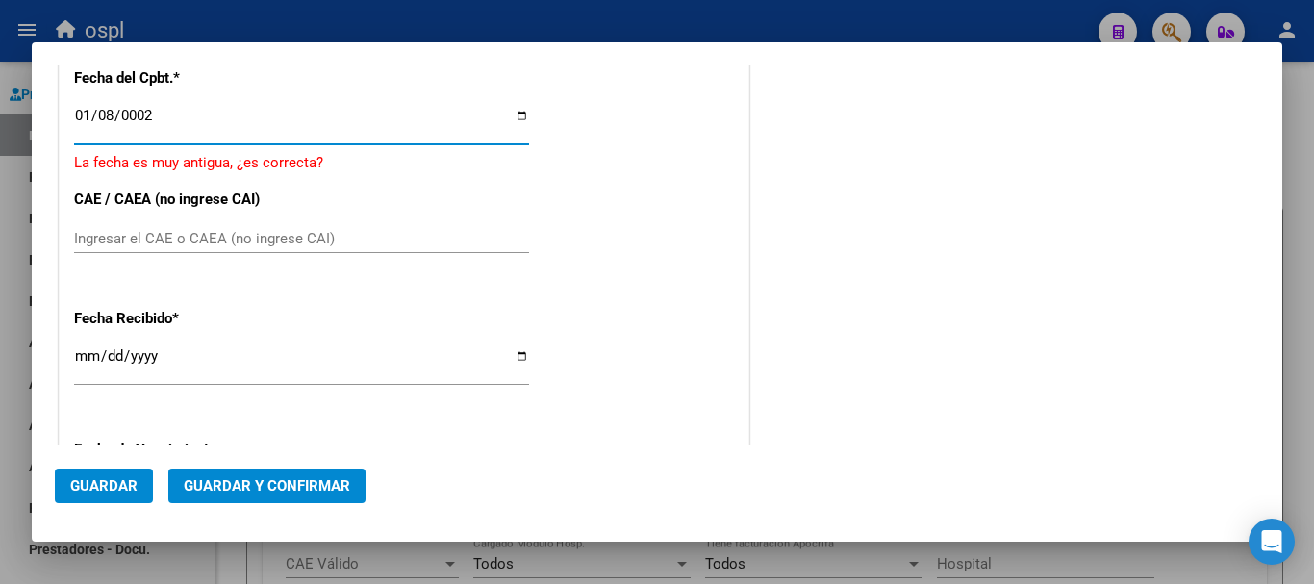
type input "0022-01-08"
type input "[DATE]"
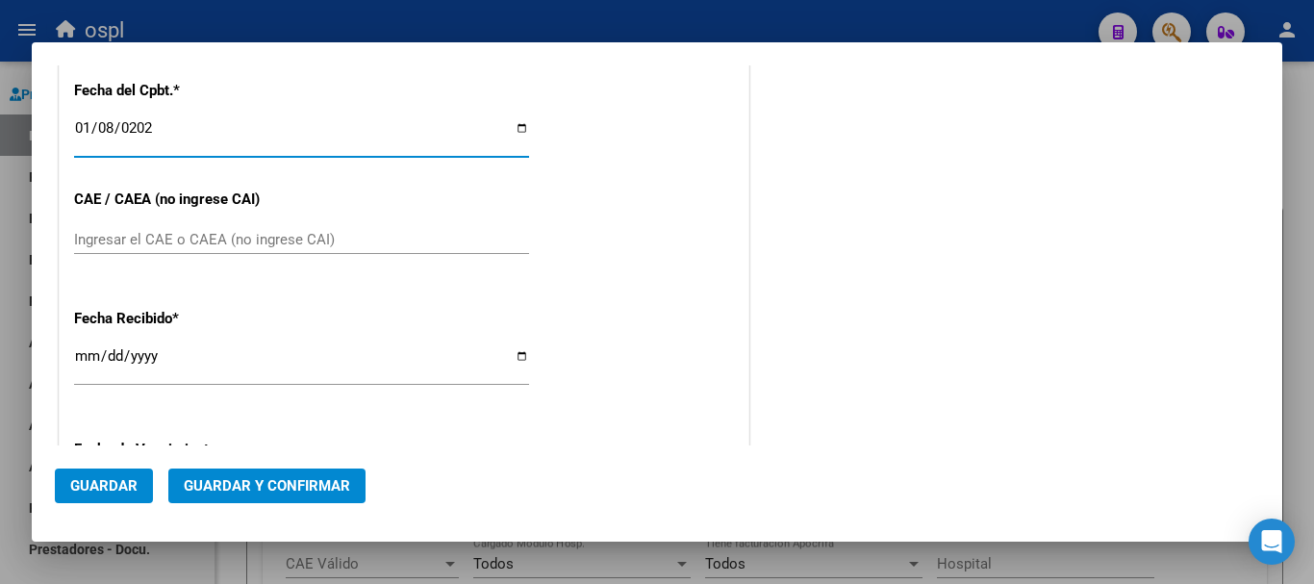
drag, startPoint x: 112, startPoint y: 223, endPoint x: 124, endPoint y: 243, distance: 23.7
click at [124, 243] on div "CUIT * Ingresar CUIT Area destinado * Seleccionar Area Seleccionar Area Comprob…" at bounding box center [404, 104] width 689 height 1277
click at [194, 231] on input "Ingresar el CAE o CAEA (no ingrese CAI)" at bounding box center [301, 239] width 455 height 17
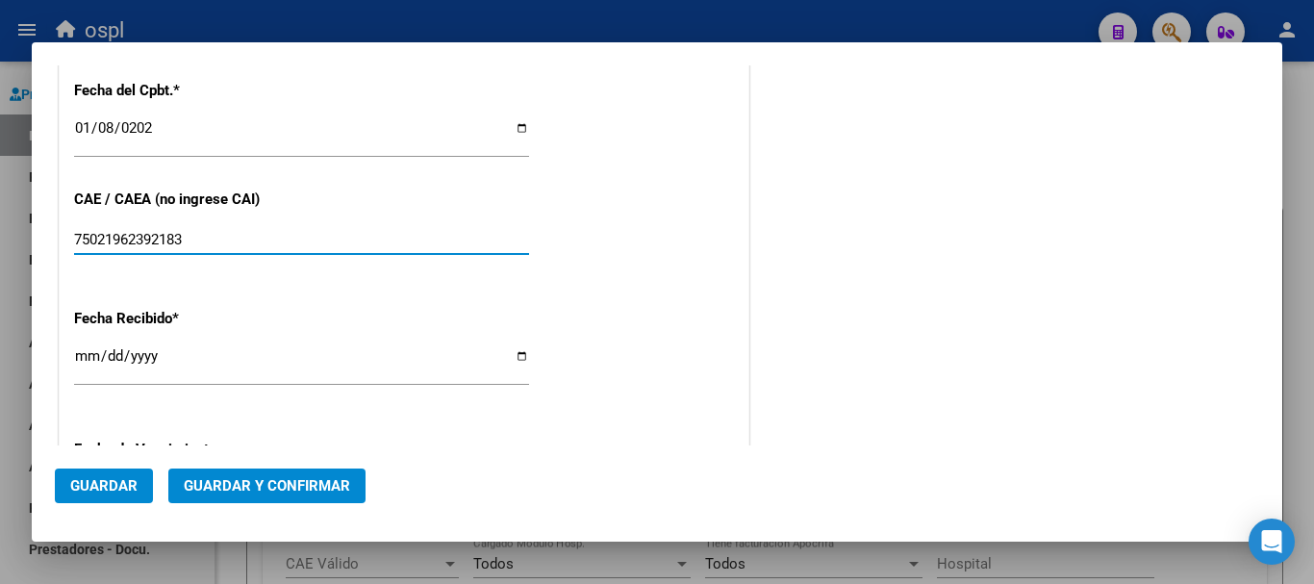
type input "75021962392183"
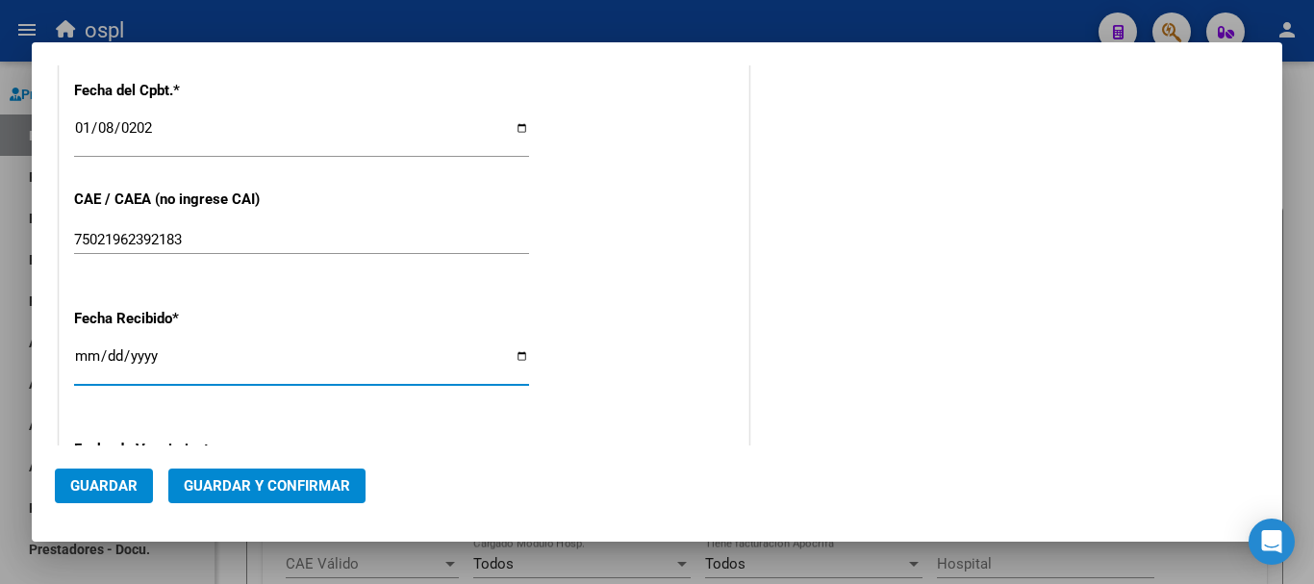
click at [88, 357] on input "[DATE]" at bounding box center [301, 363] width 455 height 31
type input "[DATE]"
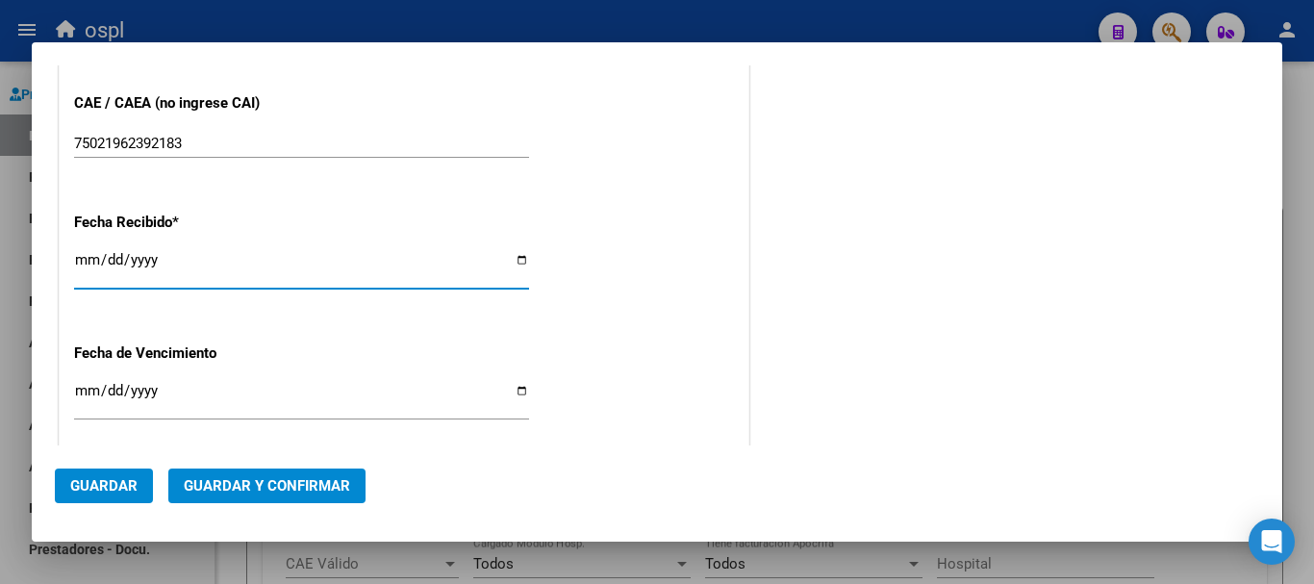
click at [147, 262] on input "[DATE]" at bounding box center [301, 267] width 455 height 31
type input "[DATE]"
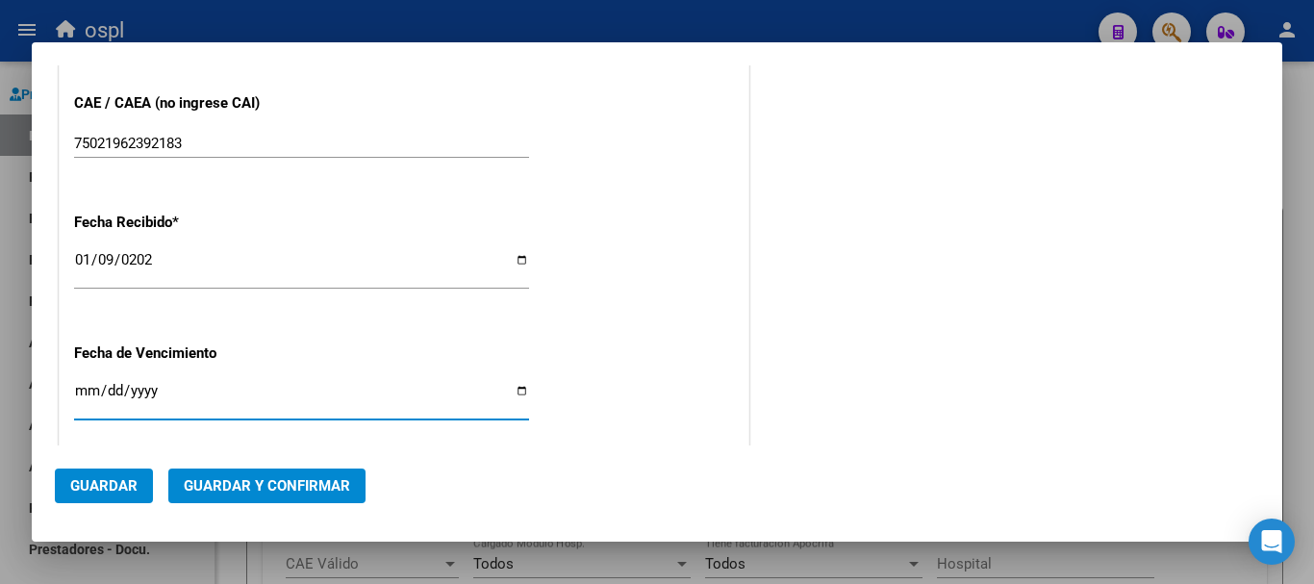
click at [81, 387] on input "Ingresar la fecha" at bounding box center [301, 398] width 455 height 31
type input "[DATE]"
click at [104, 390] on input "[DATE]" at bounding box center [301, 398] width 455 height 31
type input "[DATE]"
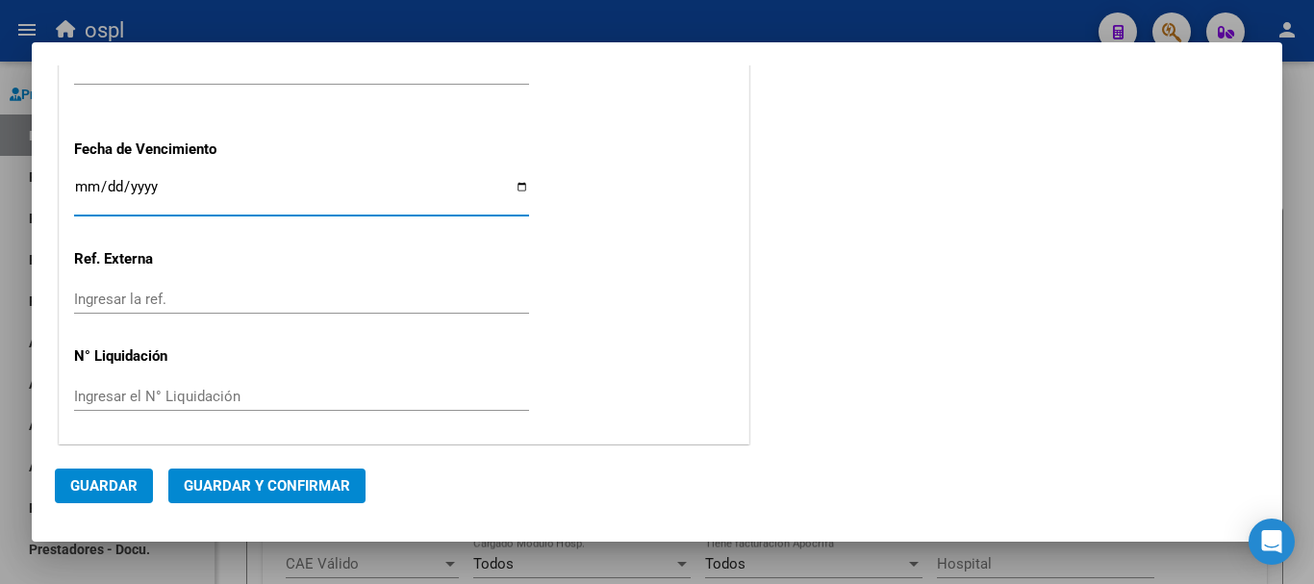
scroll to position [1072, 0]
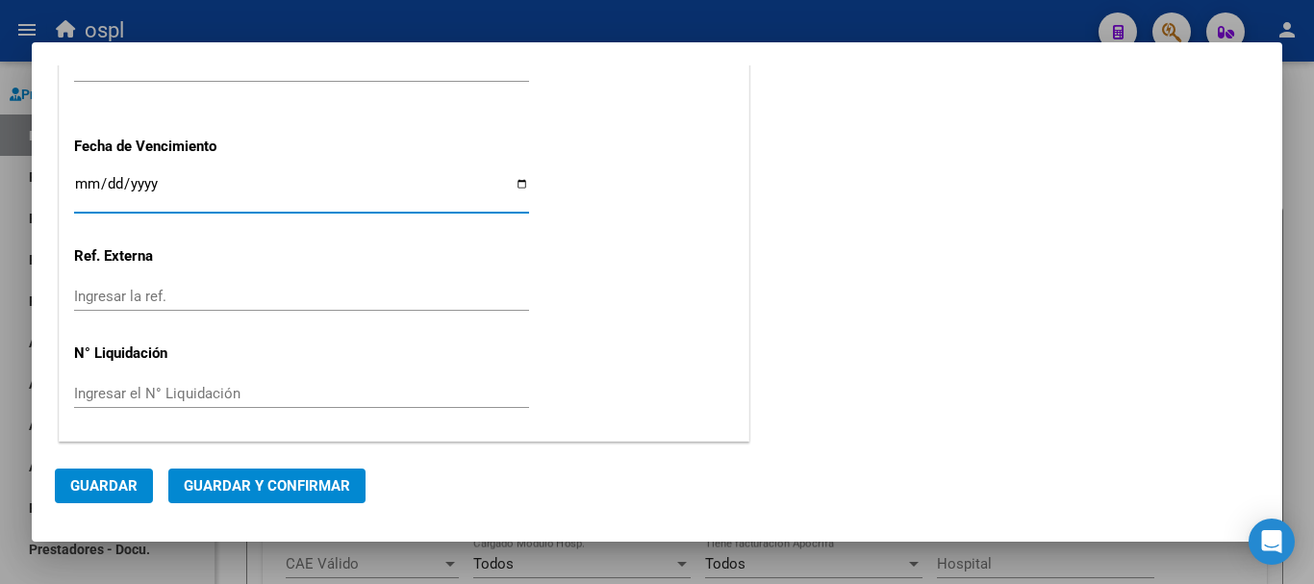
click at [123, 491] on span "Guardar" at bounding box center [103, 485] width 67 height 17
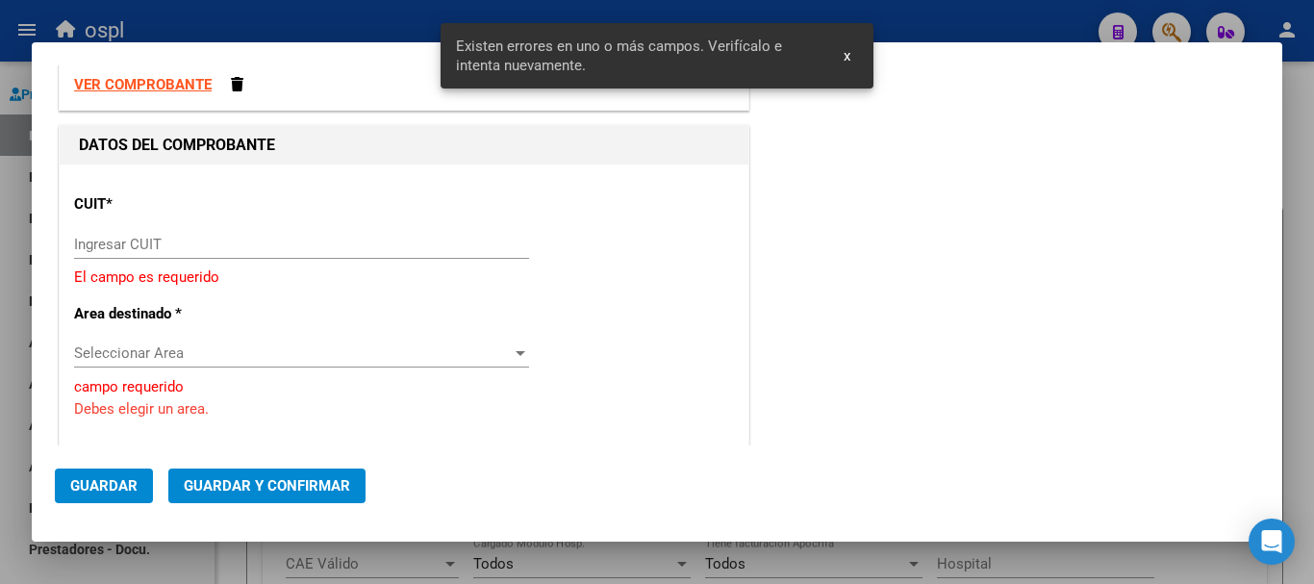
scroll to position [51, 0]
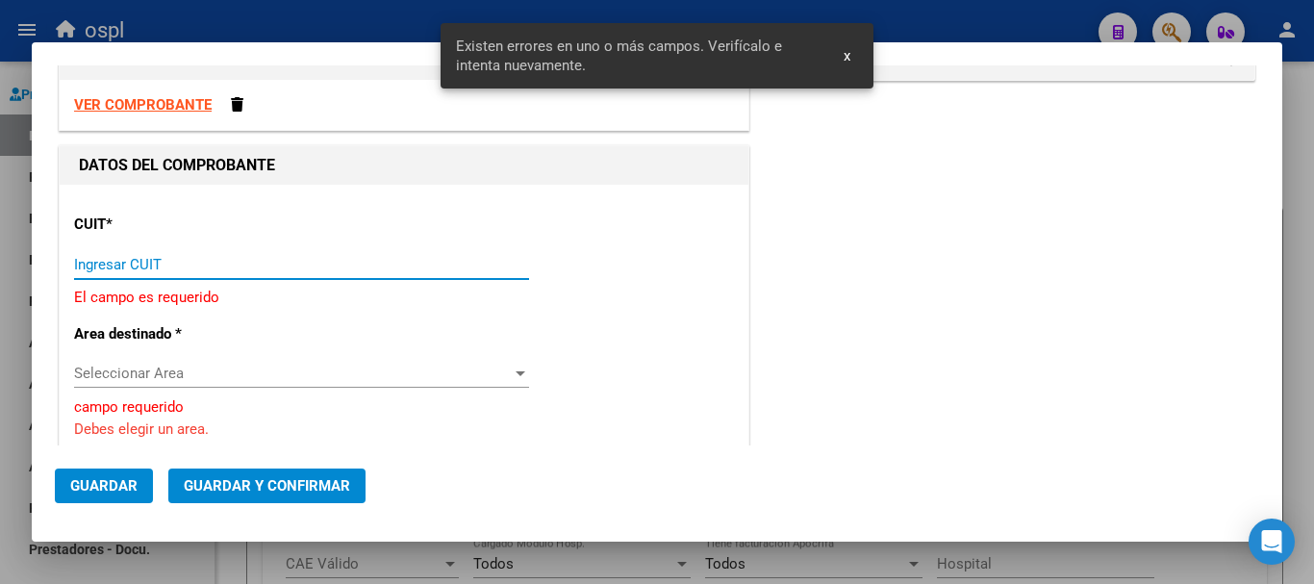
click at [123, 263] on input "Ingresar CUIT" at bounding box center [301, 264] width 455 height 17
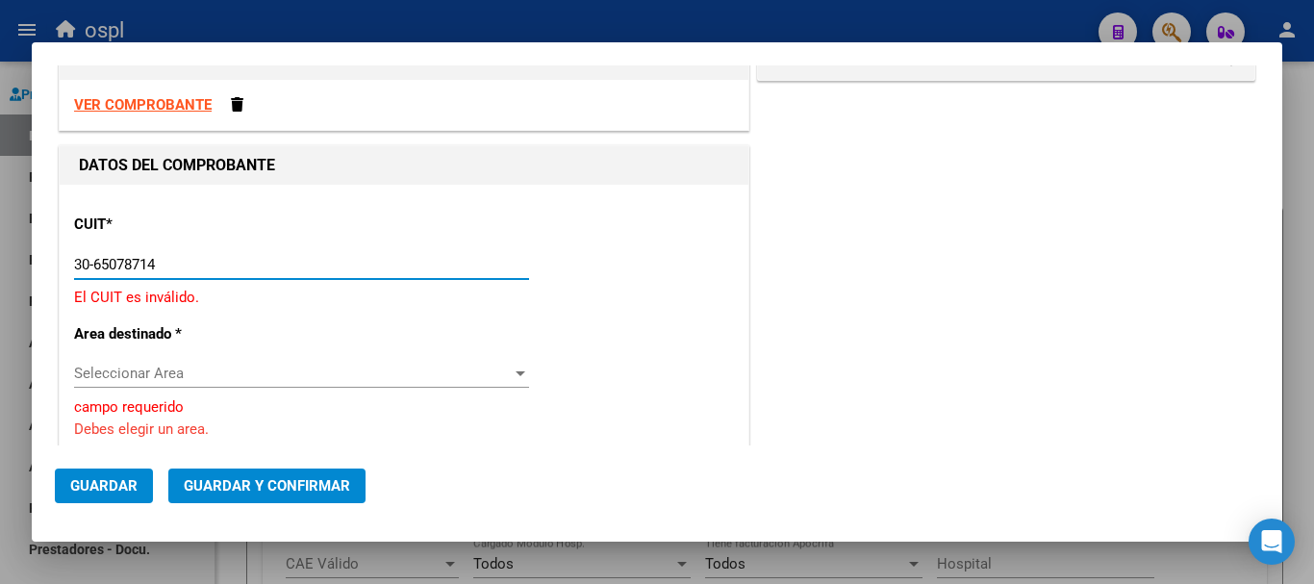
type input "30-65078714-1"
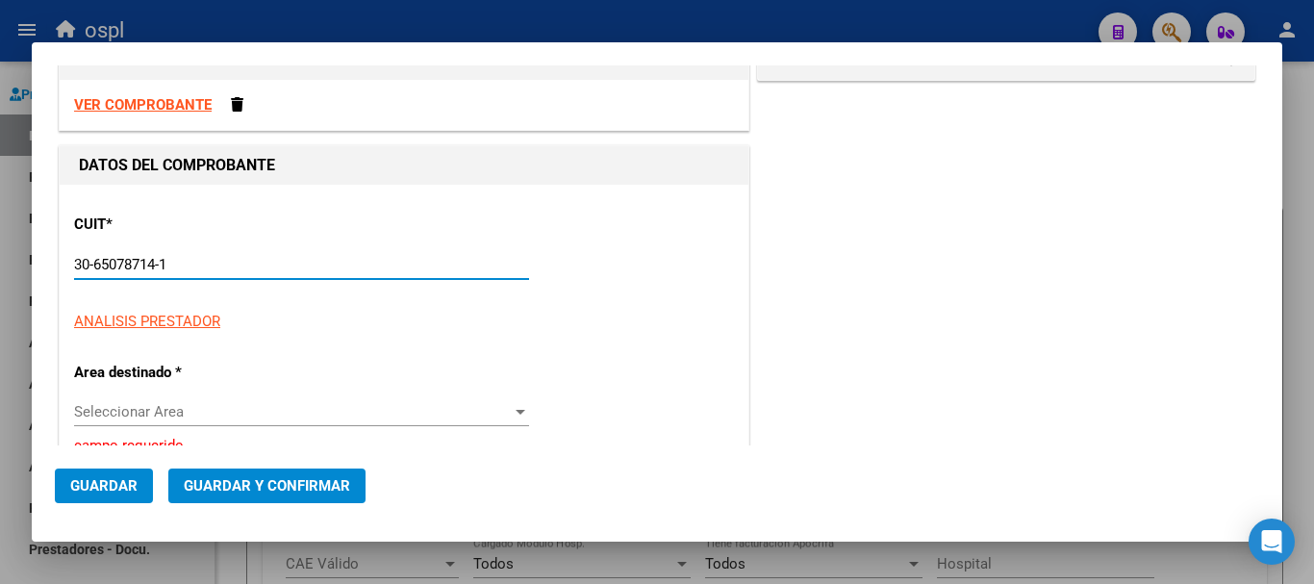
type input "28"
type input "30-65078714-1"
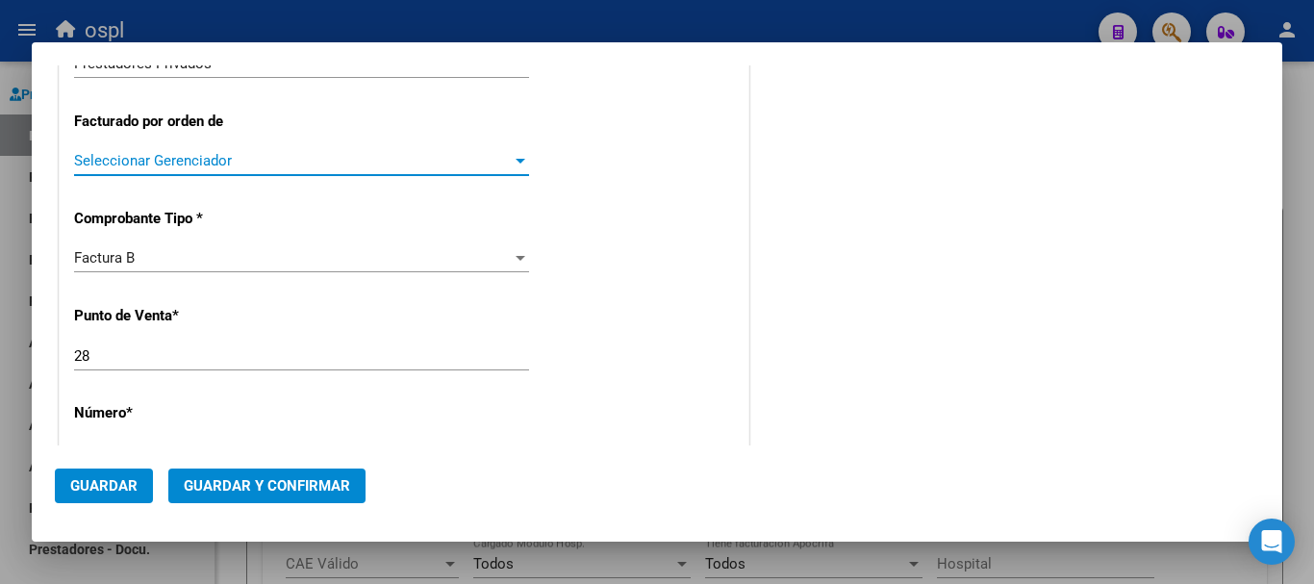
click at [242, 161] on span "Seleccionar Gerenciador" at bounding box center [293, 160] width 438 height 17
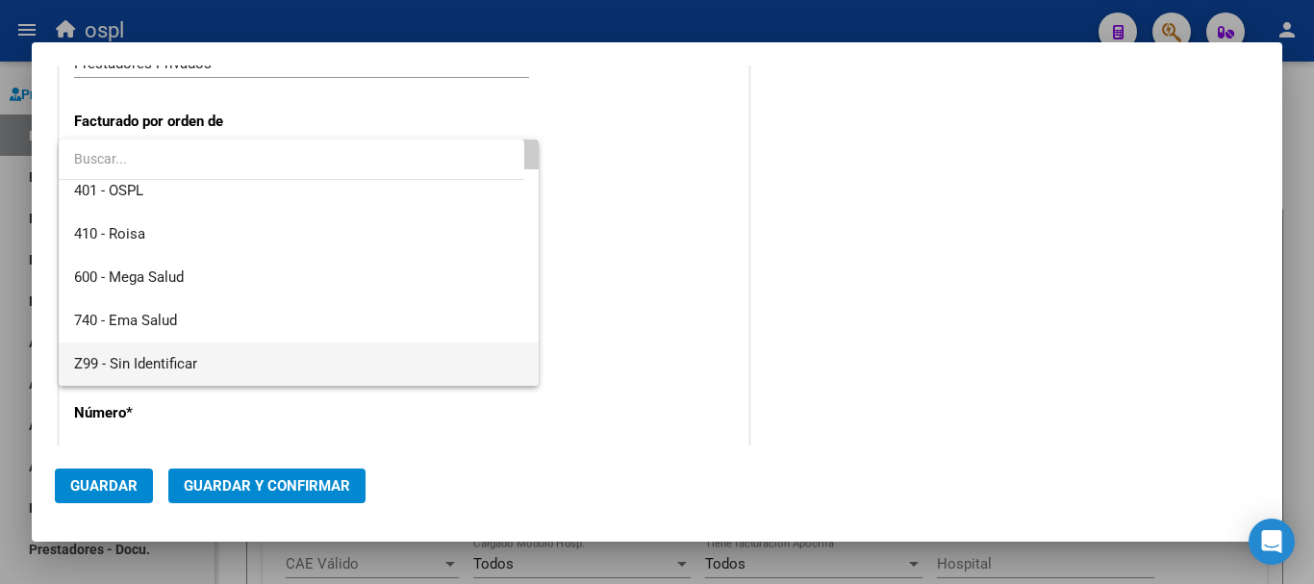
scroll to position [0, 0]
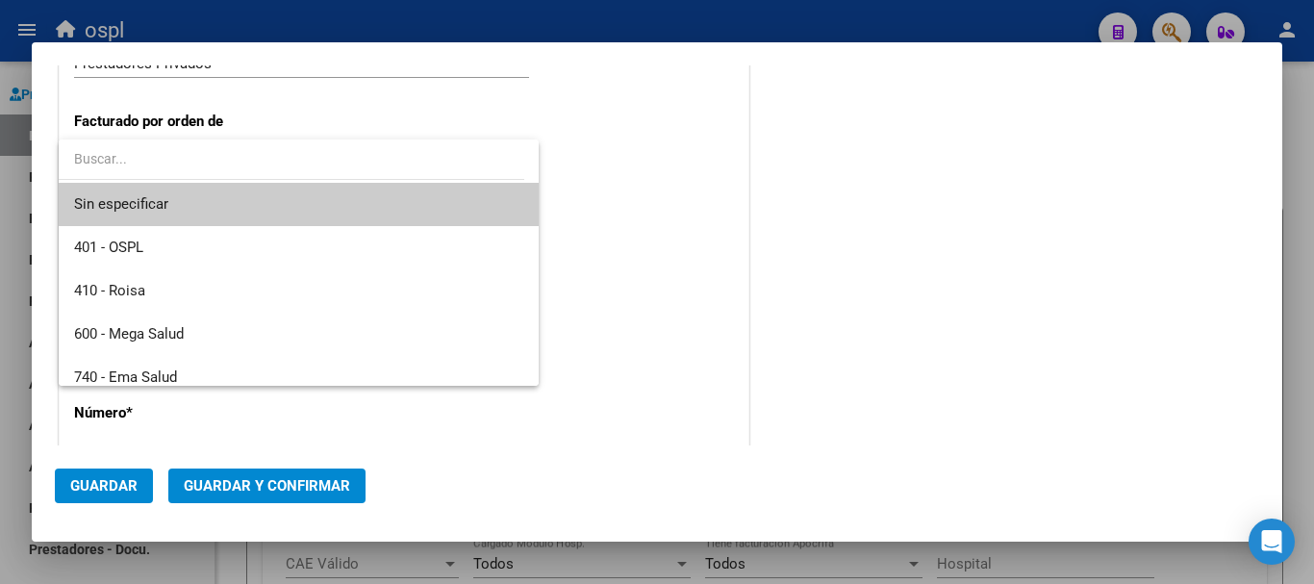
click at [237, 203] on span "Sin especificar" at bounding box center [298, 204] width 449 height 43
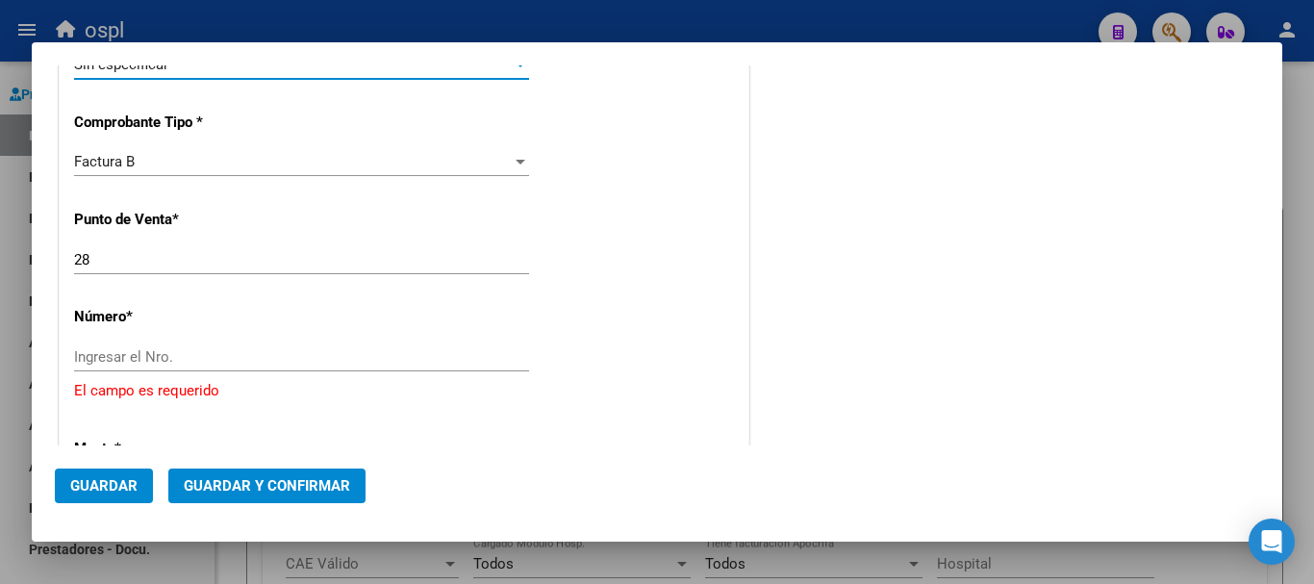
scroll to position [628, 0]
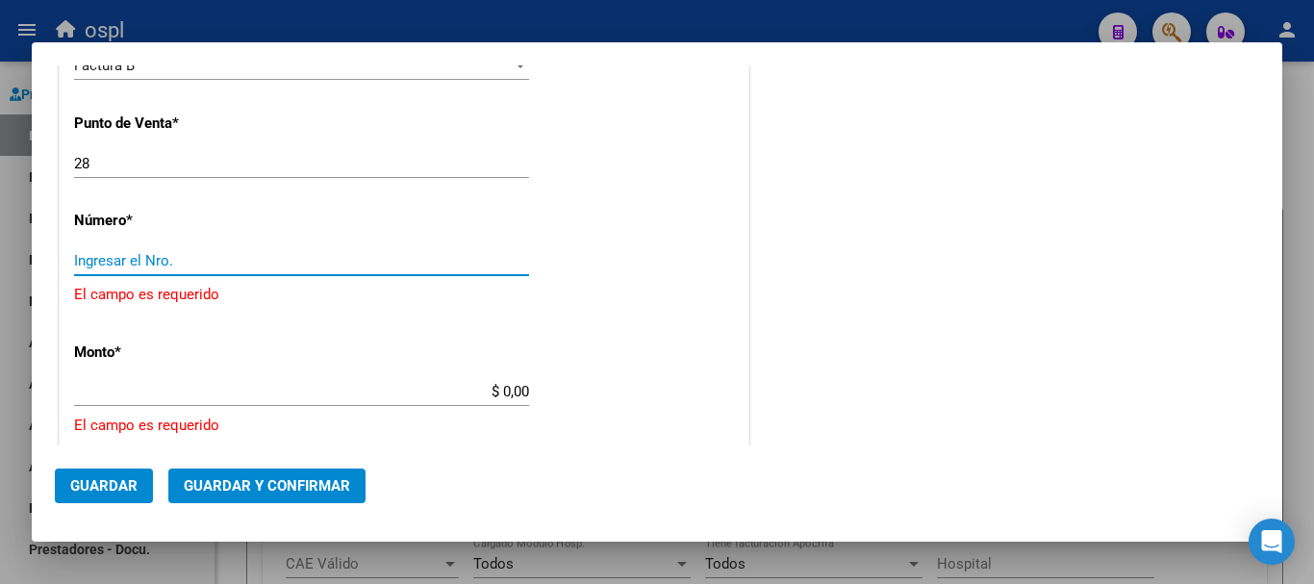
click at [231, 259] on input "Ingresar el Nro." at bounding box center [301, 260] width 455 height 17
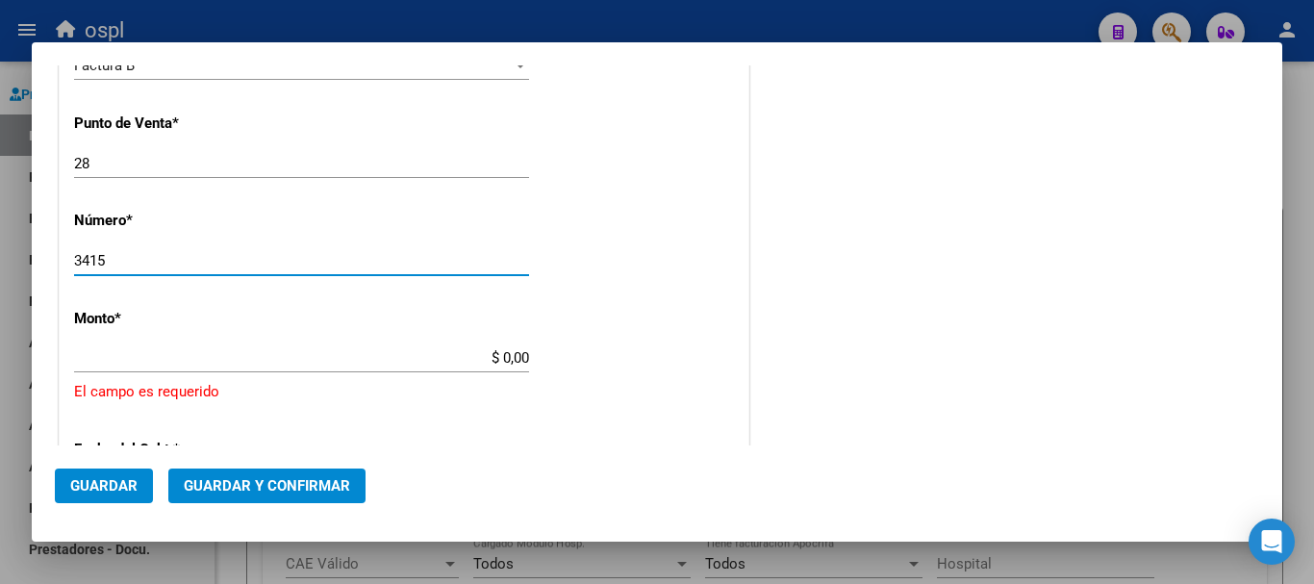
type input "3415"
click at [386, 364] on input "$ 0,00" at bounding box center [301, 357] width 455 height 17
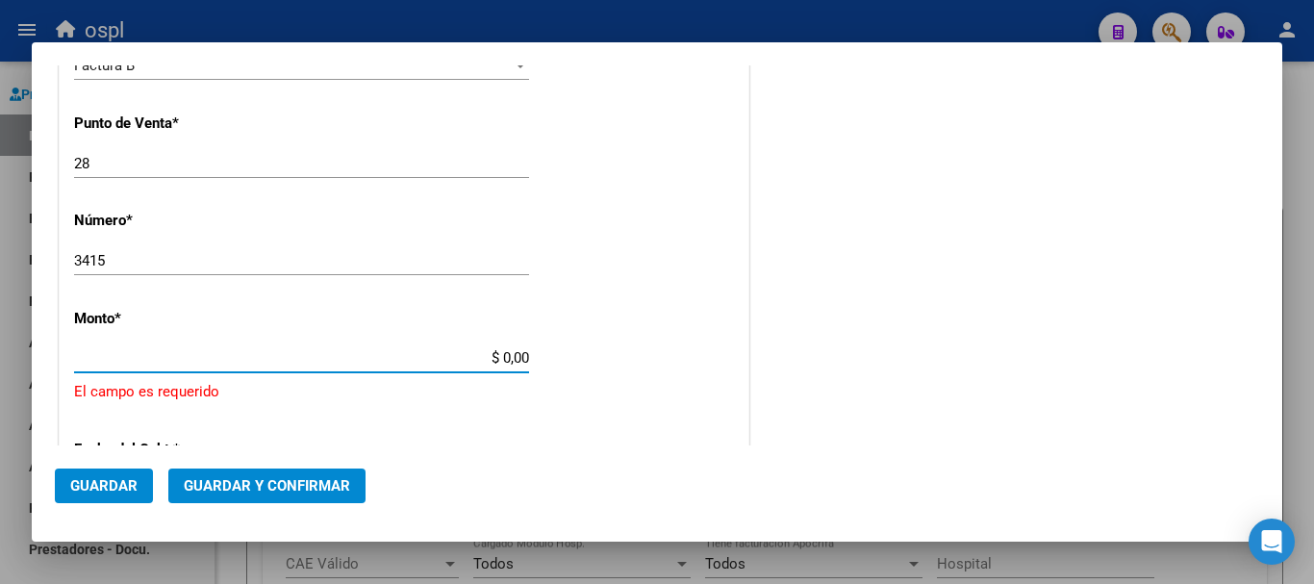
type input "$ 36.936,11"
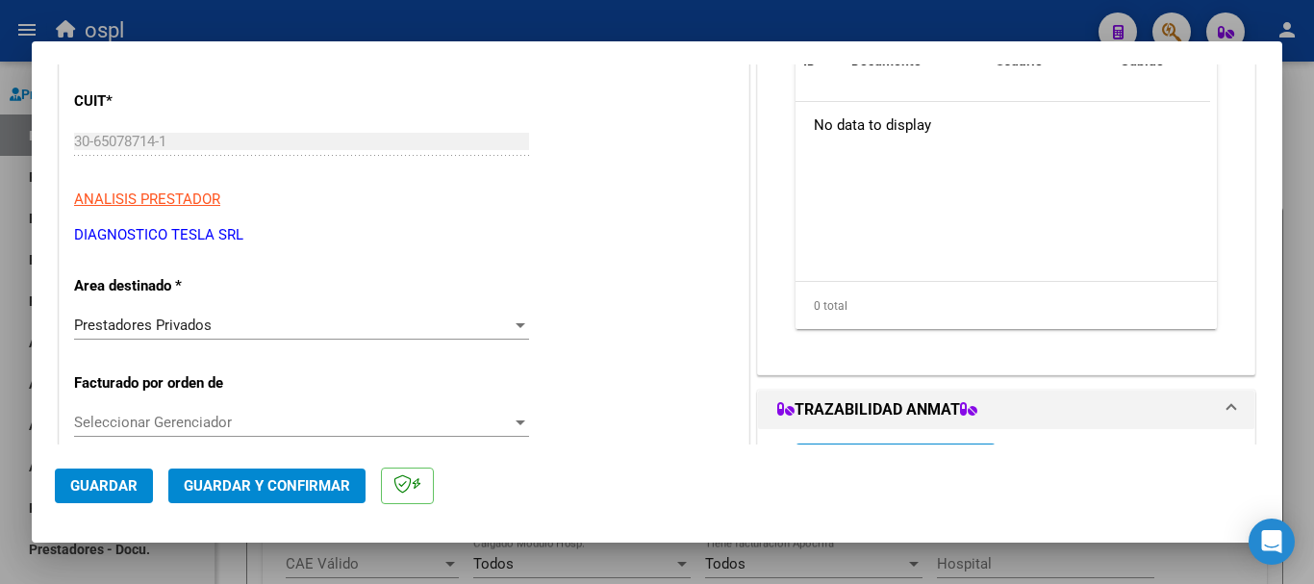
scroll to position [0, 0]
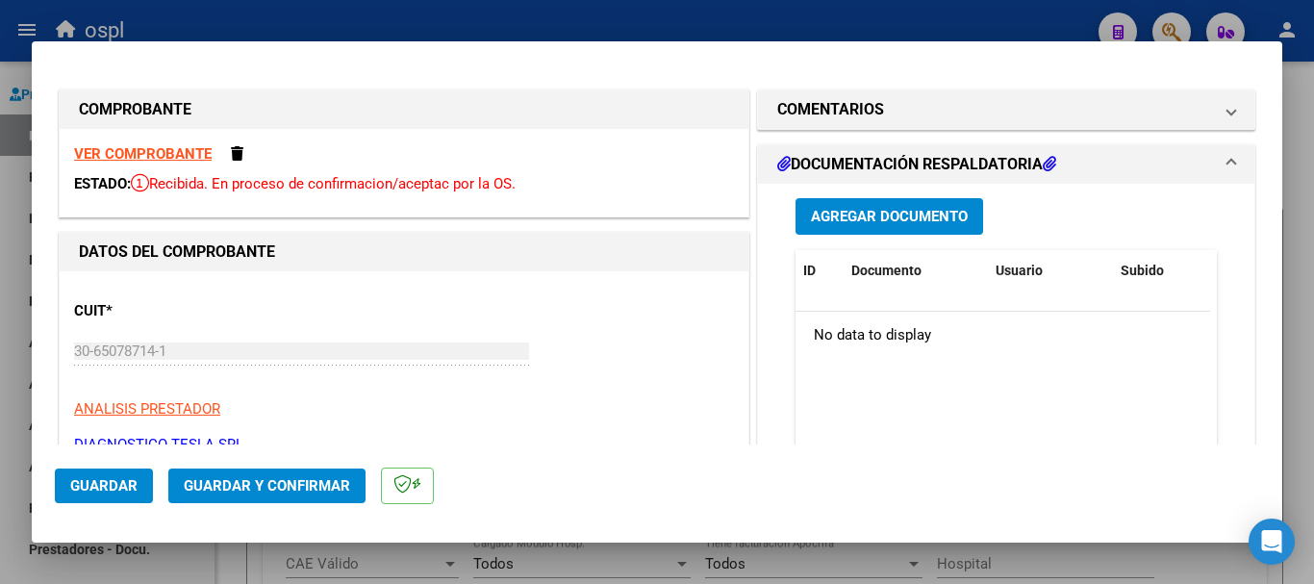
click at [164, 146] on strong "VER COMPROBANTE" at bounding box center [143, 153] width 138 height 17
click at [222, 479] on span "Guardar y Confirmar" at bounding box center [267, 485] width 166 height 17
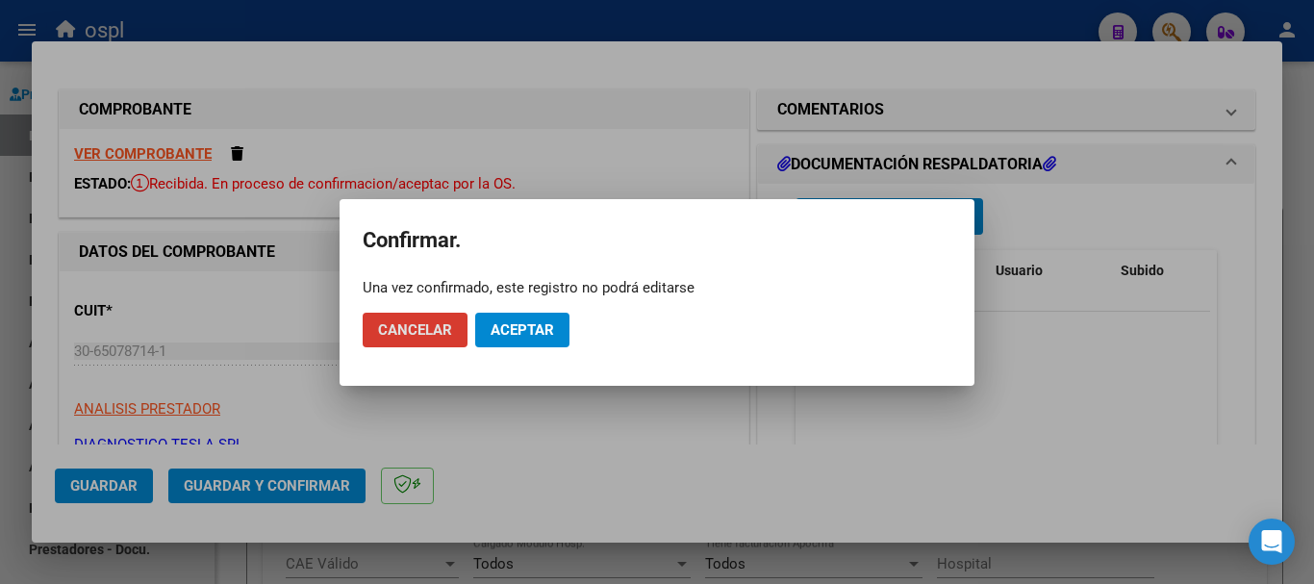
click at [549, 323] on span "Aceptar" at bounding box center [521, 329] width 63 height 17
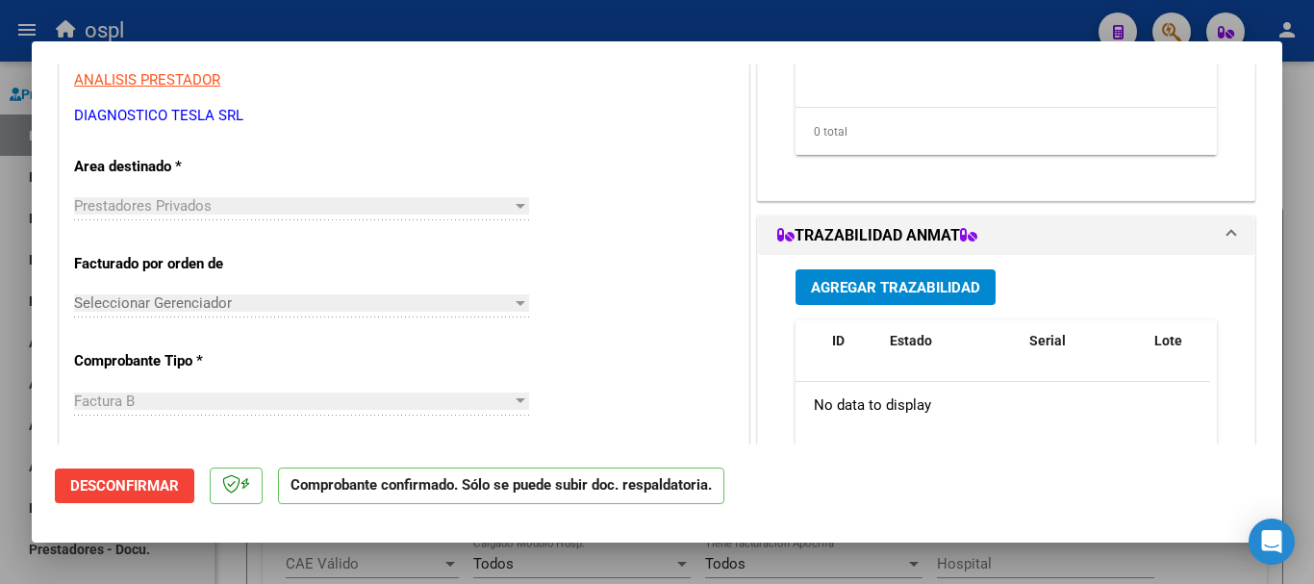
scroll to position [385, 0]
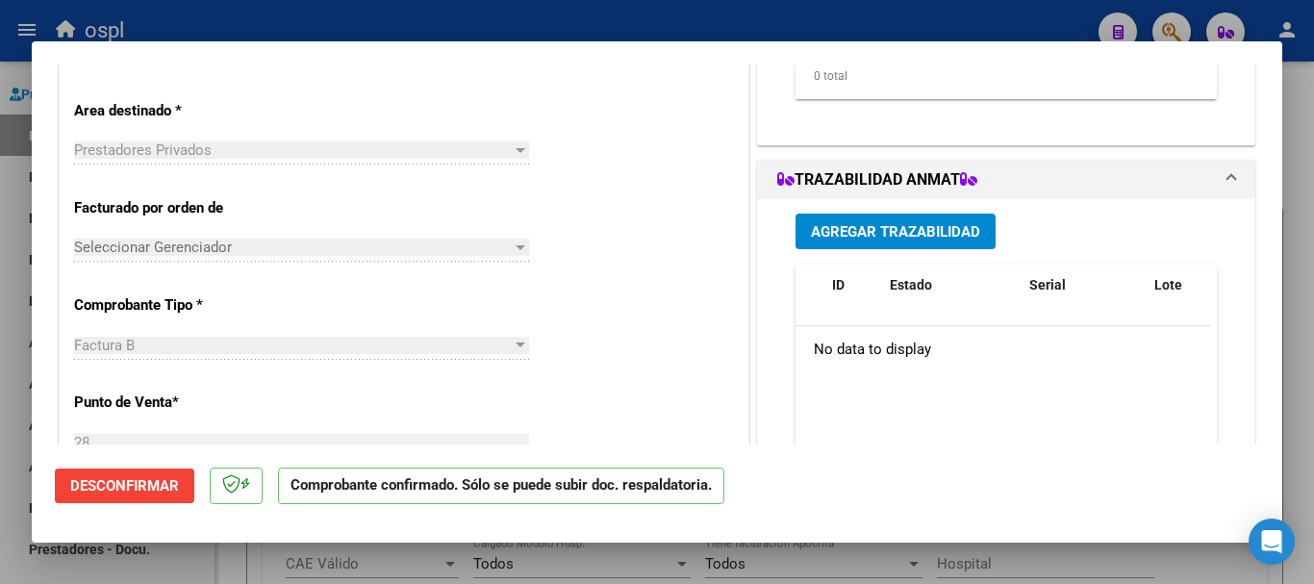
click at [1313, 261] on div at bounding box center [657, 292] width 1314 height 584
type input "$ 0,00"
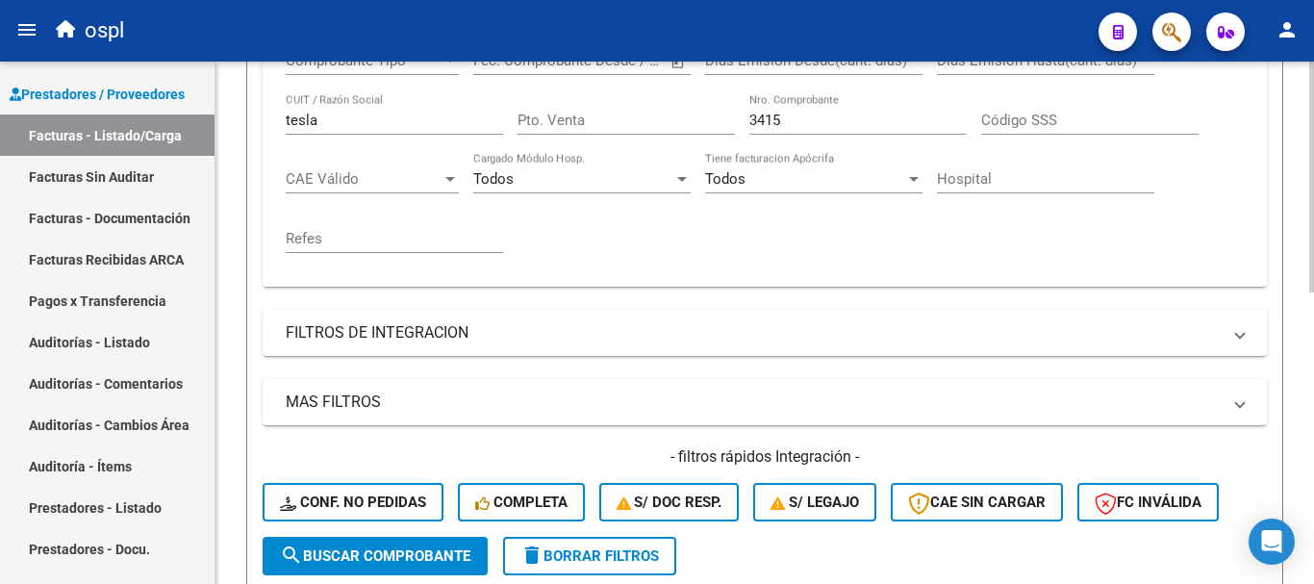
click at [423, 543] on button "search Buscar Comprobante" at bounding box center [375, 556] width 225 height 38
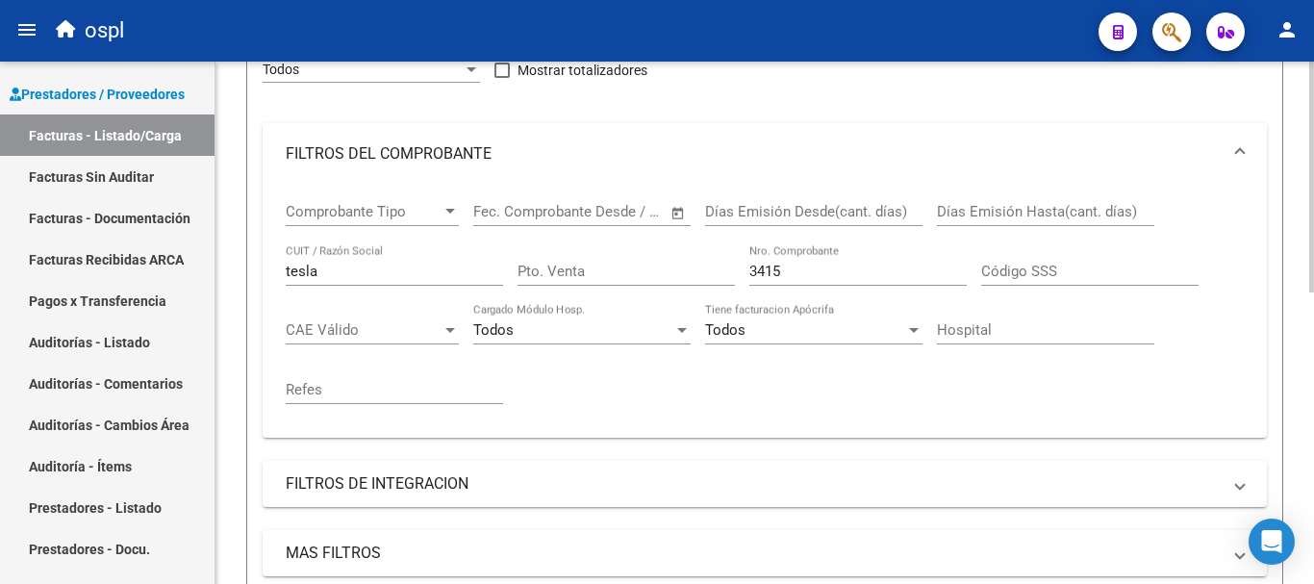
scroll to position [177, 0]
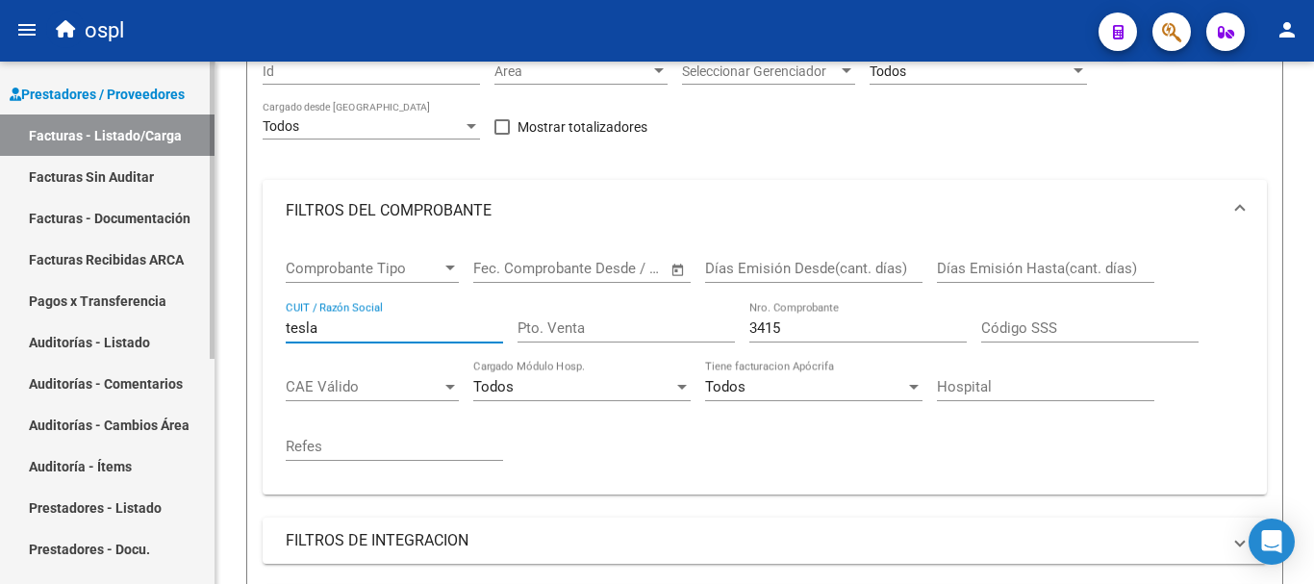
drag, startPoint x: 334, startPoint y: 330, endPoint x: 167, endPoint y: 283, distance: 172.9
click at [163, 296] on mat-sidenav-container "Firma Express Tesorería Extractos Procesados (csv) Extractos Originales (pdf) O…" at bounding box center [657, 323] width 1314 height 522
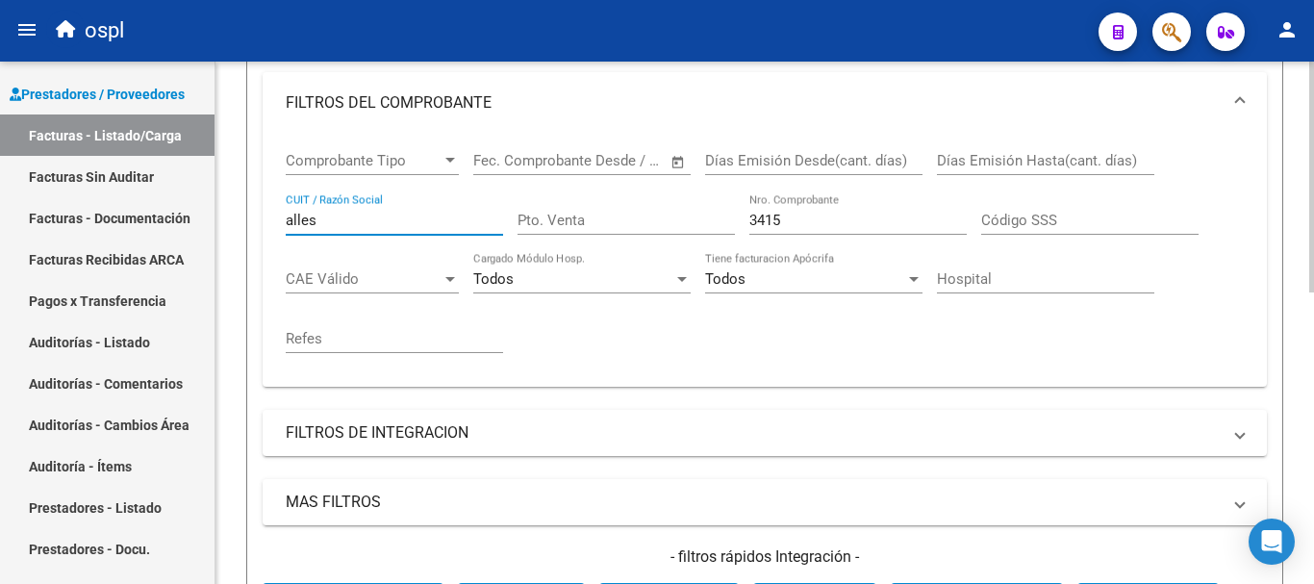
scroll to position [577, 0]
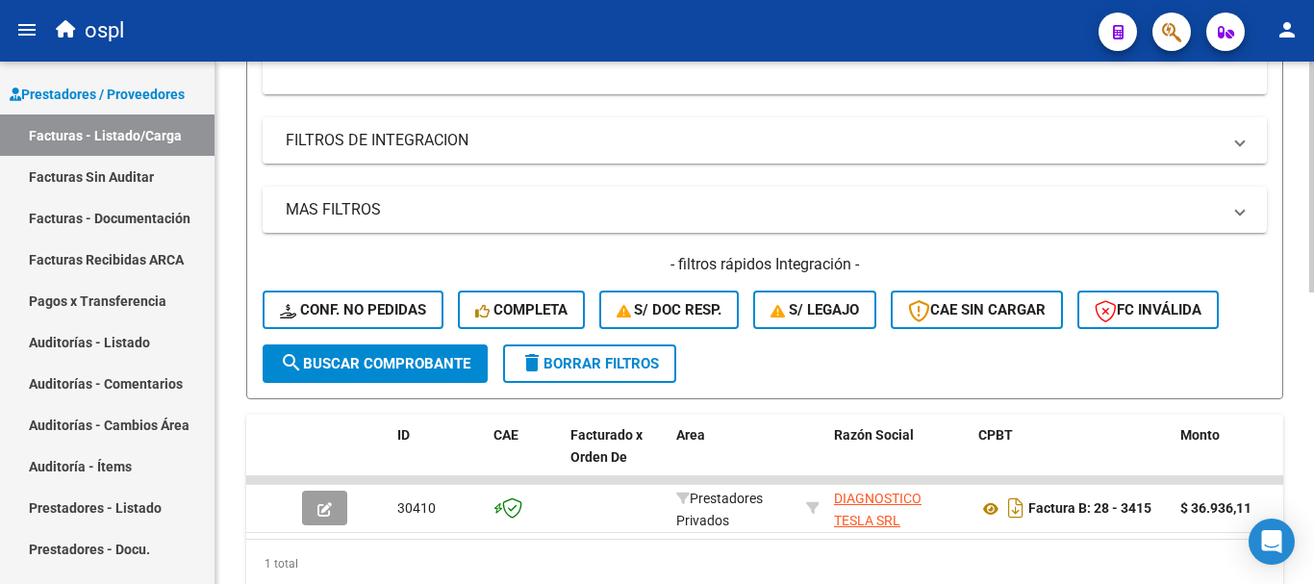
type input "alles"
click at [369, 373] on button "search Buscar Comprobante" at bounding box center [375, 363] width 225 height 38
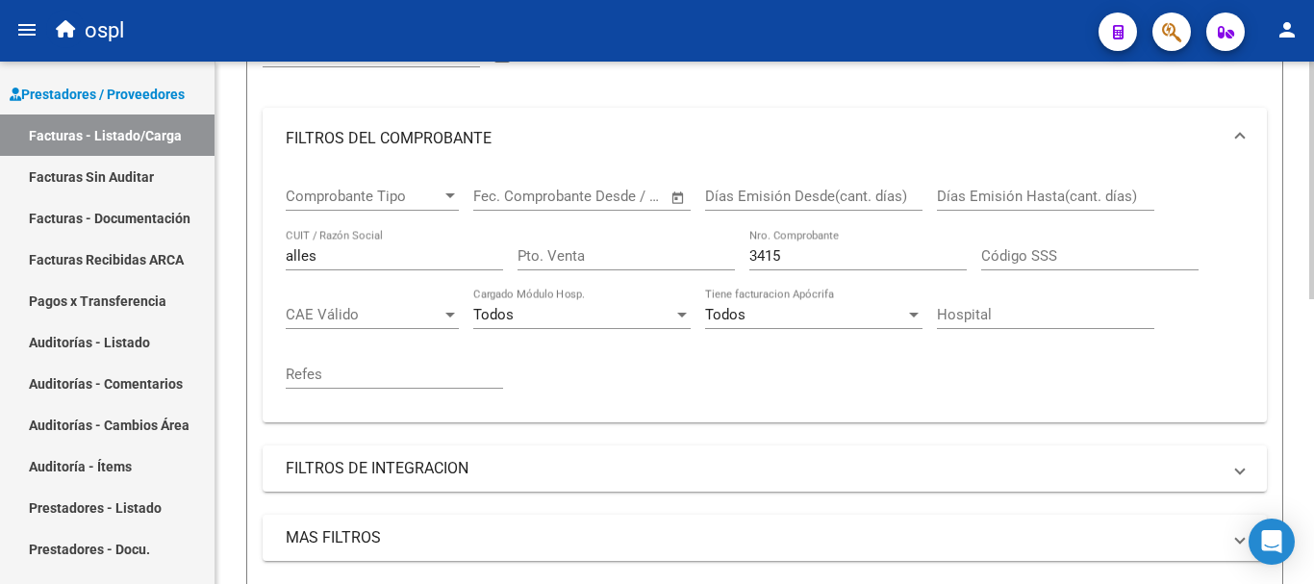
scroll to position [192, 0]
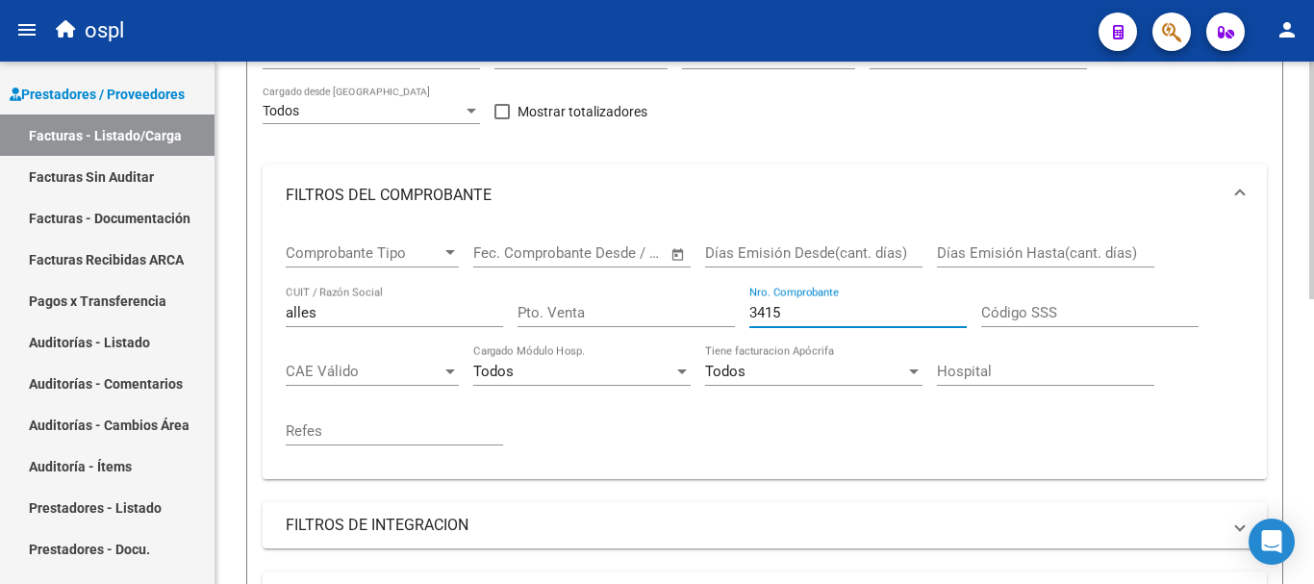
drag, startPoint x: 788, startPoint y: 313, endPoint x: 702, endPoint y: 293, distance: 87.9
click at [703, 295] on div "Comprobante Tipo Comprobante Tipo Start date – End date Fec. Comprobante Desde …" at bounding box center [765, 345] width 958 height 238
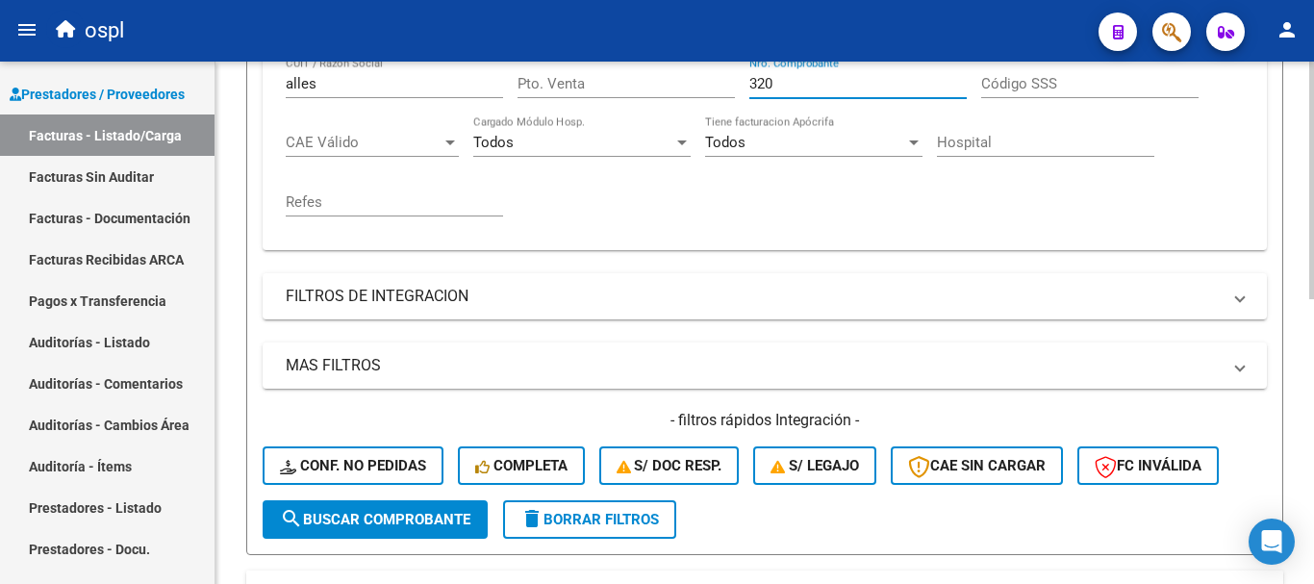
scroll to position [481, 0]
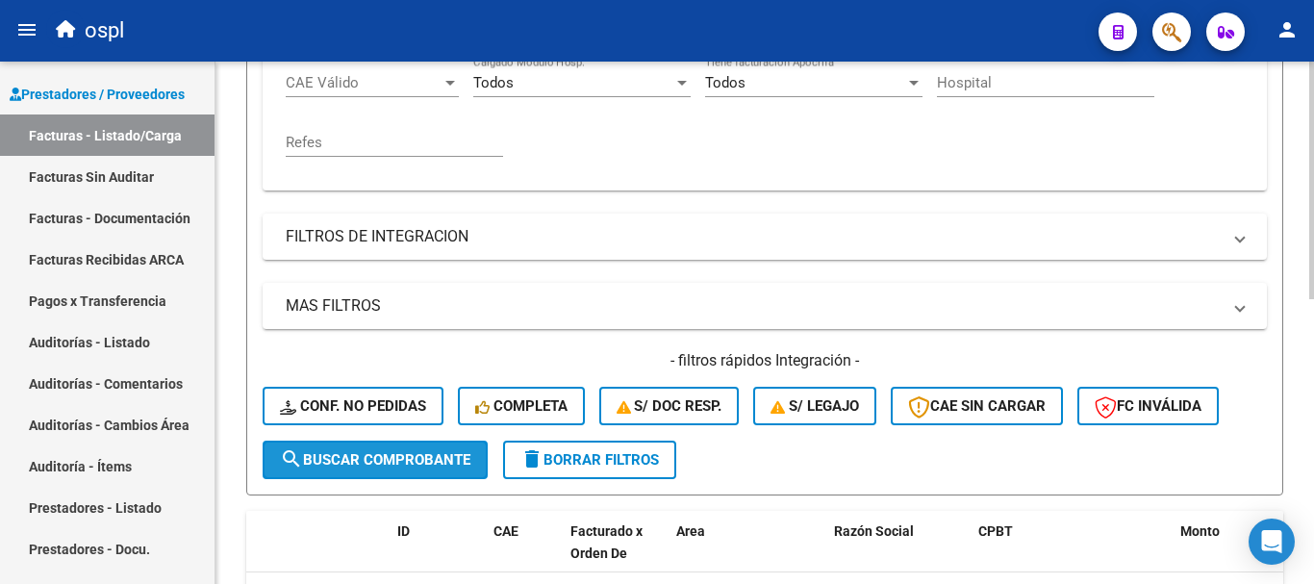
click at [437, 461] on span "search Buscar Comprobante" at bounding box center [375, 459] width 190 height 17
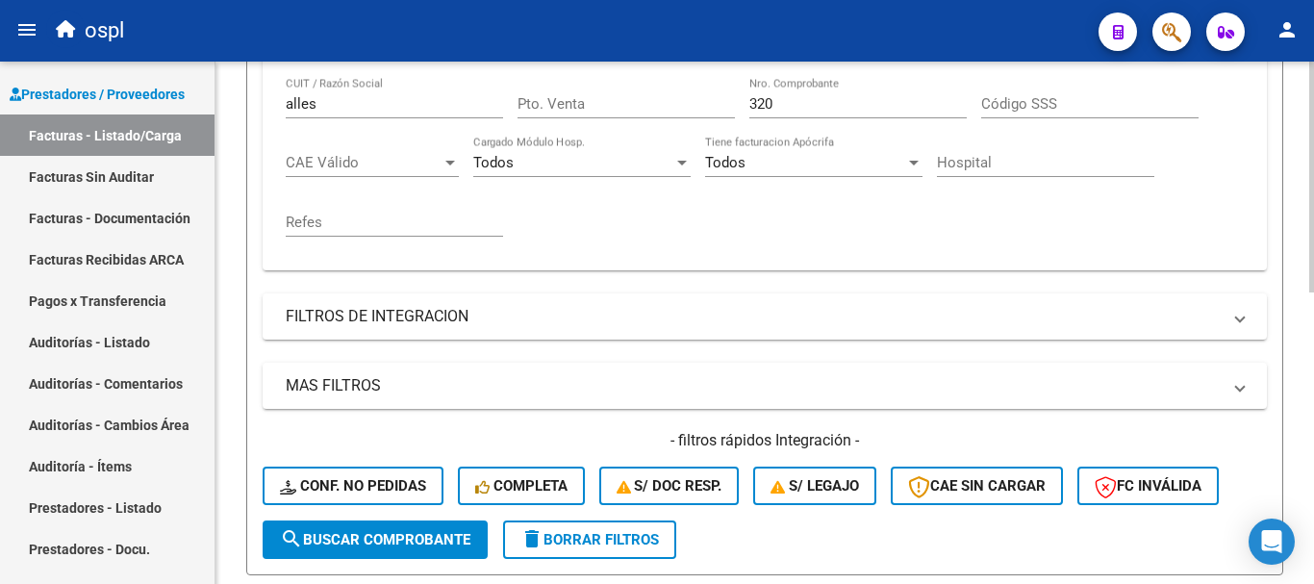
scroll to position [273, 0]
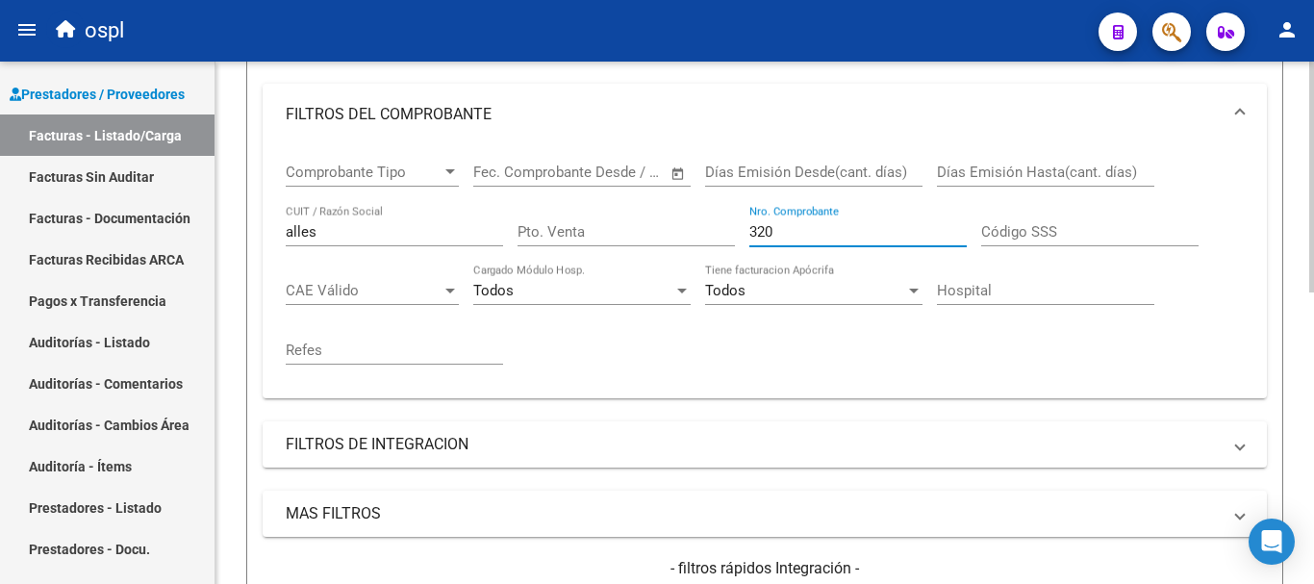
drag, startPoint x: 792, startPoint y: 227, endPoint x: 661, endPoint y: 226, distance: 131.7
click at [661, 226] on div "Comprobante Tipo Comprobante Tipo Start date – End date Fec. Comprobante Desde …" at bounding box center [765, 264] width 958 height 238
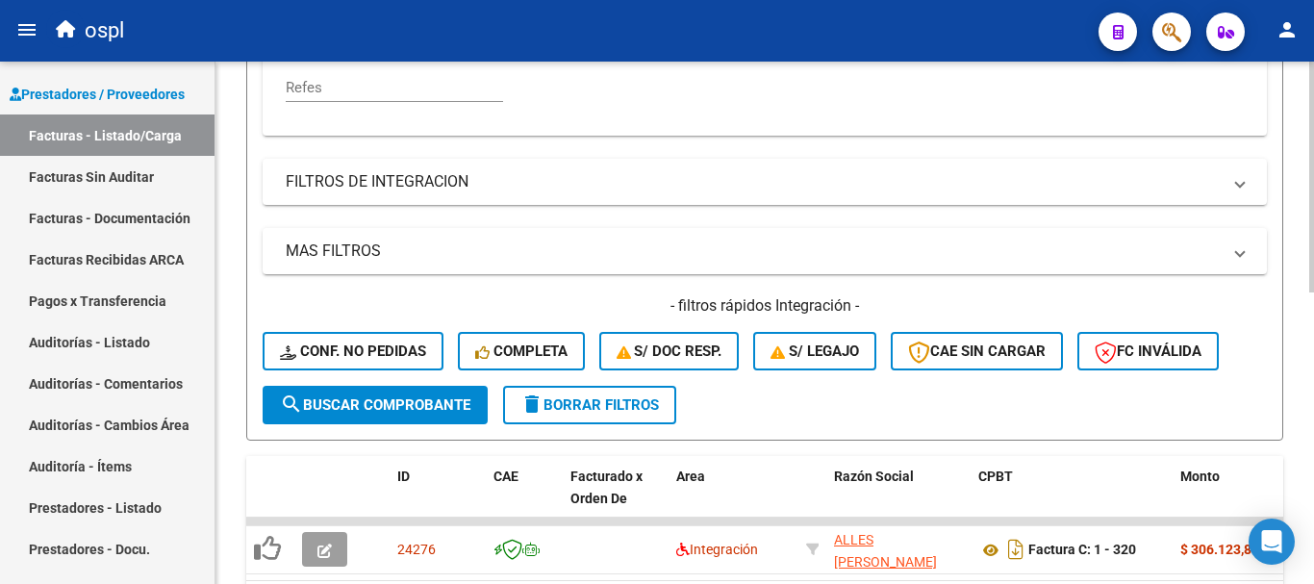
scroll to position [562, 0]
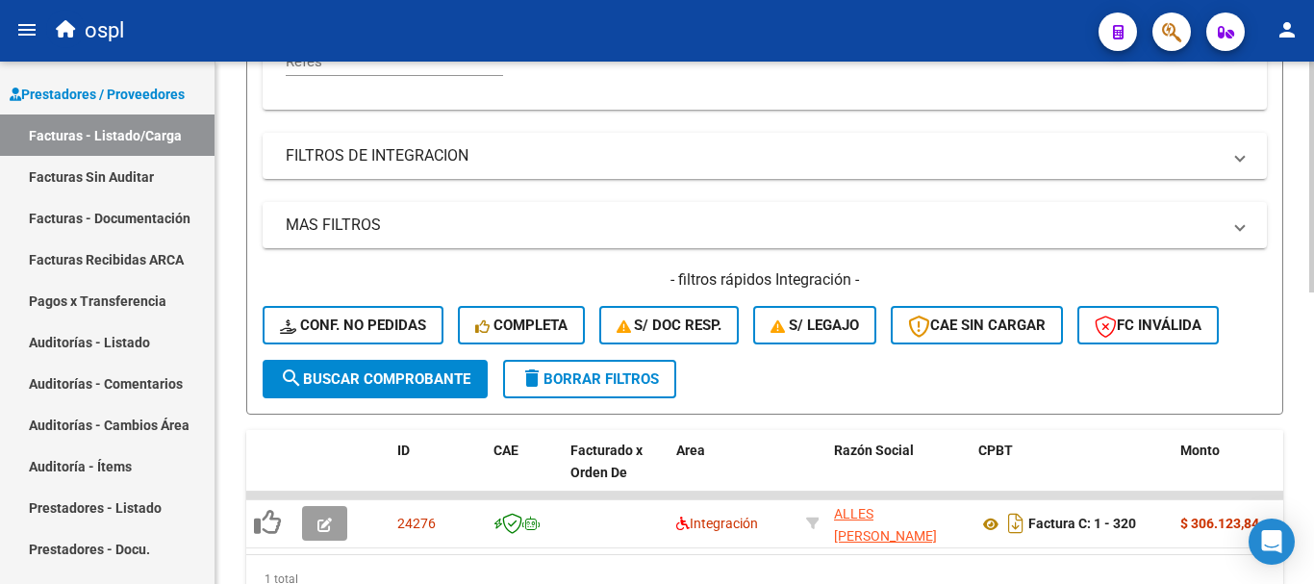
type input "327"
click at [463, 376] on span "search Buscar Comprobante" at bounding box center [375, 378] width 190 height 17
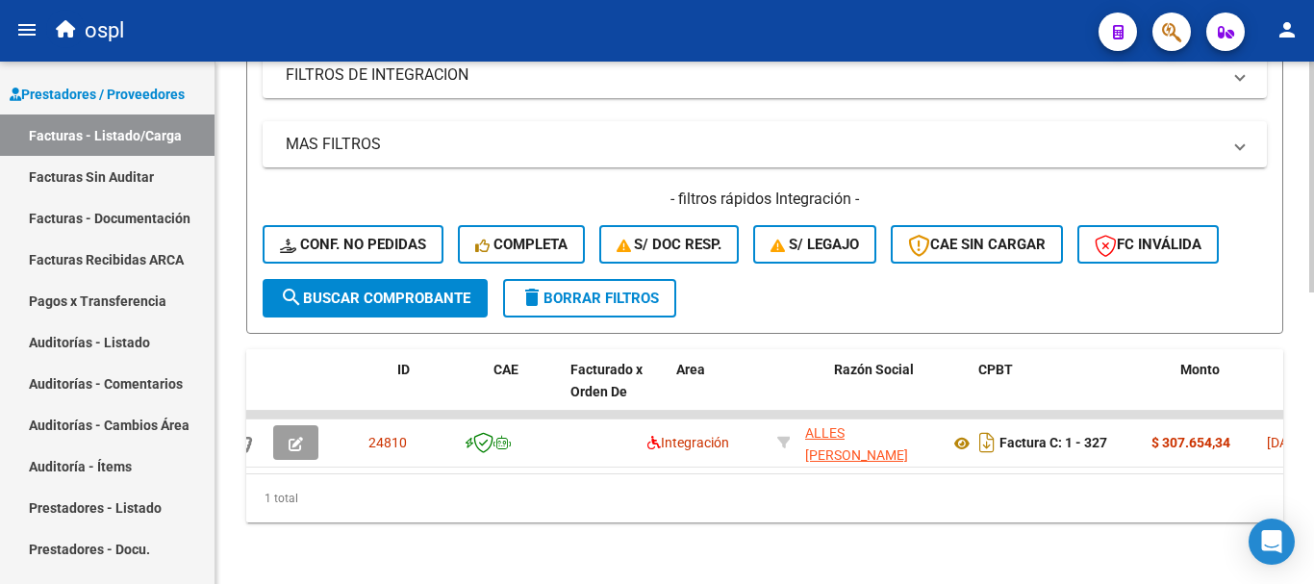
scroll to position [0, 0]
